Goal: Task Accomplishment & Management: Manage account settings

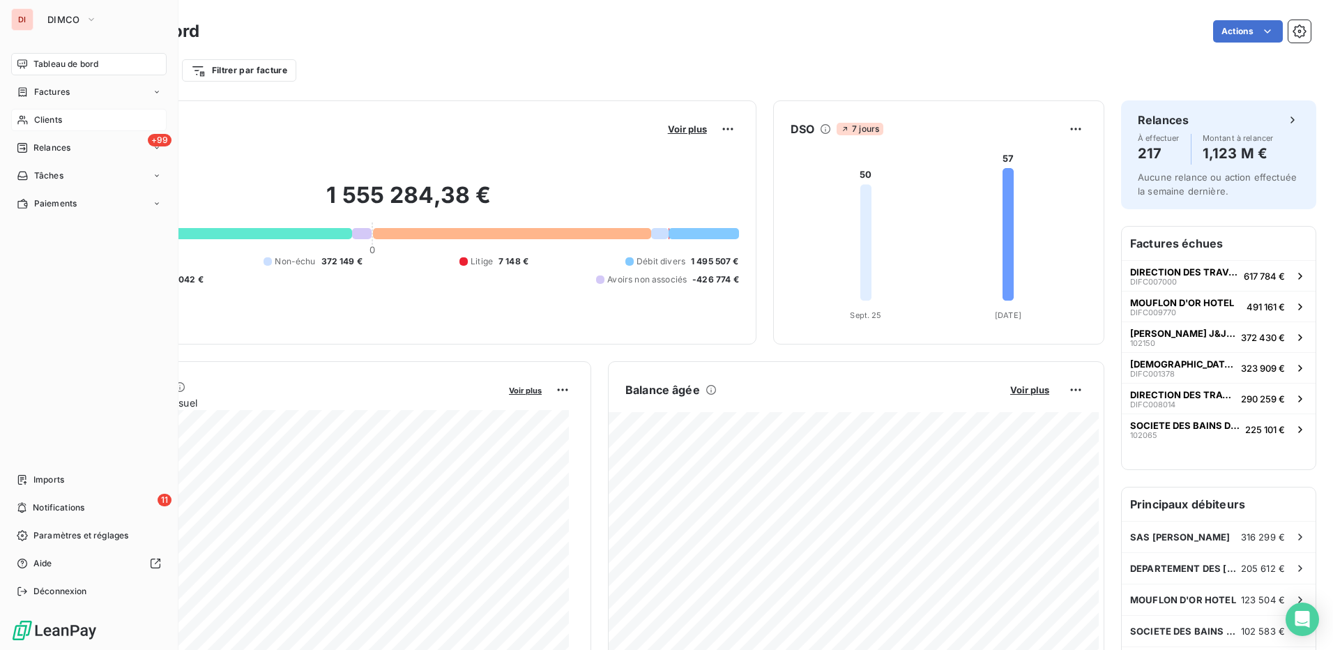
click at [75, 114] on div "Clients" at bounding box center [88, 120] width 155 height 22
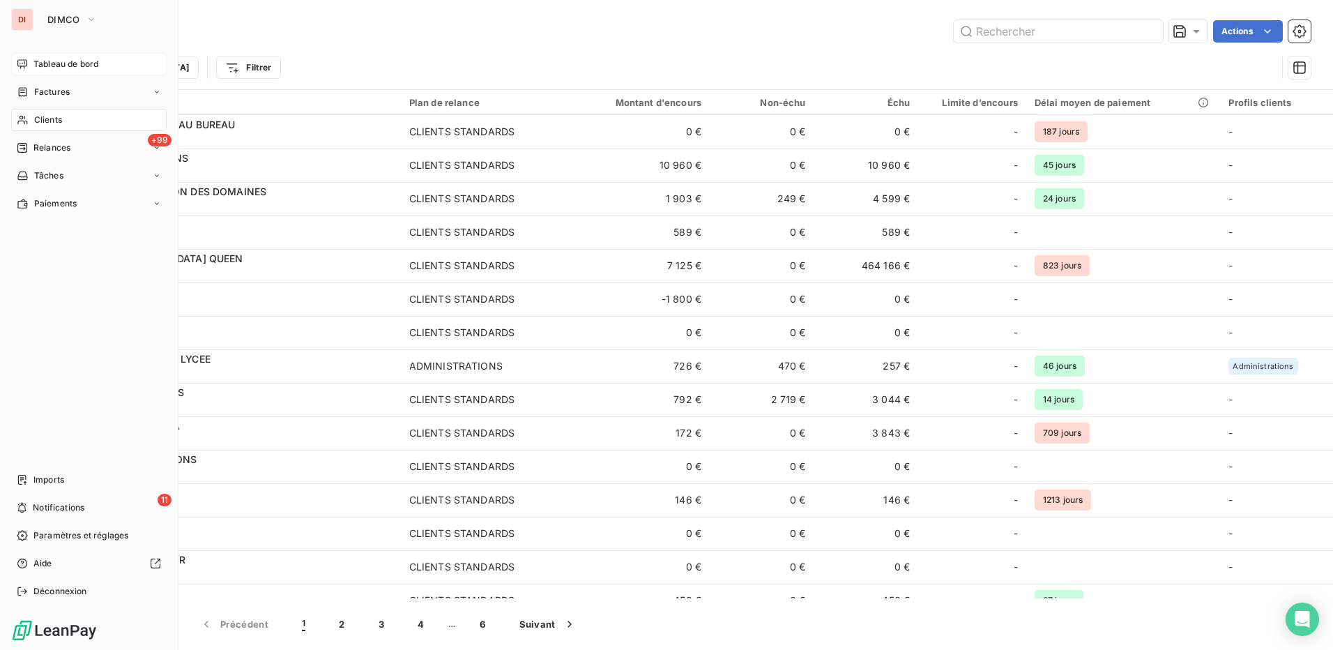
click at [75, 68] on span "Tableau de bord" at bounding box center [65, 64] width 65 height 13
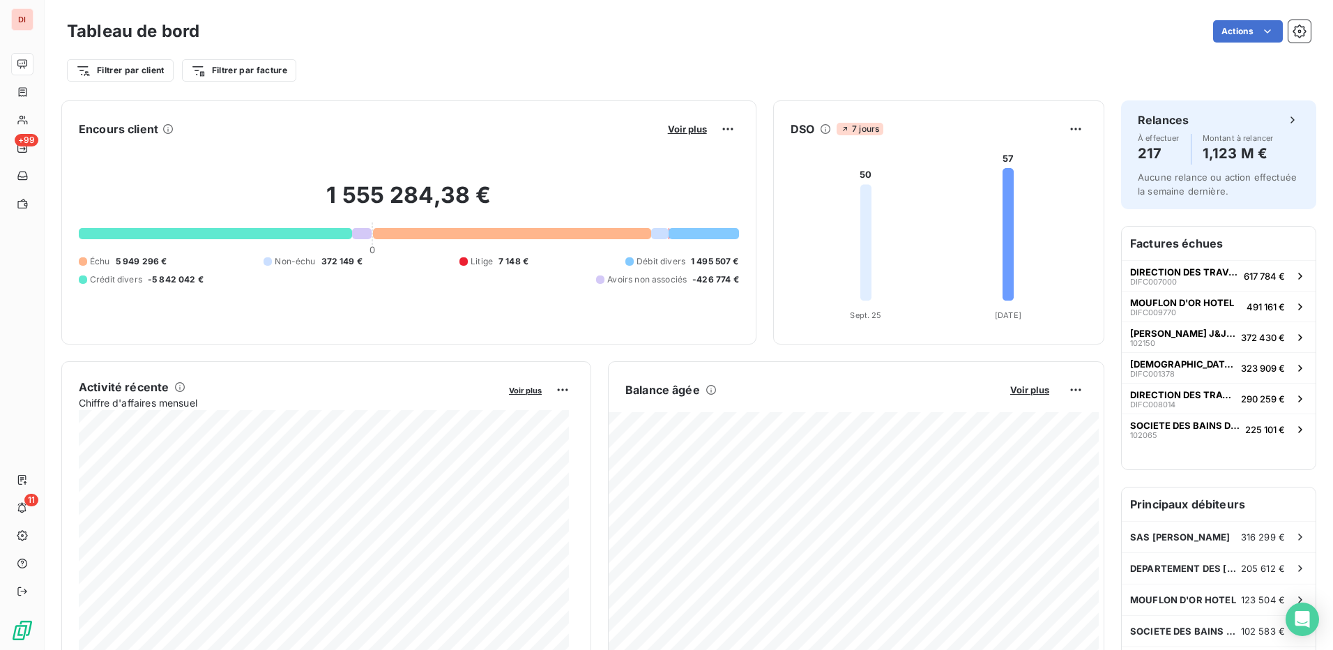
click at [1232, 19] on div "Tableau de bord Actions" at bounding box center [689, 31] width 1244 height 29
click at [1237, 31] on html "DI +99 11 Tableau de bord Actions Filtrer par client Filtrer par facture Encour…" at bounding box center [666, 325] width 1333 height 650
click at [1287, 36] on html "DI +99 11 Tableau de bord Actions Exporter le tableau de bord Planifier un rapp…" at bounding box center [666, 325] width 1333 height 650
click at [1293, 36] on icon "button" at bounding box center [1299, 30] width 13 height 13
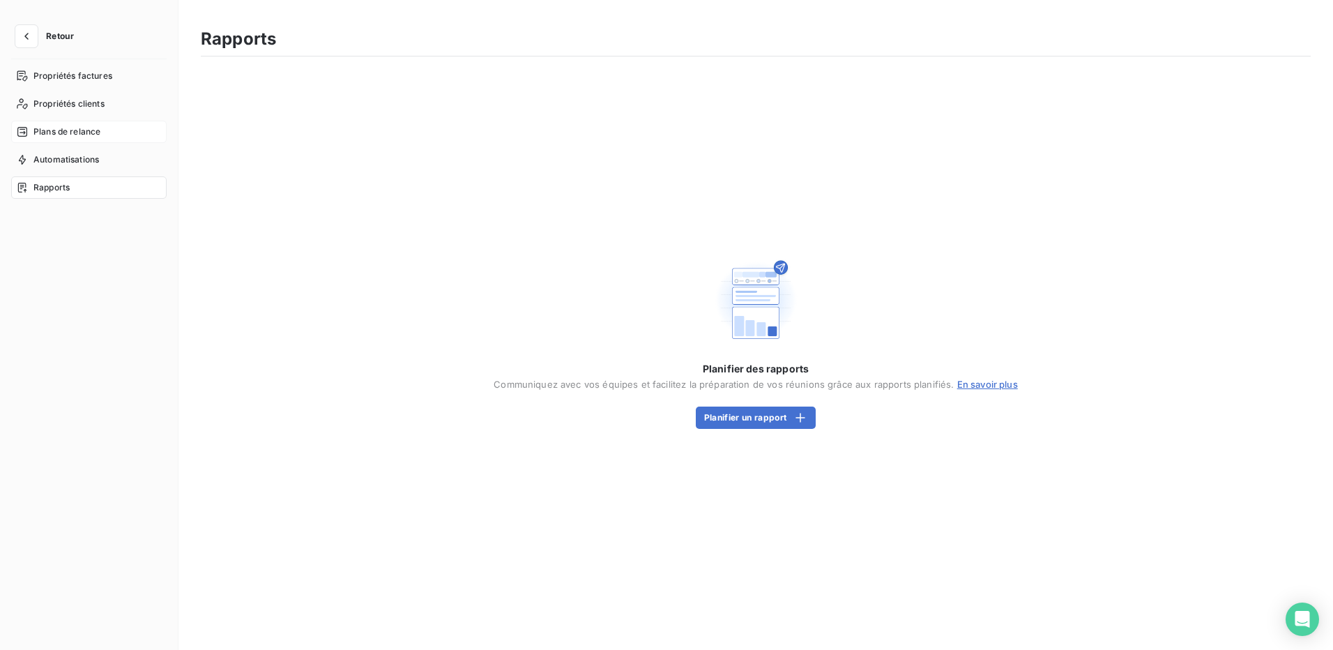
click at [77, 128] on span "Plans de relance" at bounding box center [66, 132] width 67 height 13
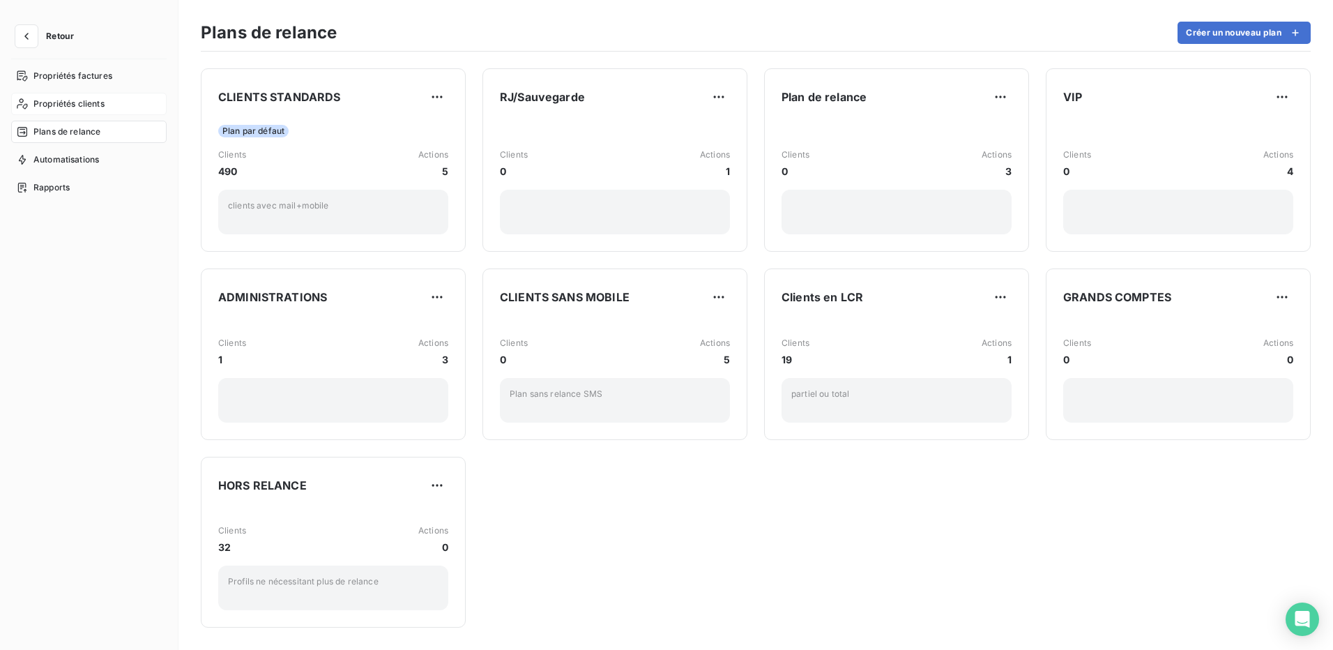
click at [77, 103] on span "Propriétés clients" at bounding box center [68, 104] width 71 height 13
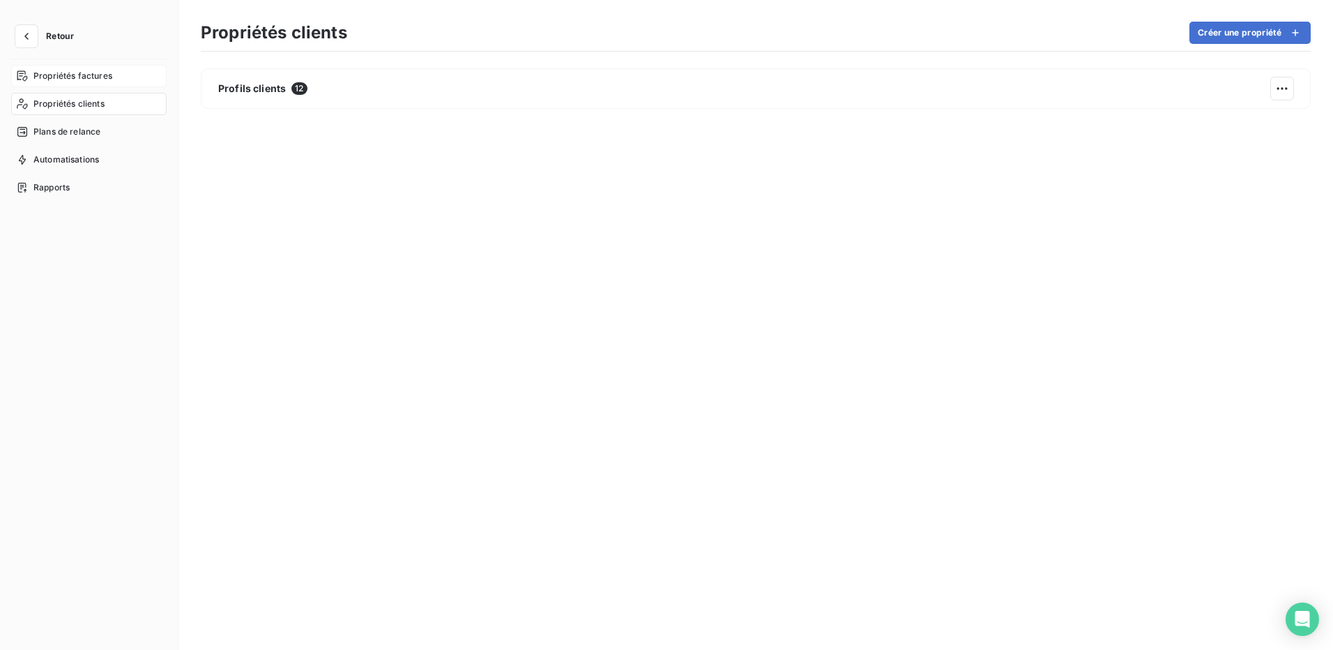
click at [81, 80] on span "Propriétés factures" at bounding box center [72, 76] width 79 height 13
click at [76, 158] on span "Automatisations" at bounding box center [66, 159] width 66 height 13
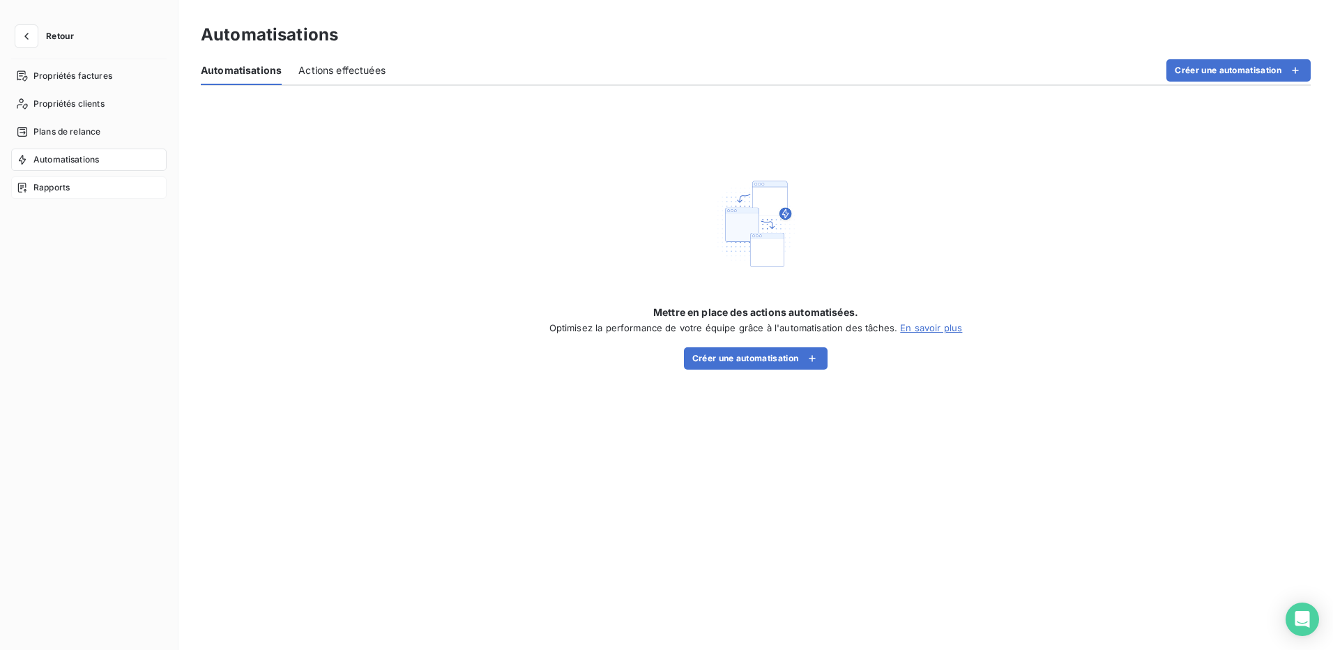
click at [64, 185] on span "Rapports" at bounding box center [51, 187] width 36 height 13
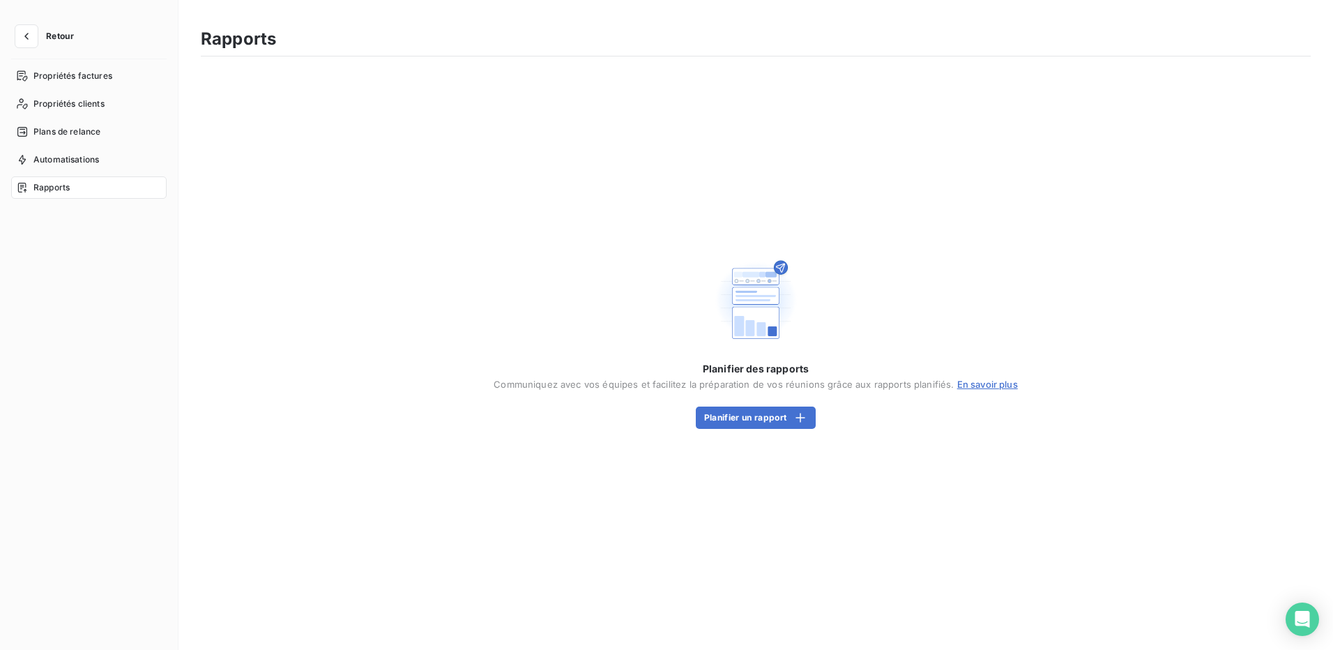
click at [58, 29] on button "Retour" at bounding box center [48, 36] width 74 height 22
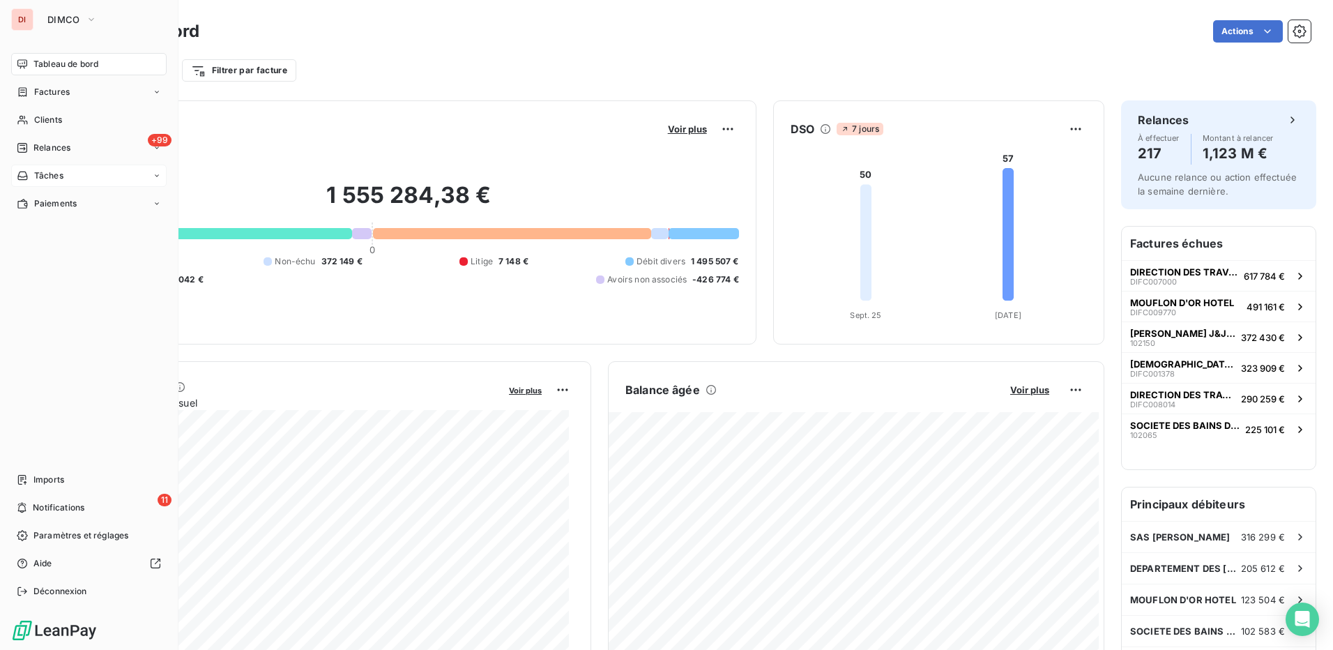
click at [83, 178] on div "Tâches" at bounding box center [88, 176] width 155 height 22
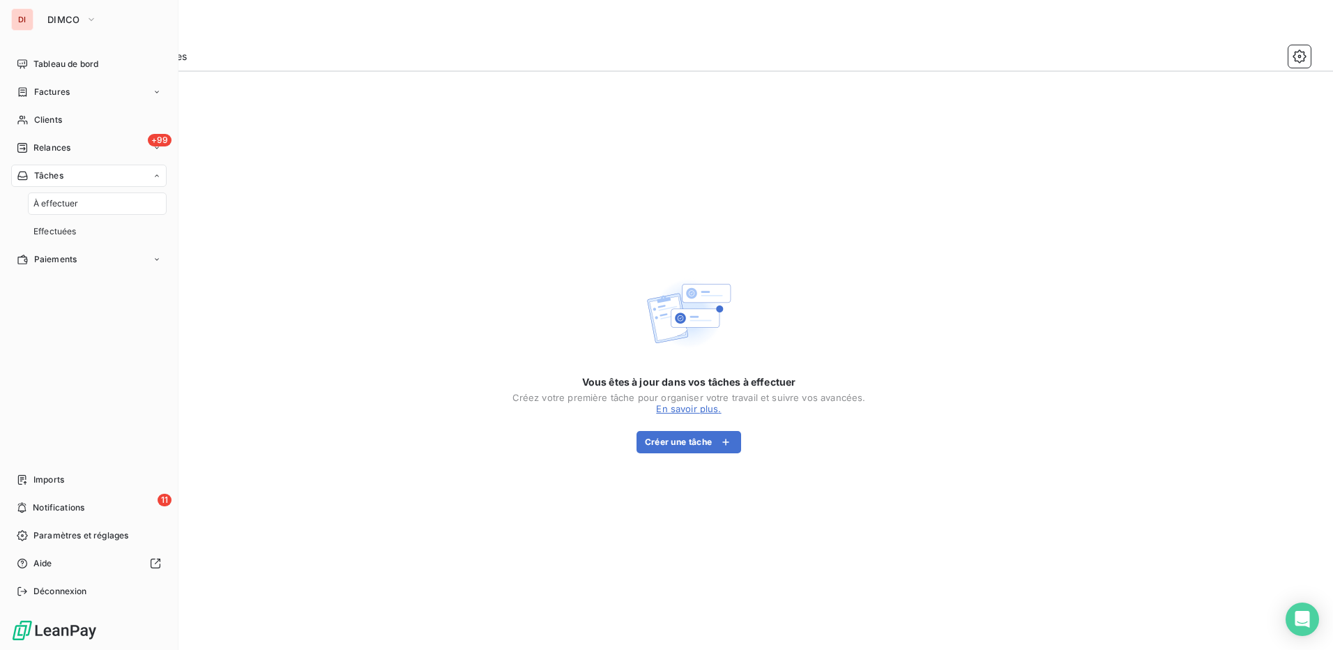
click at [83, 178] on div "Tâches" at bounding box center [88, 176] width 155 height 22
click at [86, 534] on span "Paramètres et réglages" at bounding box center [80, 535] width 95 height 13
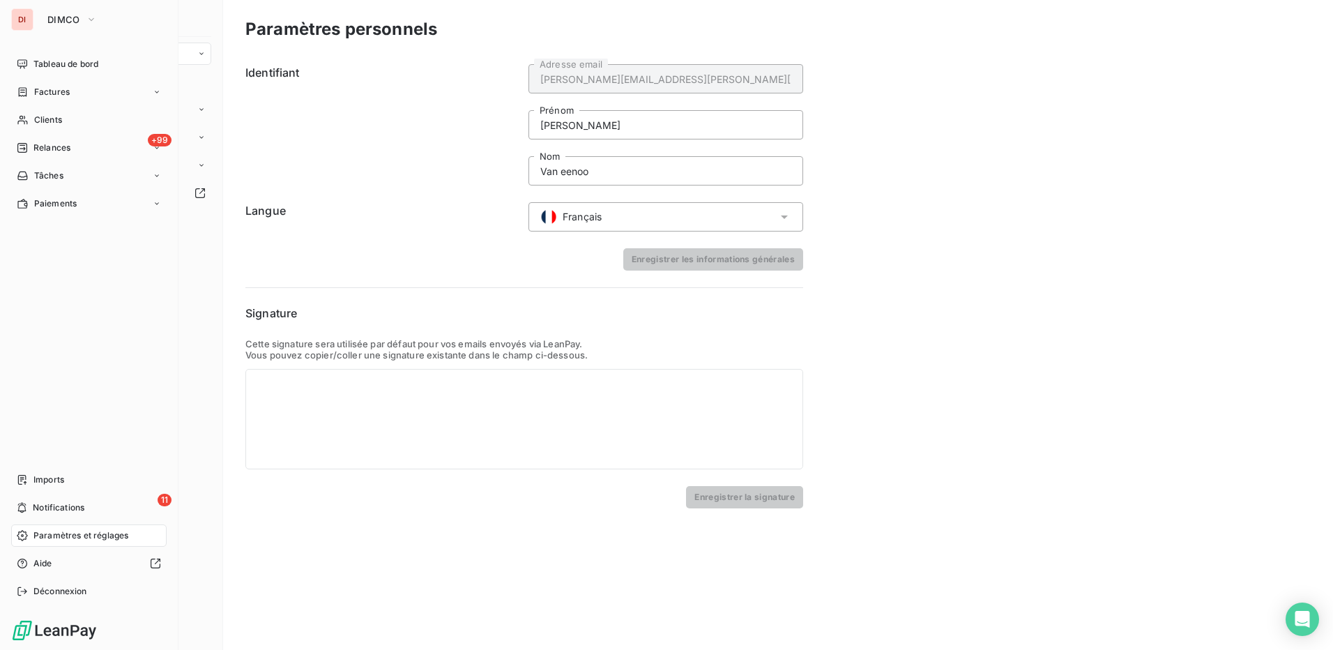
click at [86, 534] on span "Paramètres et réglages" at bounding box center [80, 535] width 95 height 13
click at [61, 565] on div at bounding box center [109, 563] width 103 height 11
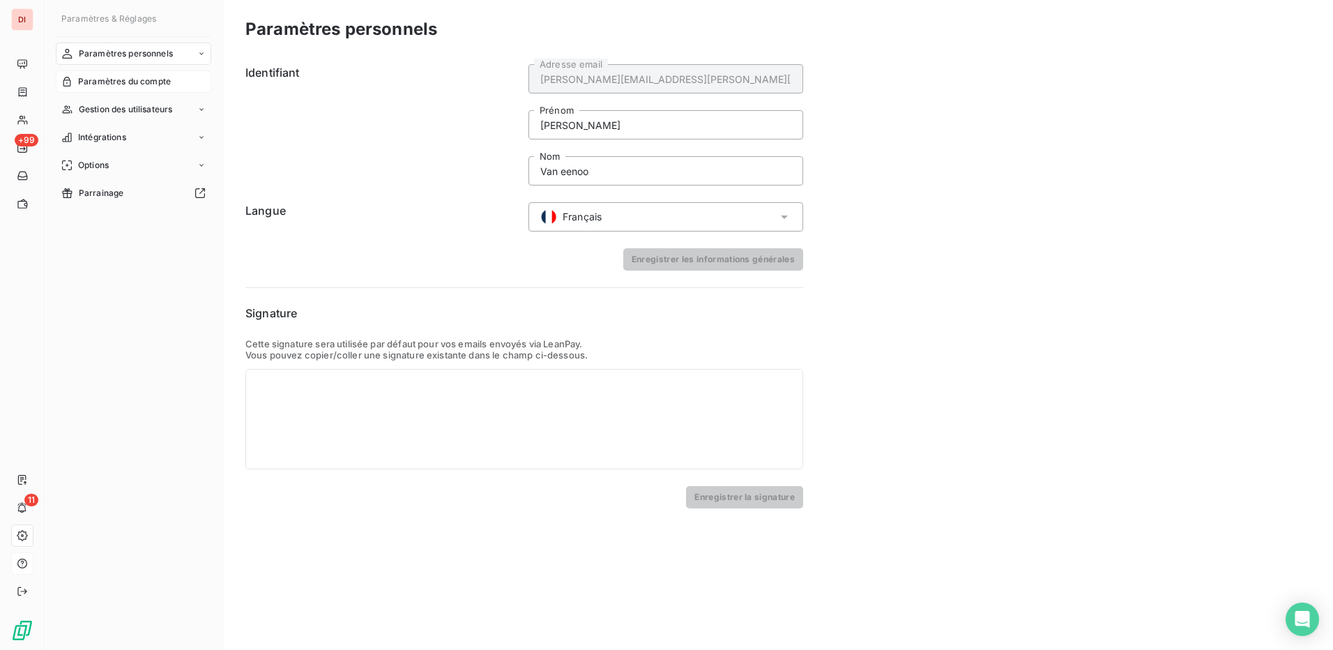
click at [141, 79] on span "Paramètres du compte" at bounding box center [124, 81] width 93 height 13
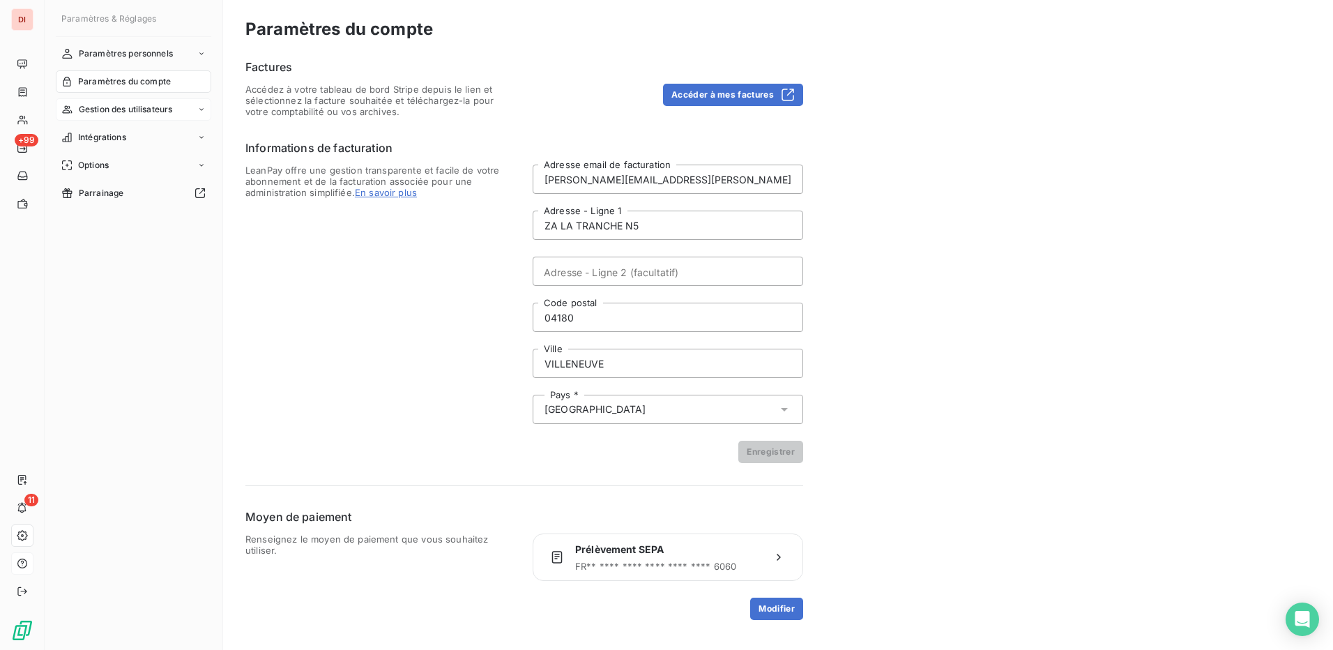
click at [167, 107] on span "Gestion des utilisateurs" at bounding box center [126, 109] width 94 height 13
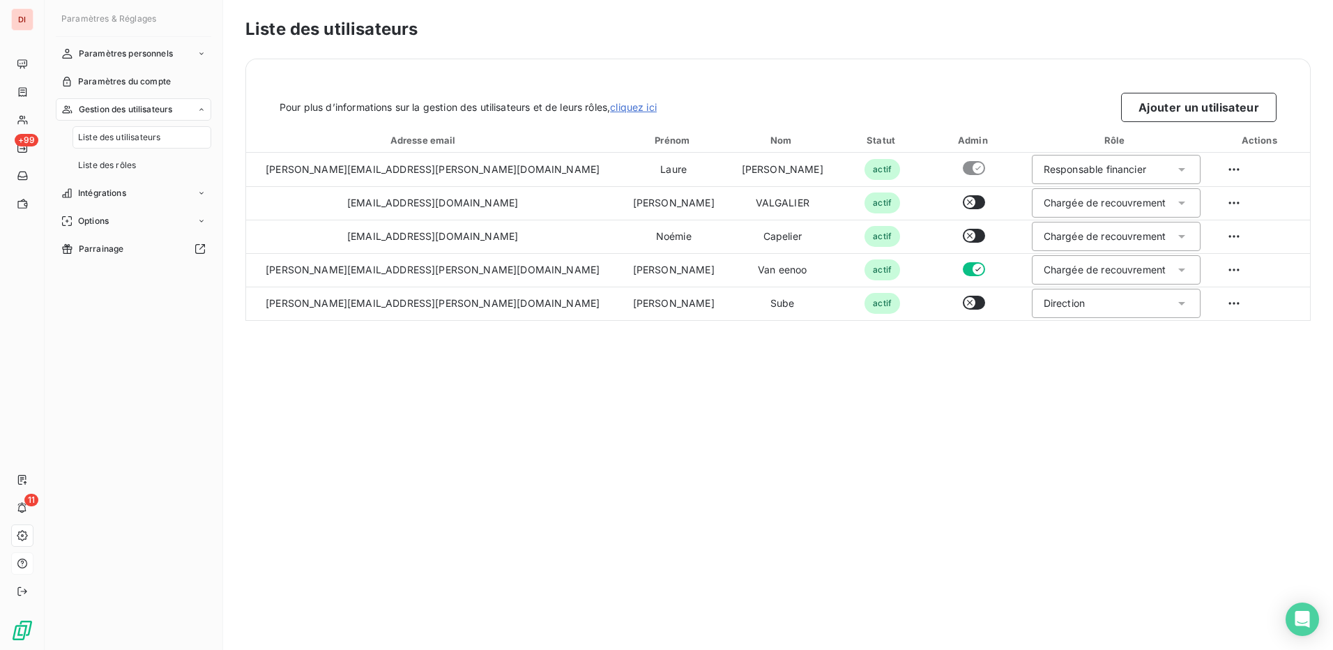
click at [144, 136] on span "Liste des utilisateurs" at bounding box center [119, 137] width 82 height 13
click at [132, 163] on span "Liste des rôles" at bounding box center [107, 165] width 58 height 13
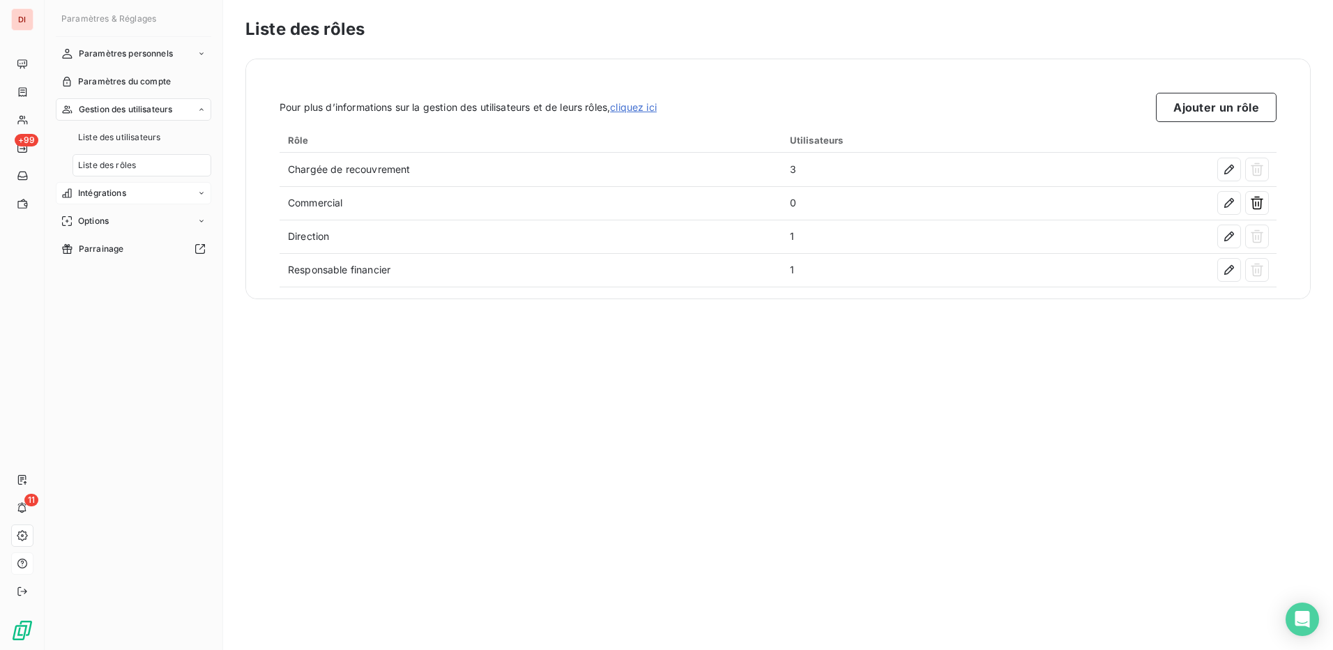
click at [129, 187] on div "Intégrations" at bounding box center [133, 193] width 155 height 22
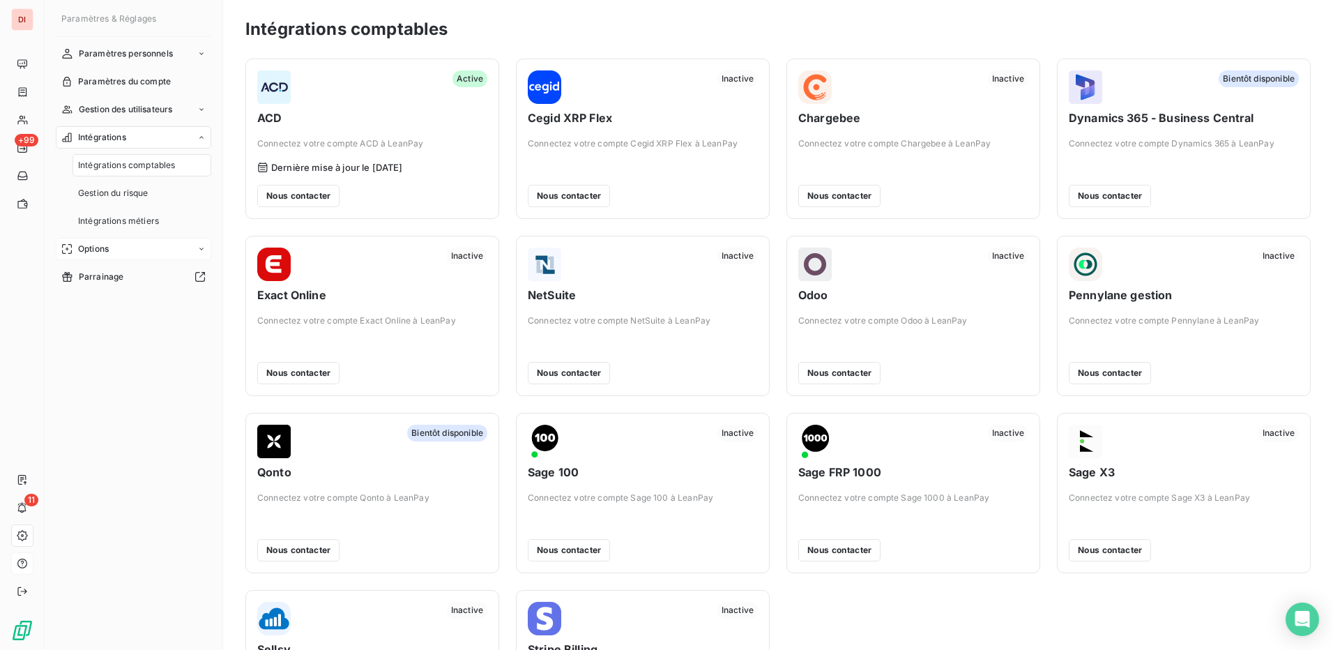
click at [119, 245] on div "Options" at bounding box center [133, 249] width 155 height 22
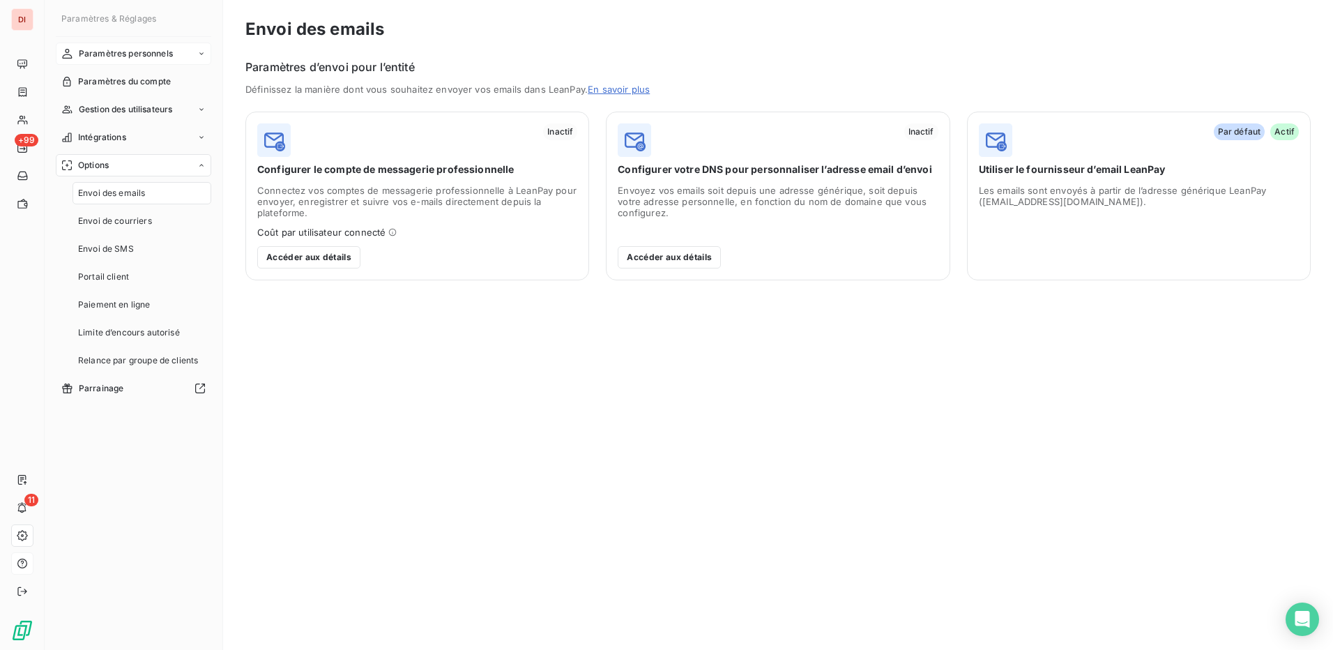
click at [161, 52] on span "Paramètres personnels" at bounding box center [126, 53] width 94 height 13
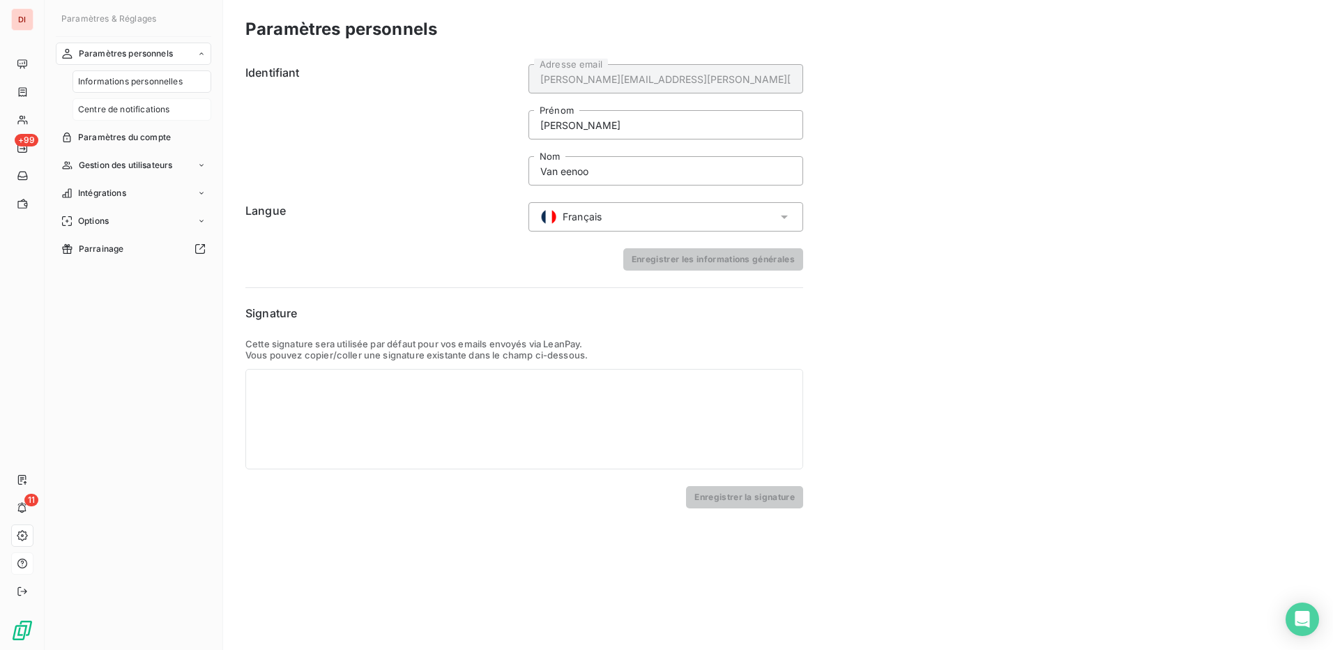
click at [141, 108] on span "Centre de notifications" at bounding box center [123, 109] width 91 height 13
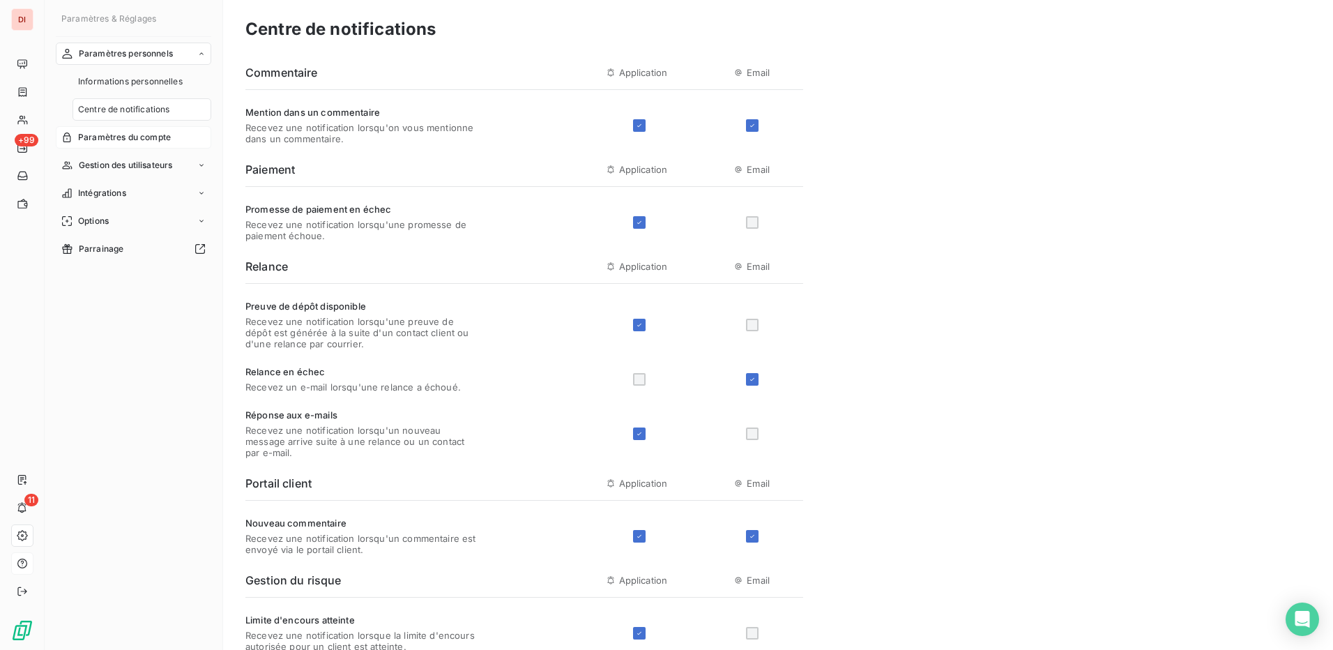
click at [145, 137] on span "Paramètres du compte" at bounding box center [124, 137] width 93 height 13
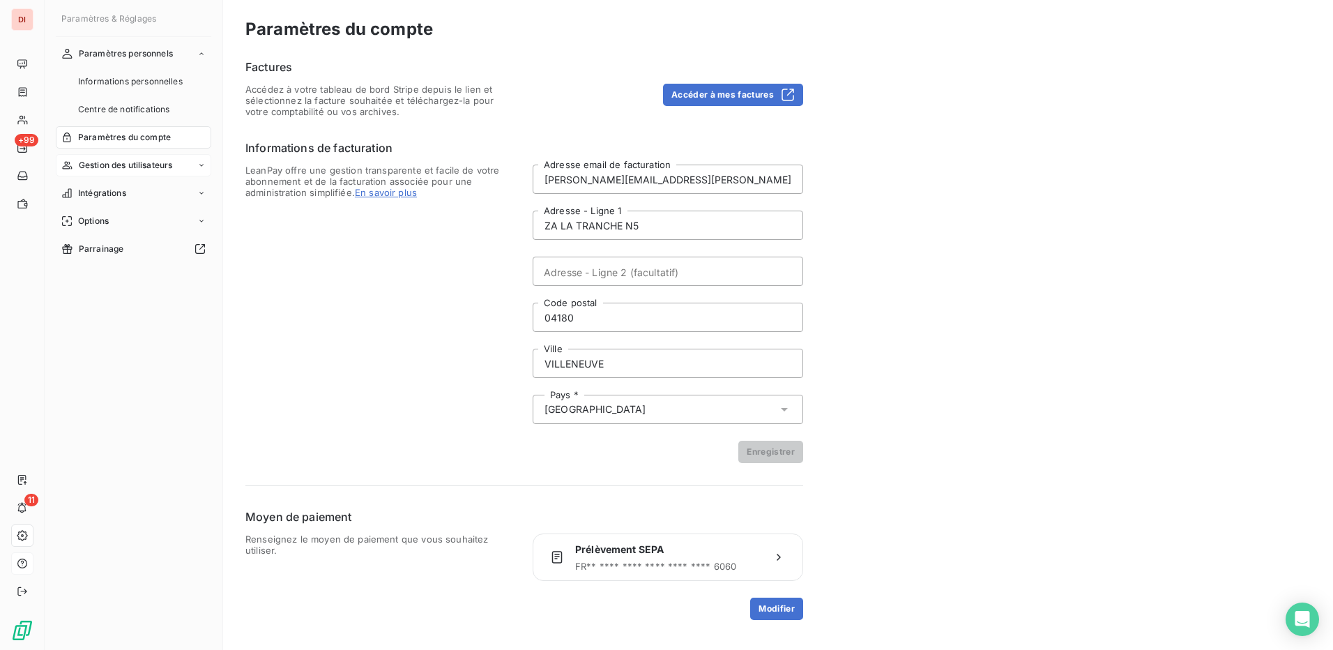
click at [142, 162] on span "Gestion des utilisateurs" at bounding box center [126, 165] width 94 height 13
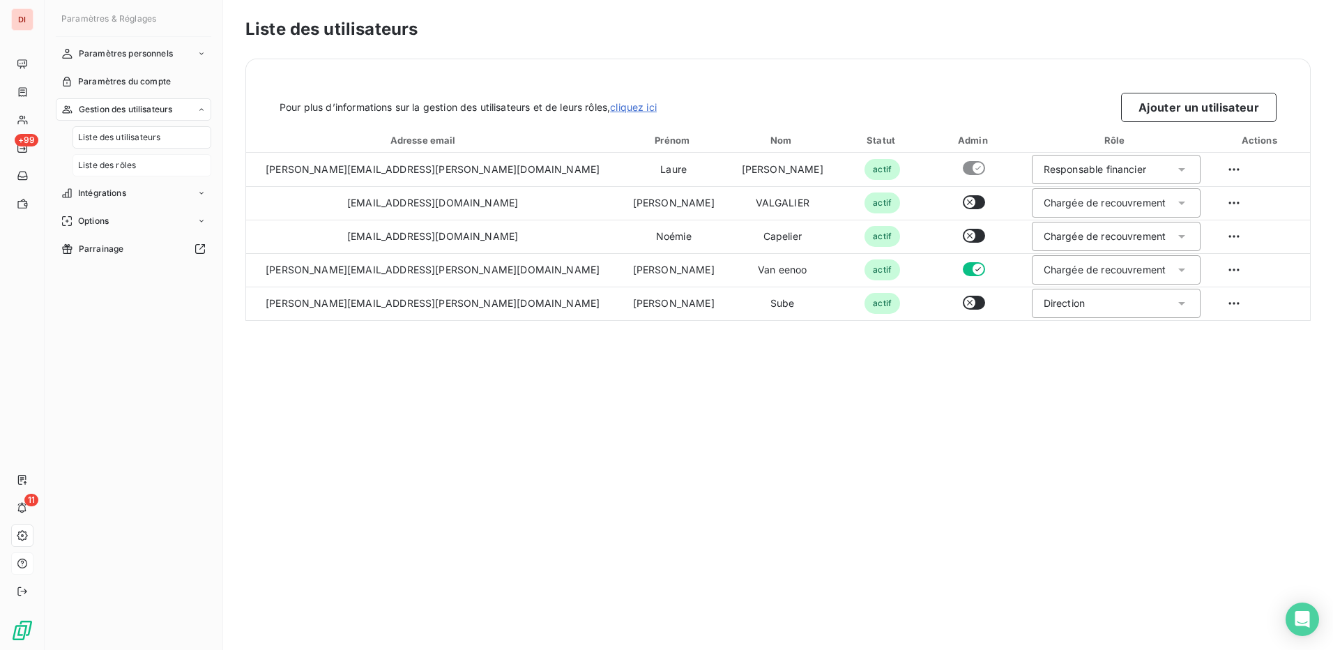
click at [121, 169] on span "Liste des rôles" at bounding box center [107, 165] width 58 height 13
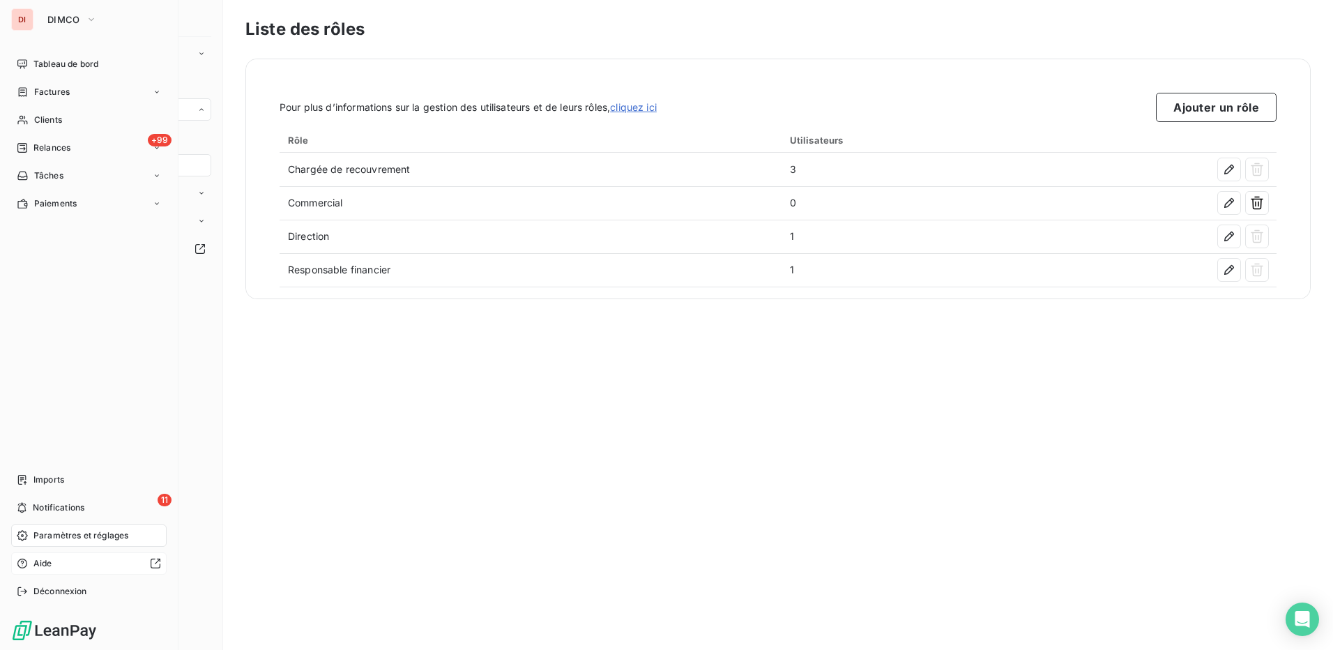
click at [21, 15] on div "DI" at bounding box center [22, 19] width 22 height 22
click at [72, 18] on span "DIMCO" at bounding box center [63, 19] width 33 height 11
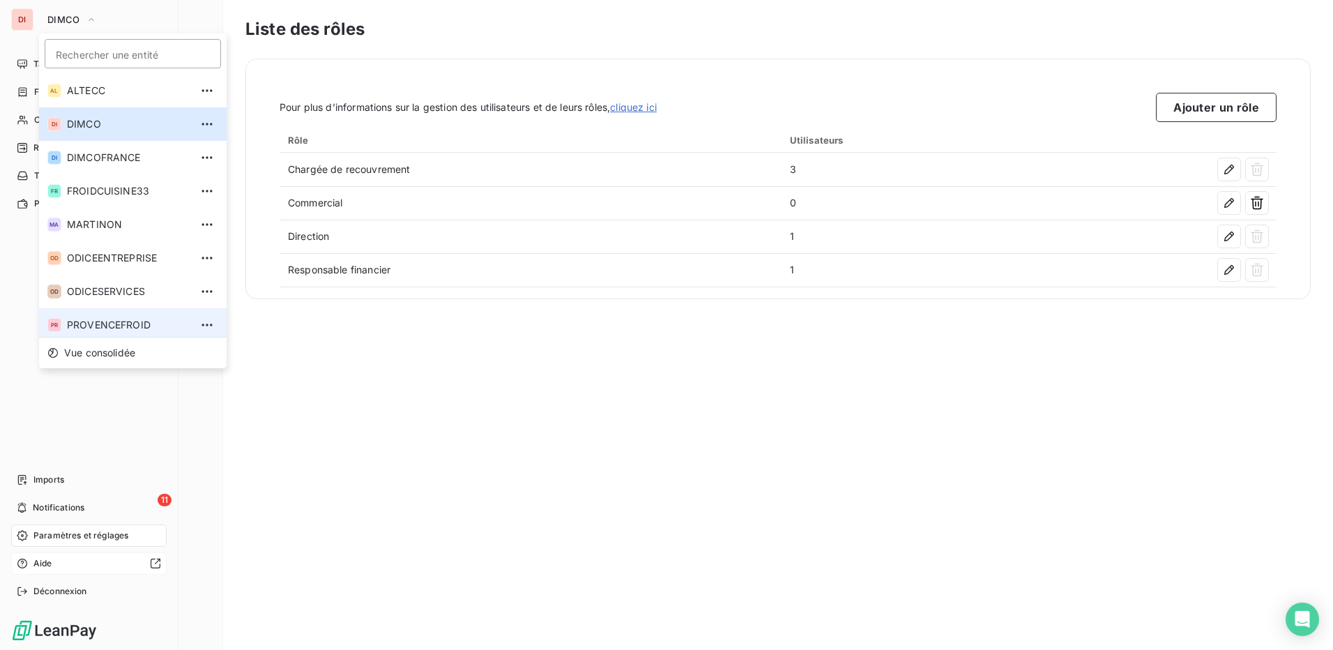
click at [127, 326] on span "PROVENCEFROID" at bounding box center [128, 325] width 123 height 14
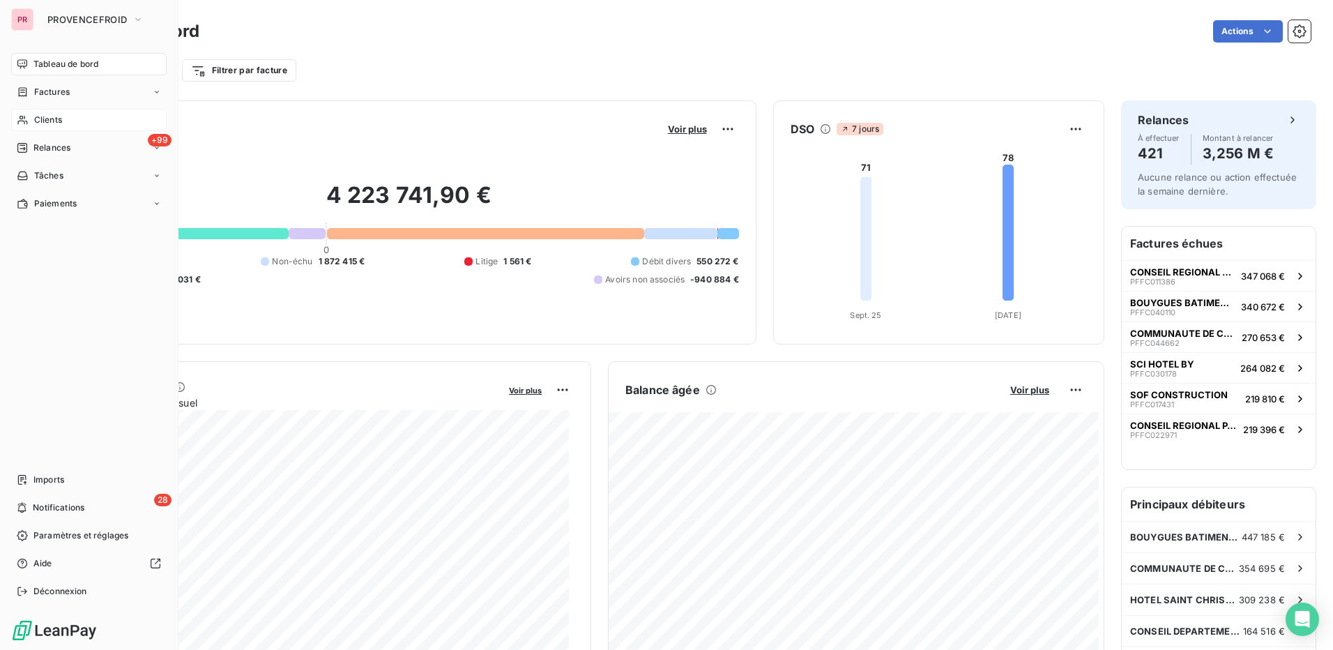
click at [69, 118] on div "Clients" at bounding box center [88, 120] width 155 height 22
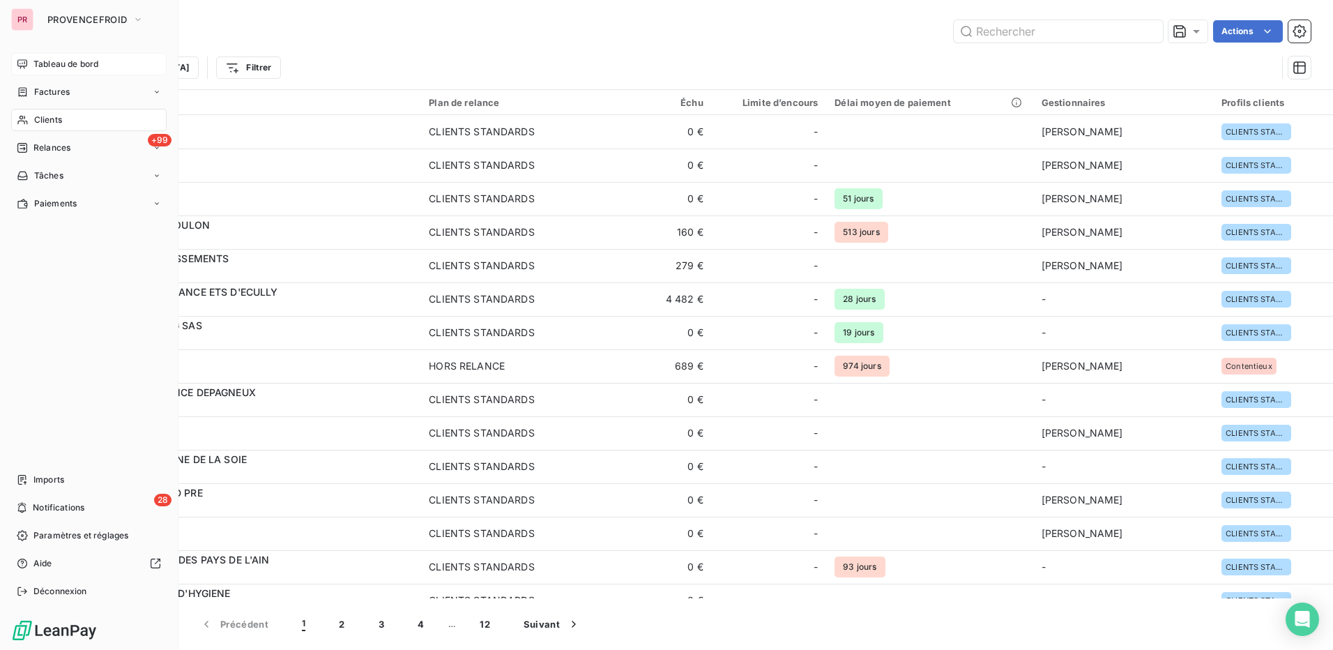
click at [57, 61] on span "Tableau de bord" at bounding box center [65, 64] width 65 height 13
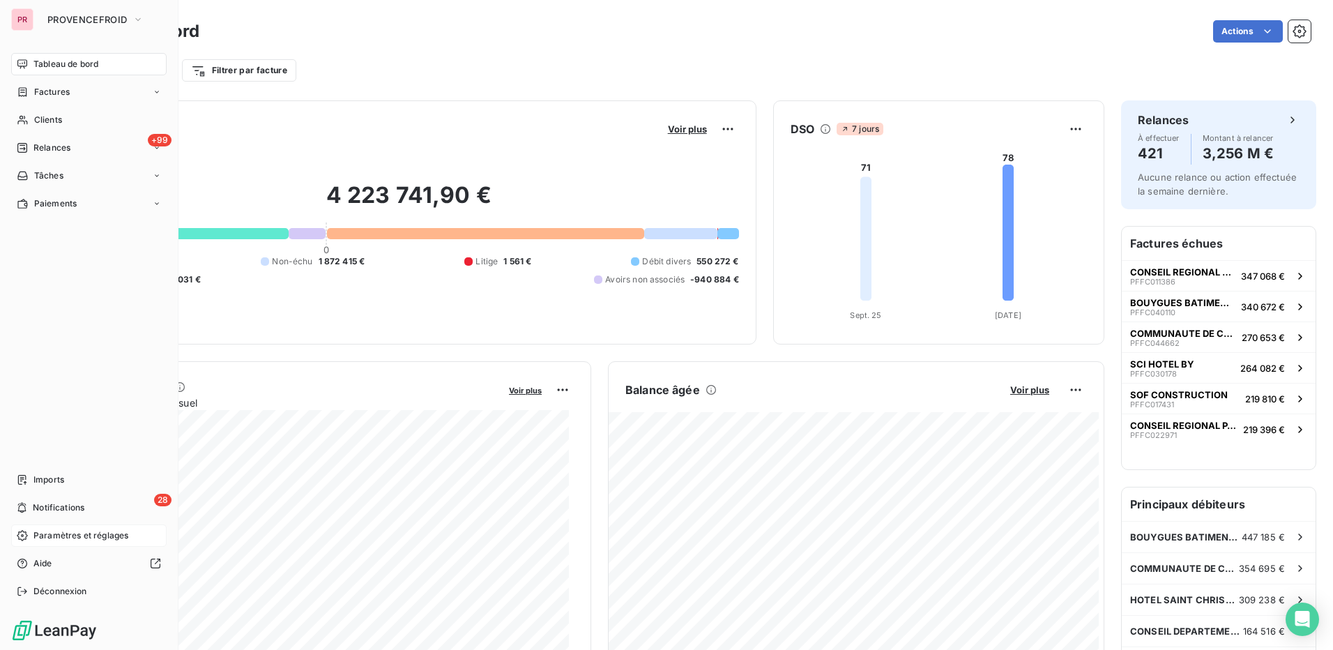
click at [96, 535] on span "Paramètres et réglages" at bounding box center [80, 535] width 95 height 13
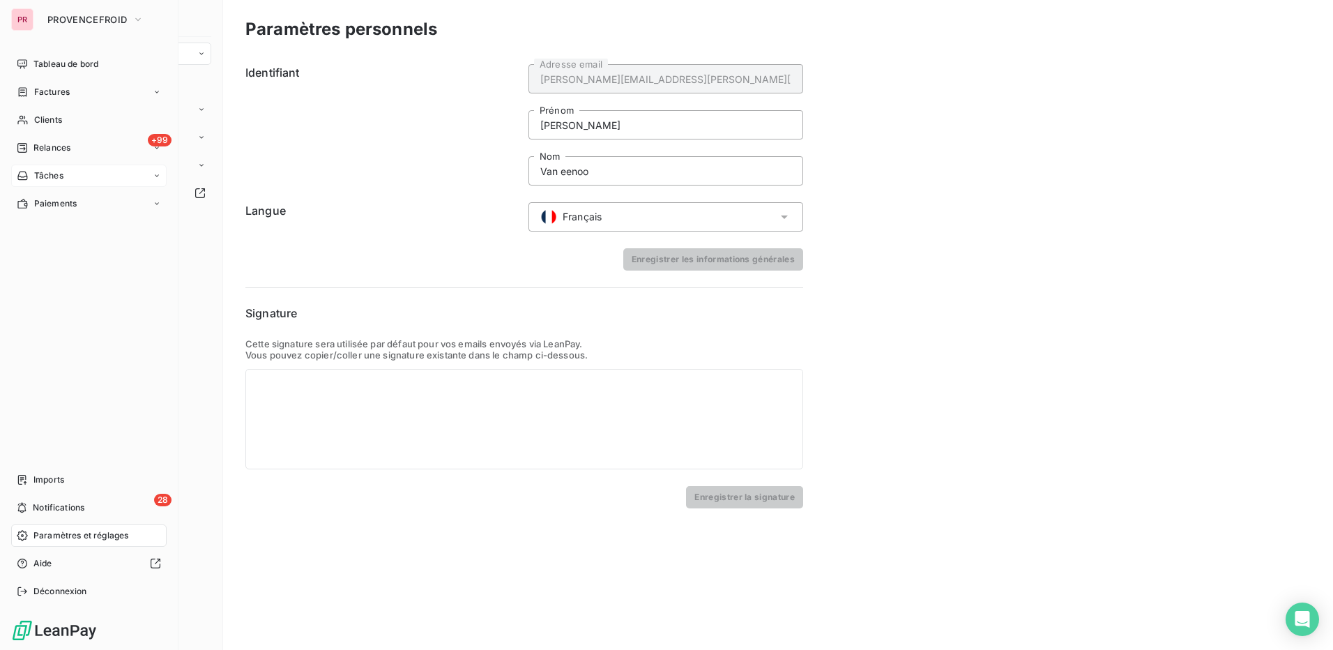
click at [126, 178] on div "Tâches" at bounding box center [88, 176] width 155 height 22
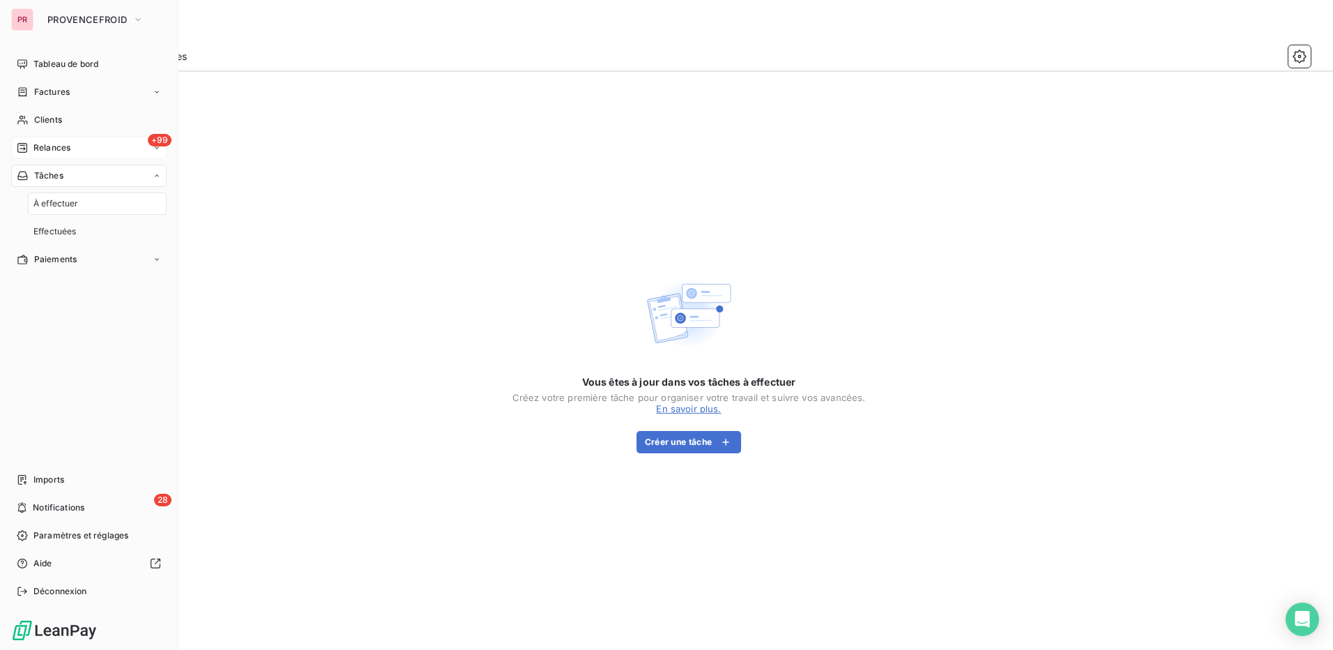
click at [114, 149] on div "+99 Relances" at bounding box center [88, 148] width 155 height 22
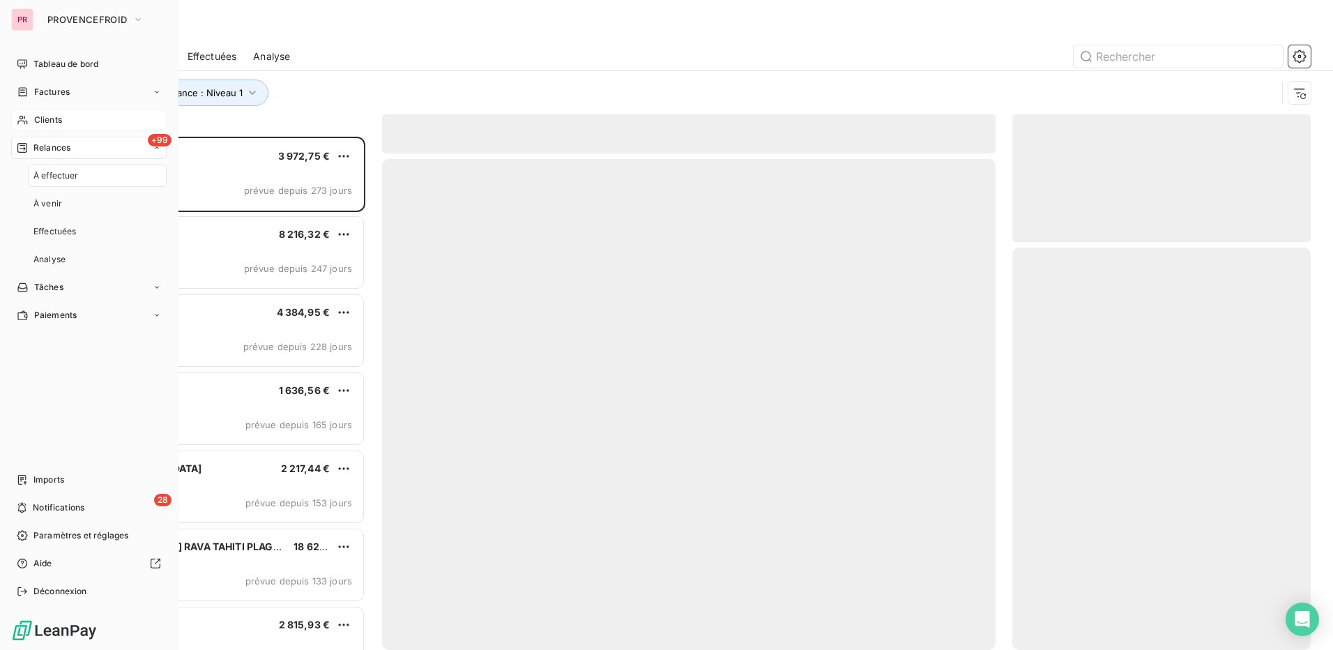
scroll to position [503, 288]
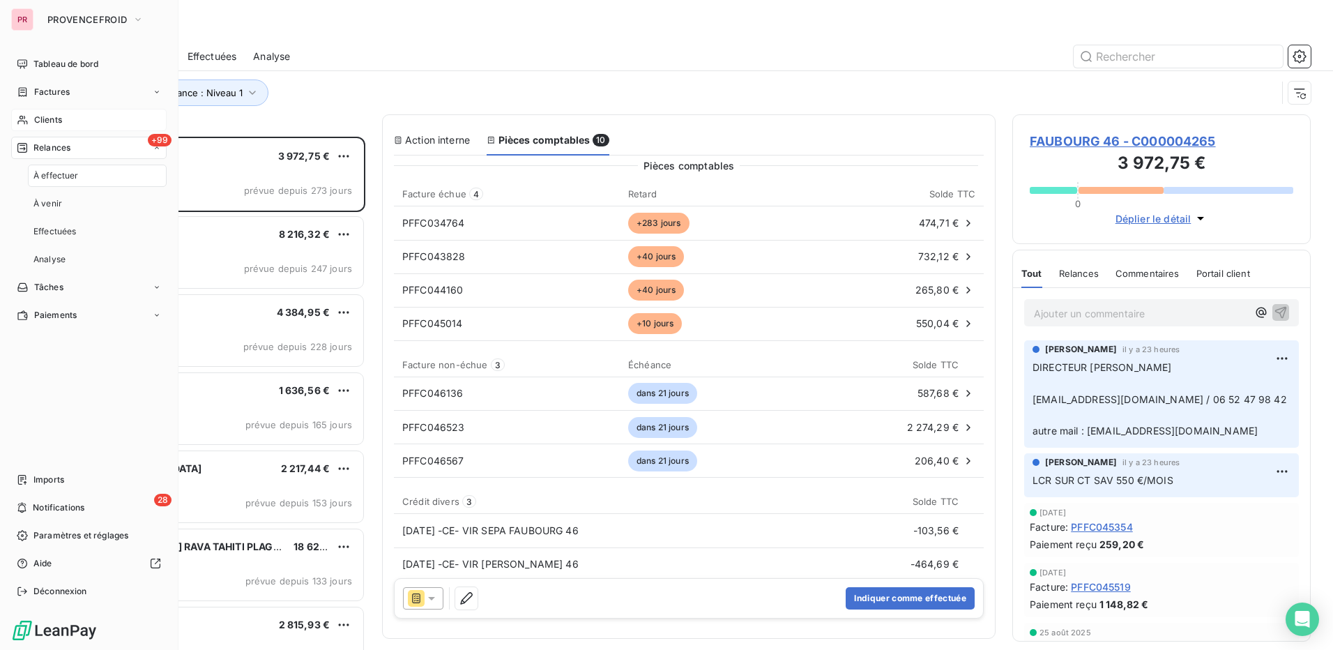
click at [107, 119] on div "Clients" at bounding box center [88, 120] width 155 height 22
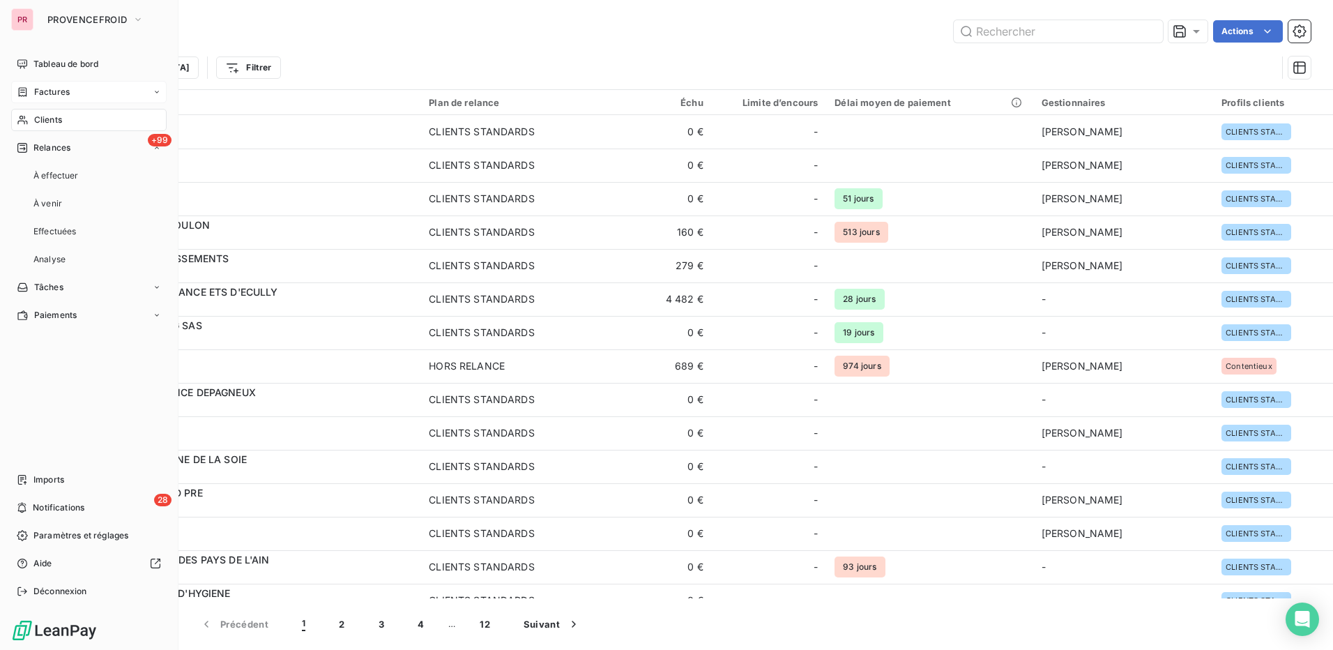
click at [106, 94] on div "Factures" at bounding box center [88, 92] width 155 height 22
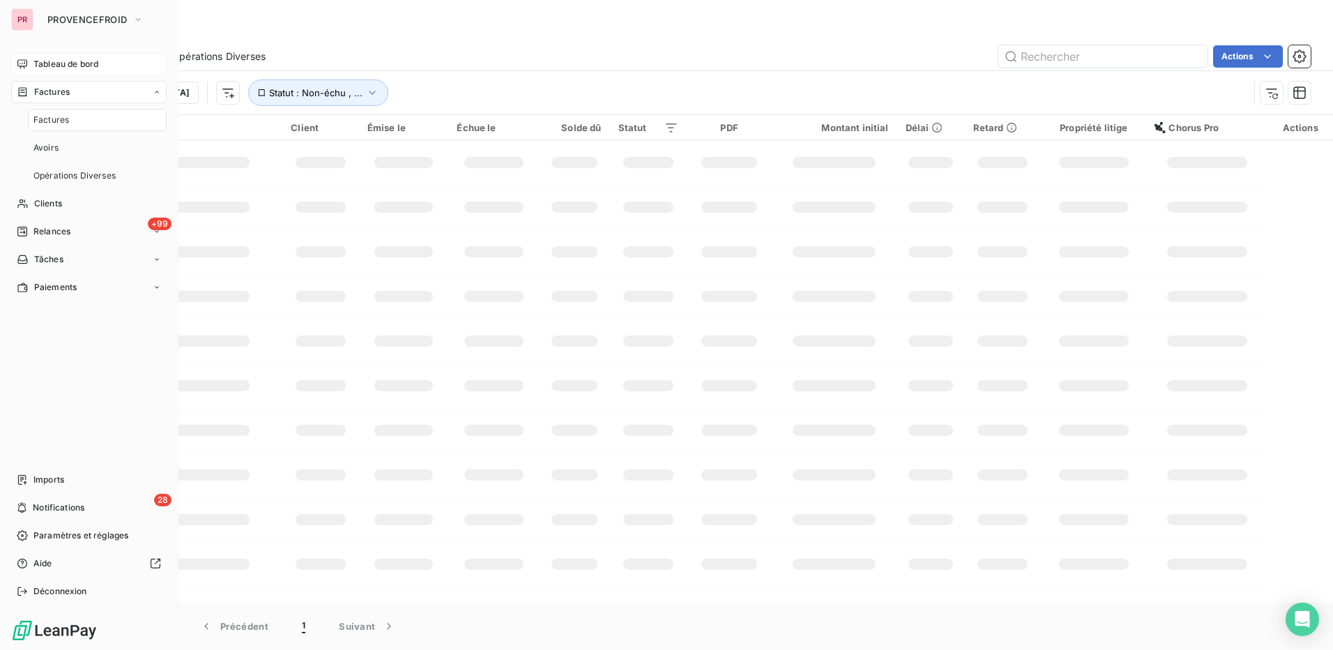
click at [100, 62] on div "Tableau de bord" at bounding box center [88, 64] width 155 height 22
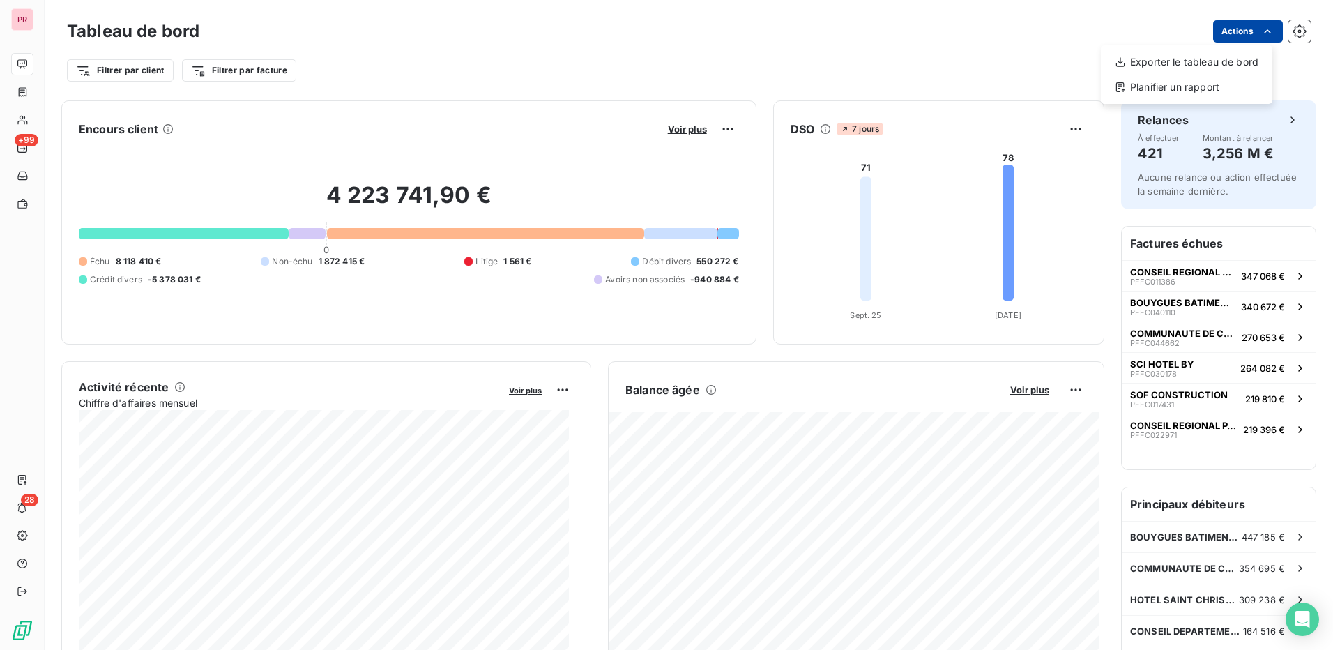
click at [1231, 26] on html "PR +99 28 Tableau de bord Actions Exporter le tableau de bord Planifier un rapp…" at bounding box center [666, 325] width 1333 height 650
click at [1045, 36] on html "PR +99 28 Tableau de bord Actions Exporter le tableau de bord Planifier un rapp…" at bounding box center [666, 325] width 1333 height 650
click at [1298, 30] on icon "button" at bounding box center [1299, 31] width 3 height 3
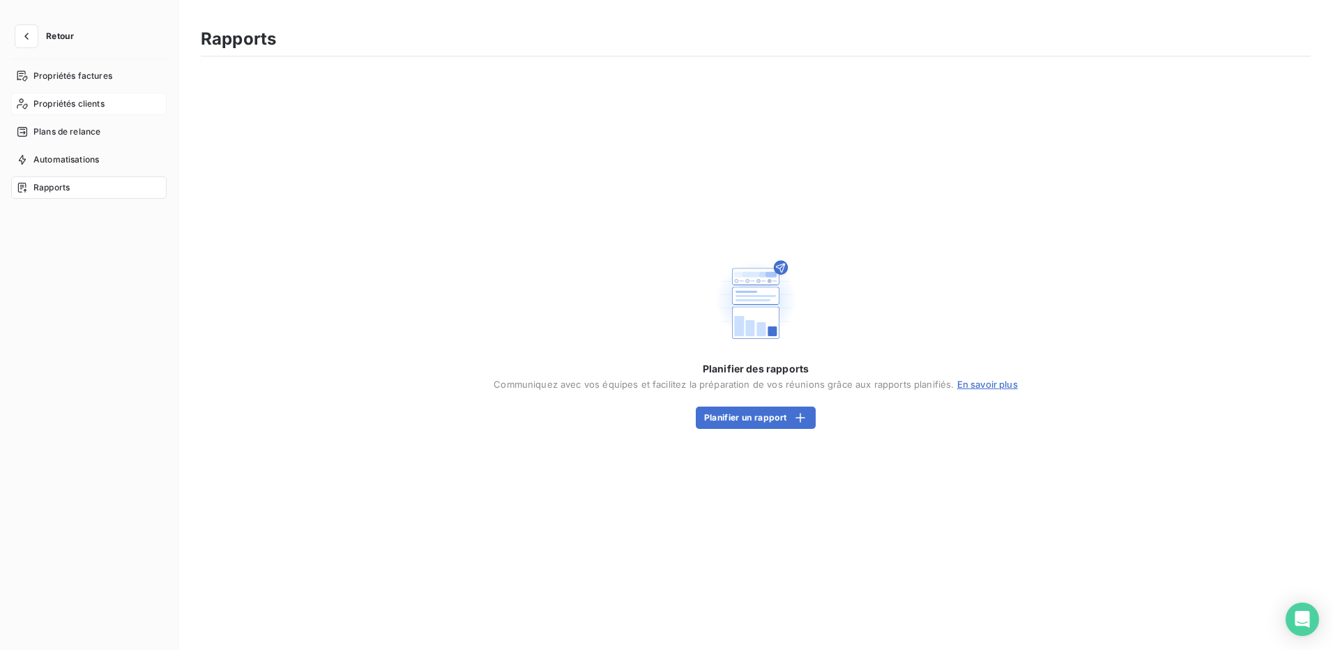
click at [91, 102] on span "Propriétés clients" at bounding box center [68, 104] width 71 height 13
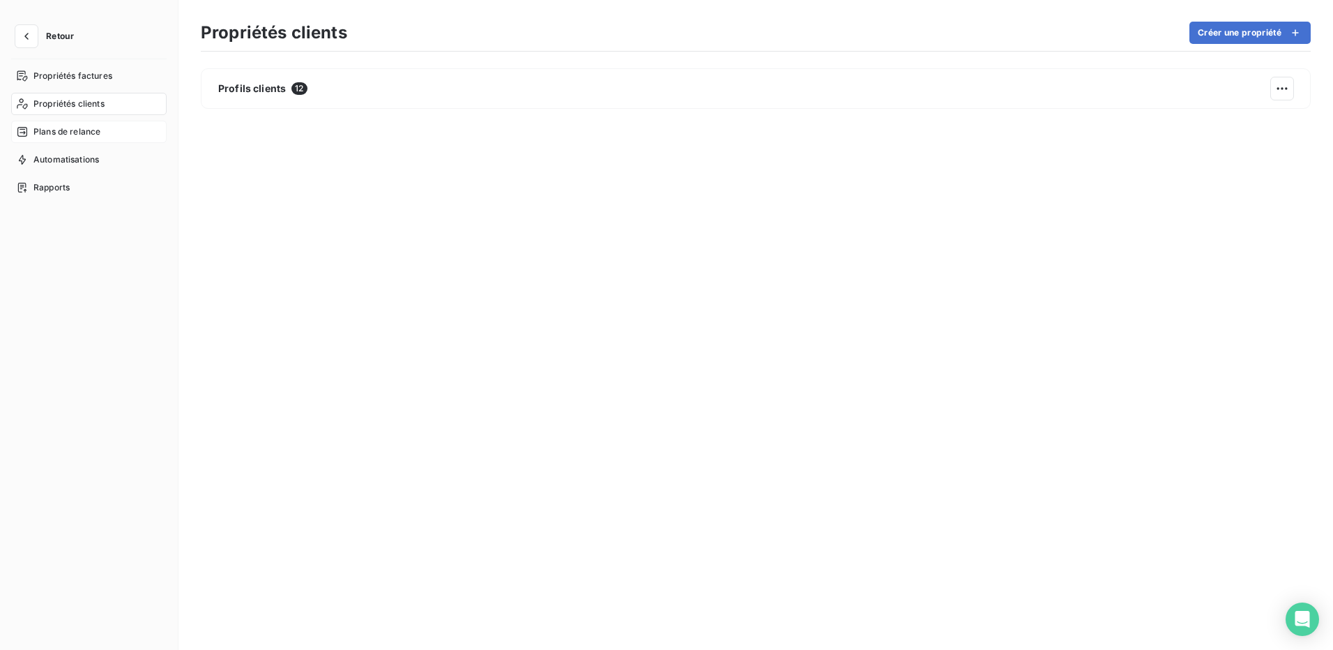
click at [84, 128] on span "Plans de relance" at bounding box center [66, 132] width 67 height 13
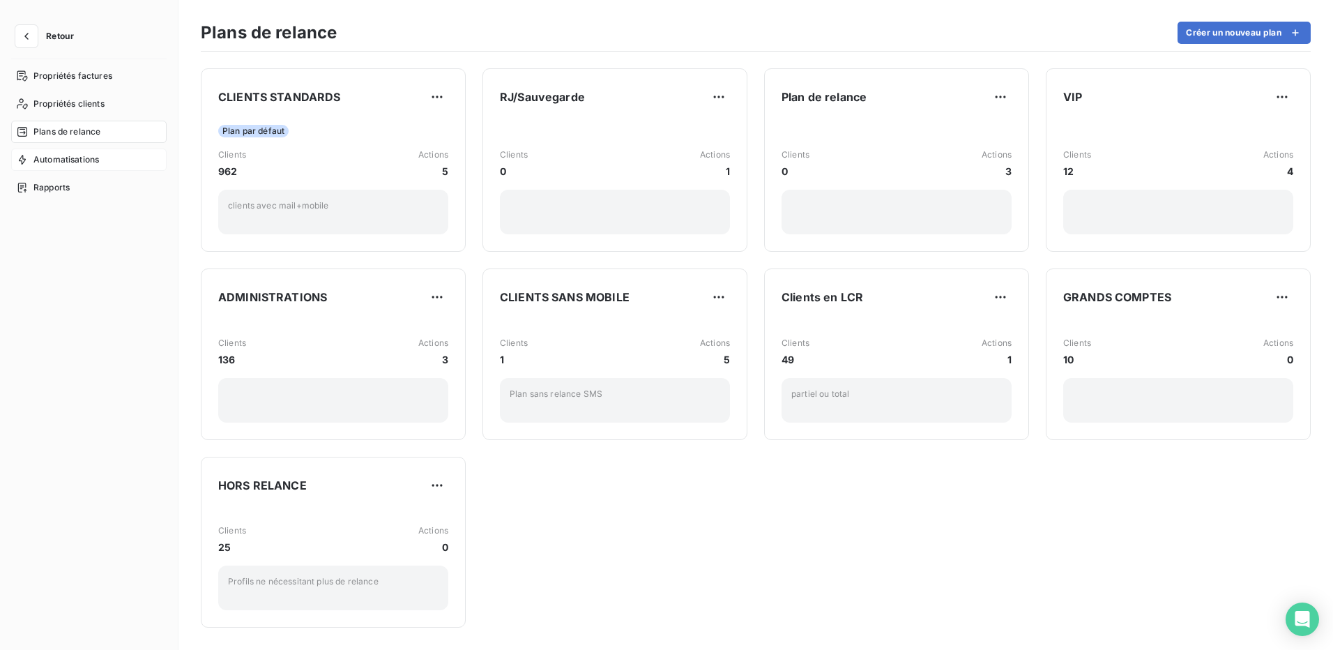
click at [73, 165] on span "Automatisations" at bounding box center [66, 159] width 66 height 13
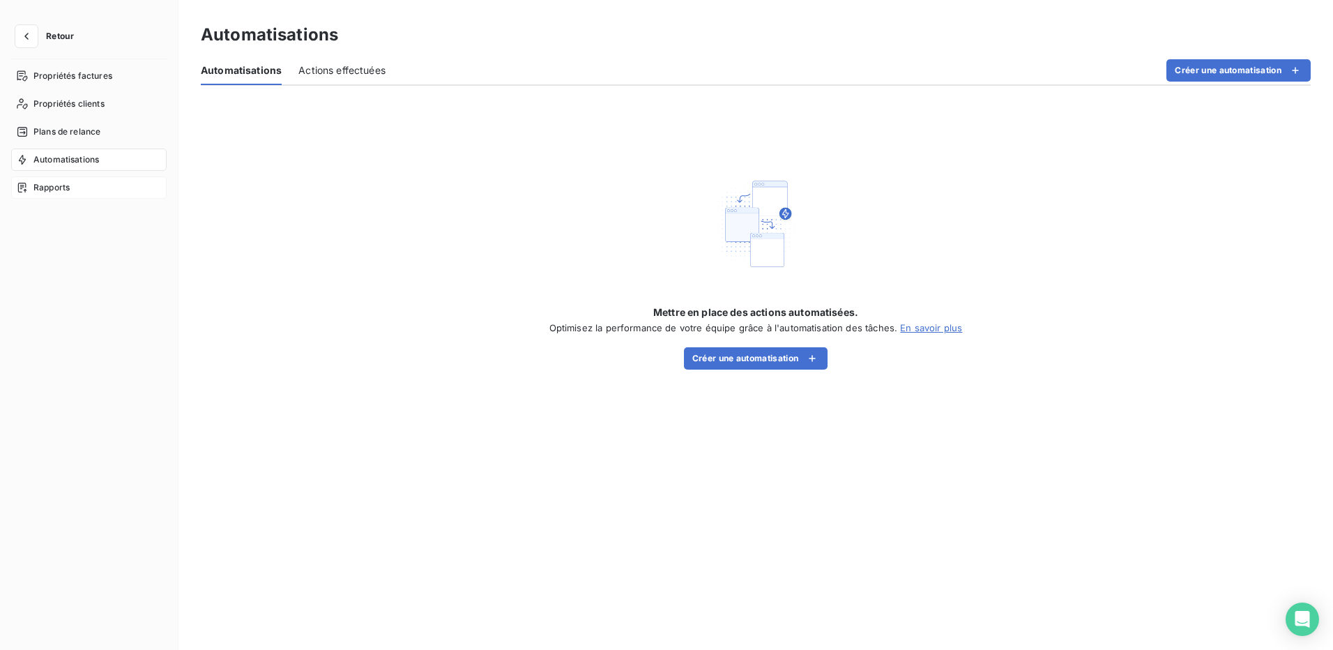
click at [58, 195] on div "Rapports" at bounding box center [88, 187] width 155 height 22
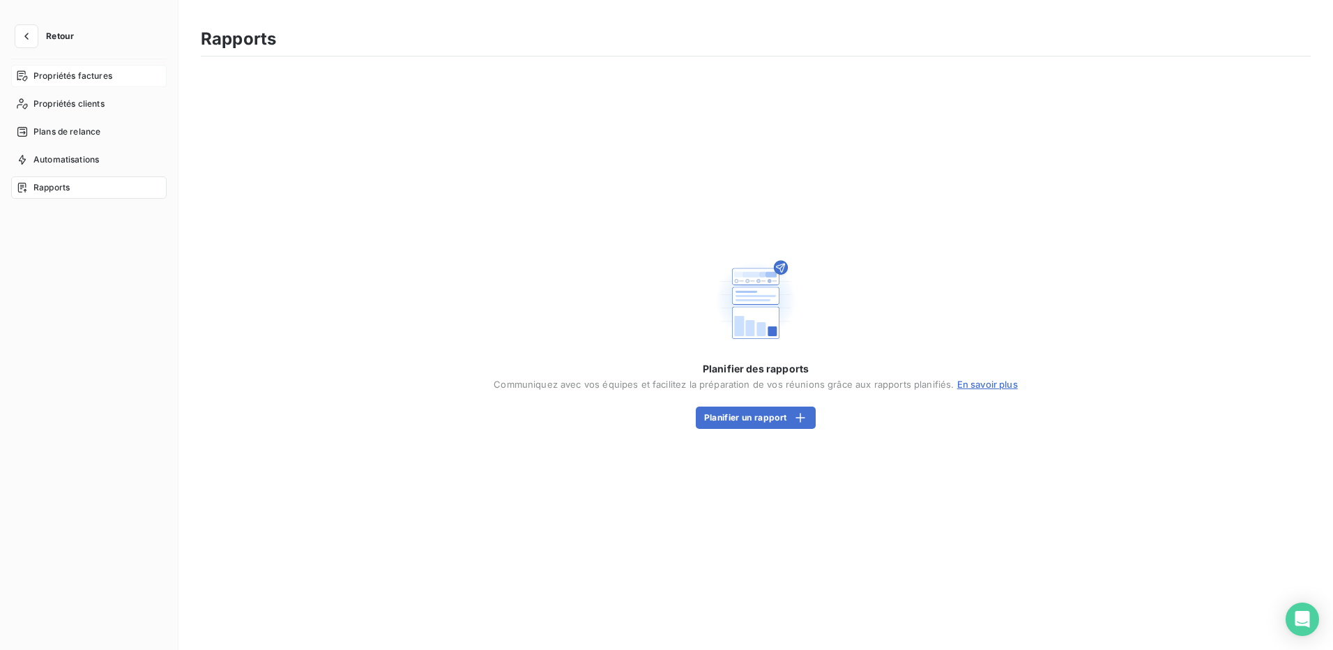
click at [56, 76] on span "Propriétés factures" at bounding box center [72, 76] width 79 height 13
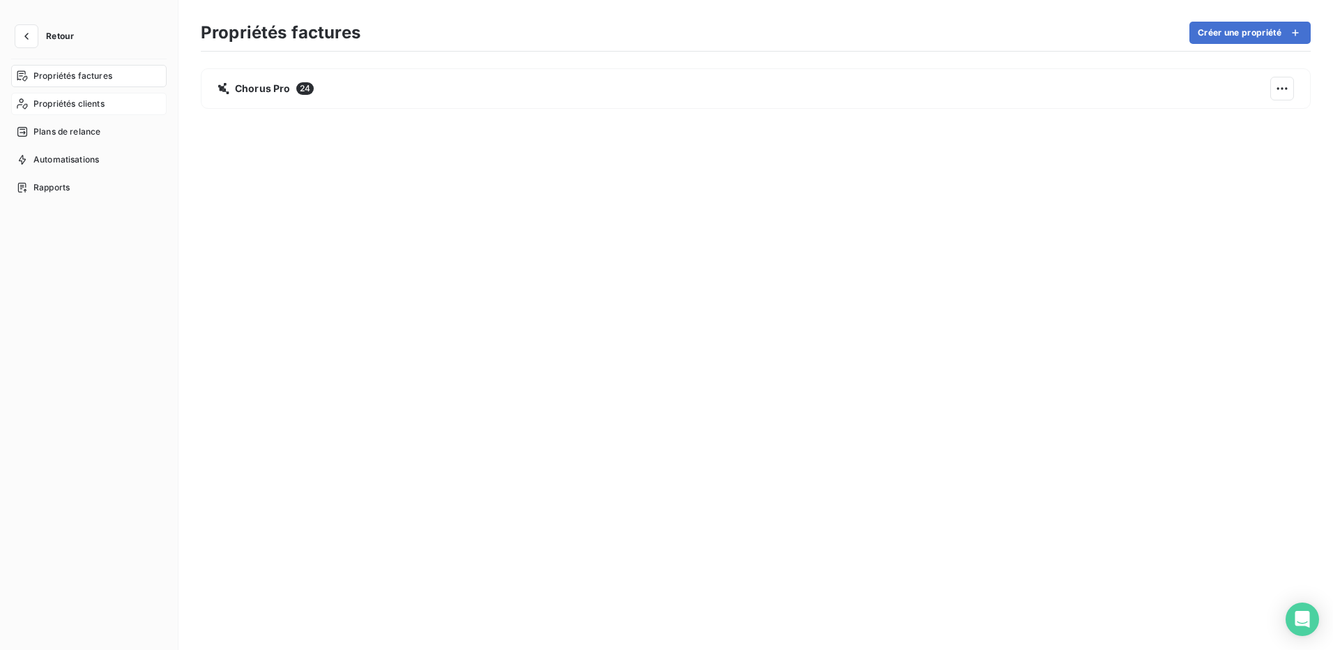
click at [90, 100] on span "Propriétés clients" at bounding box center [68, 104] width 71 height 13
click at [82, 132] on span "Plans de relance" at bounding box center [66, 132] width 67 height 13
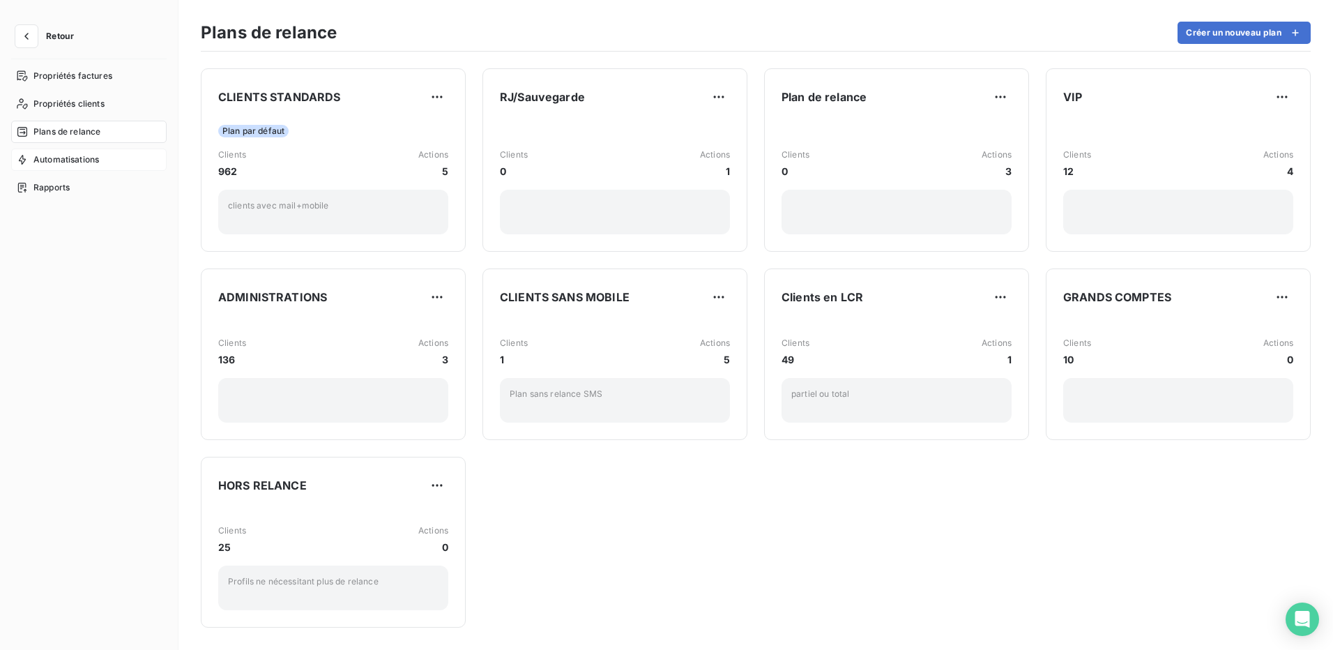
click at [83, 159] on span "Automatisations" at bounding box center [66, 159] width 66 height 13
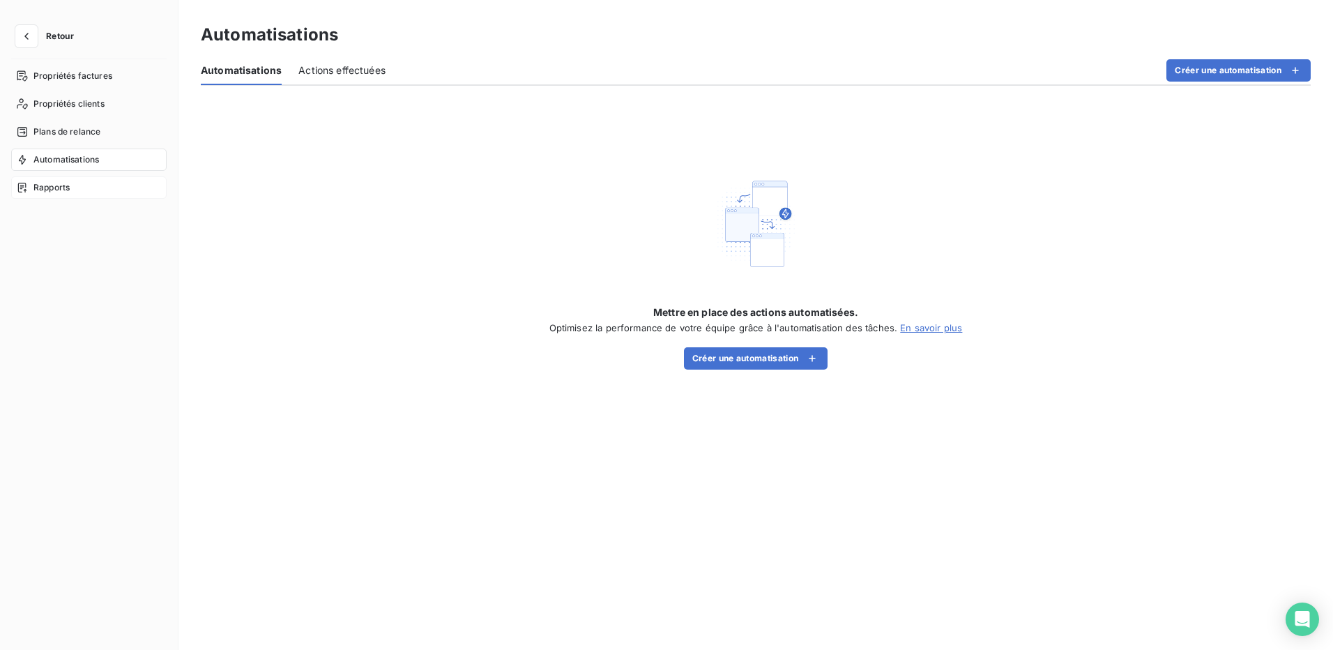
click at [70, 188] on span "Rapports" at bounding box center [51, 187] width 36 height 13
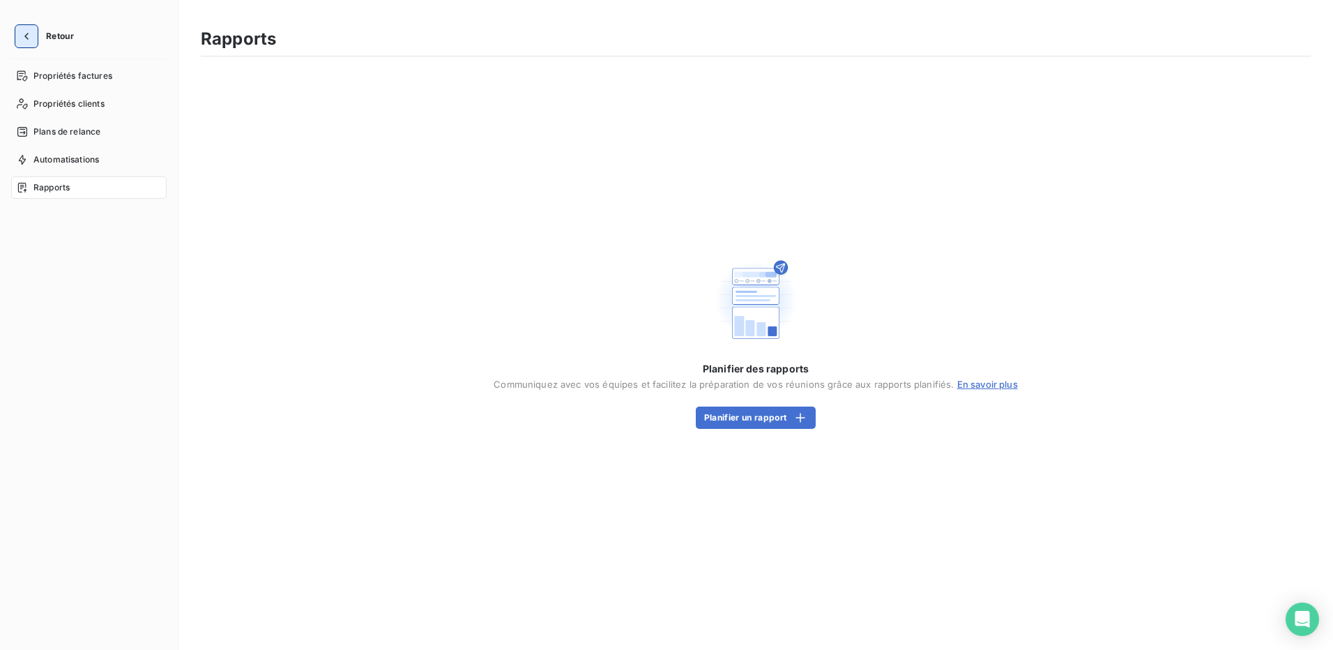
click at [29, 33] on icon "button" at bounding box center [27, 36] width 14 height 14
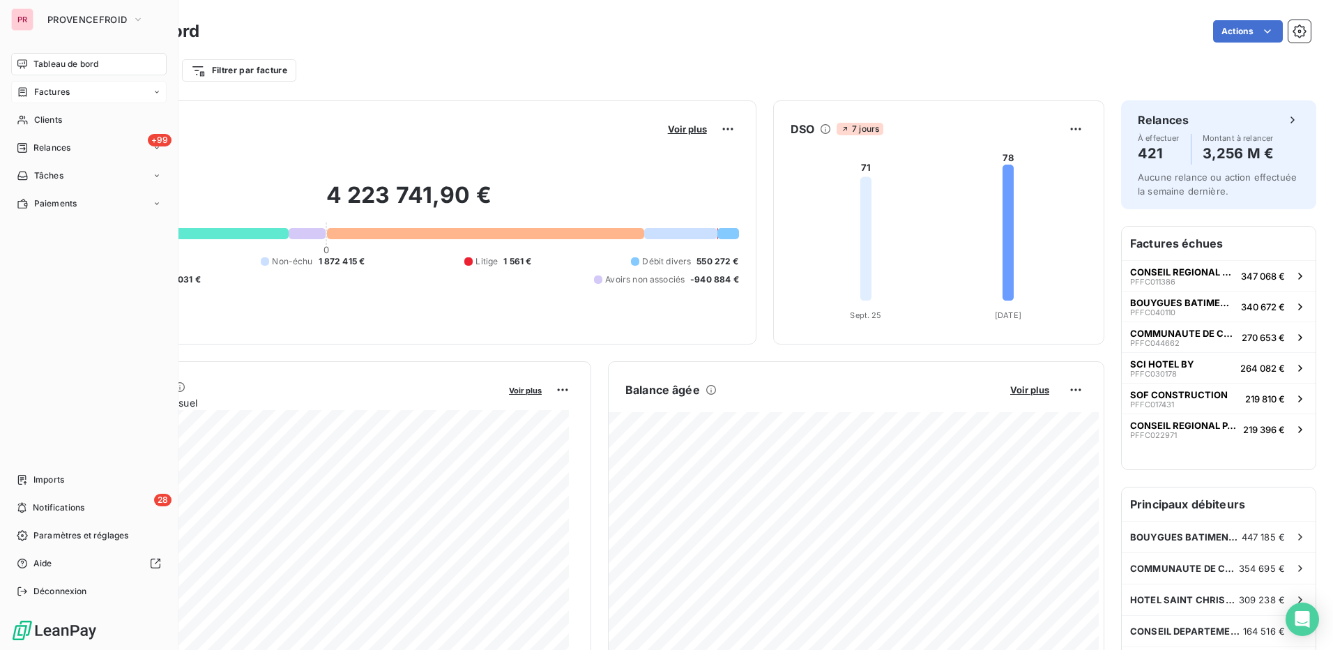
click at [70, 92] on div "Factures" at bounding box center [88, 92] width 155 height 22
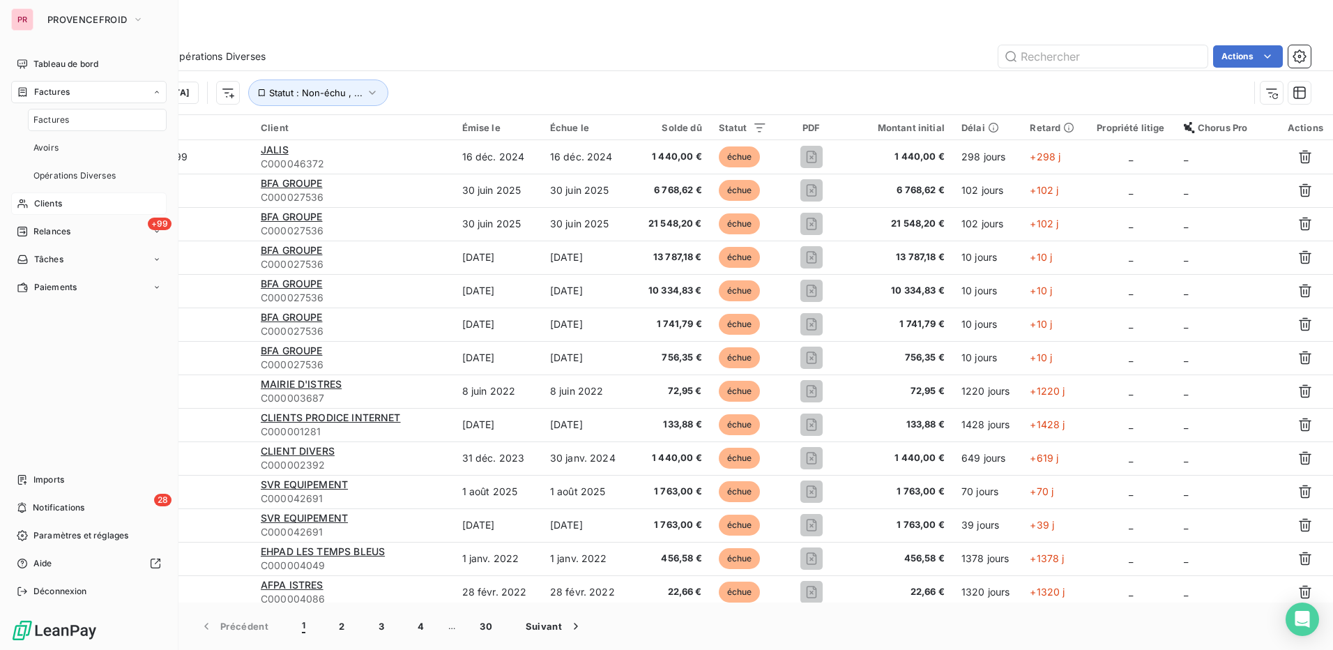
click at [74, 201] on div "Clients" at bounding box center [88, 203] width 155 height 22
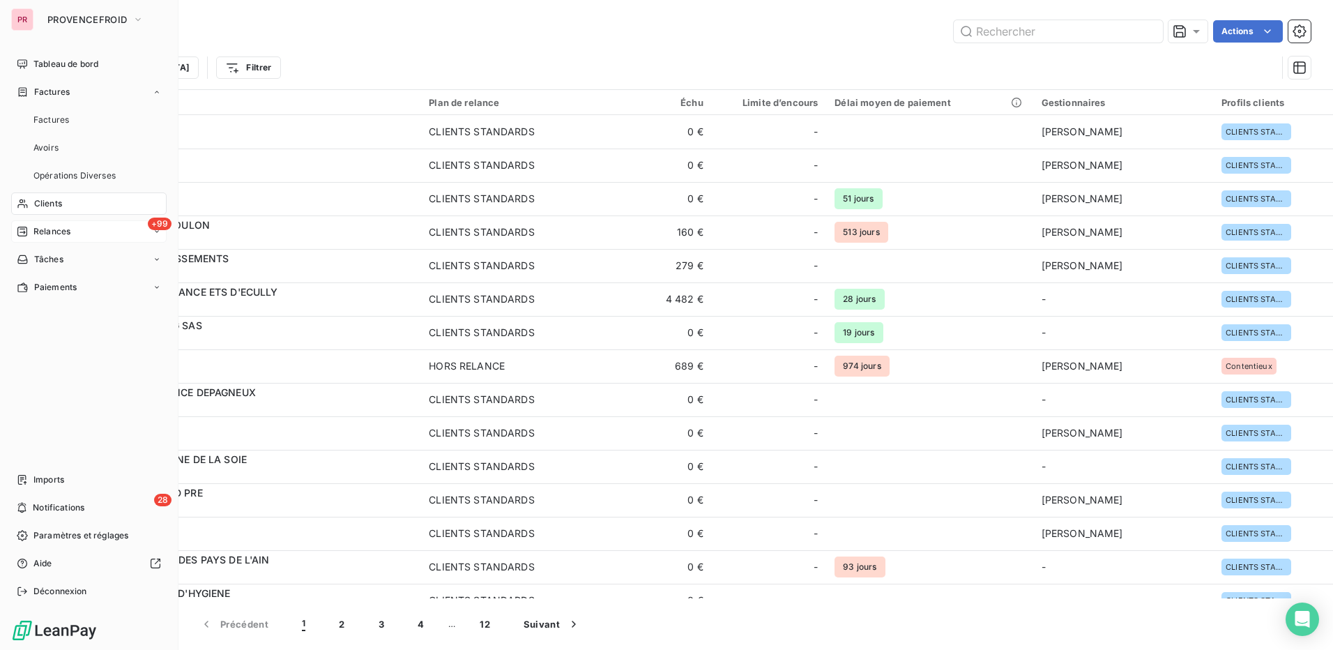
click at [75, 229] on div "+99 Relances" at bounding box center [88, 231] width 155 height 22
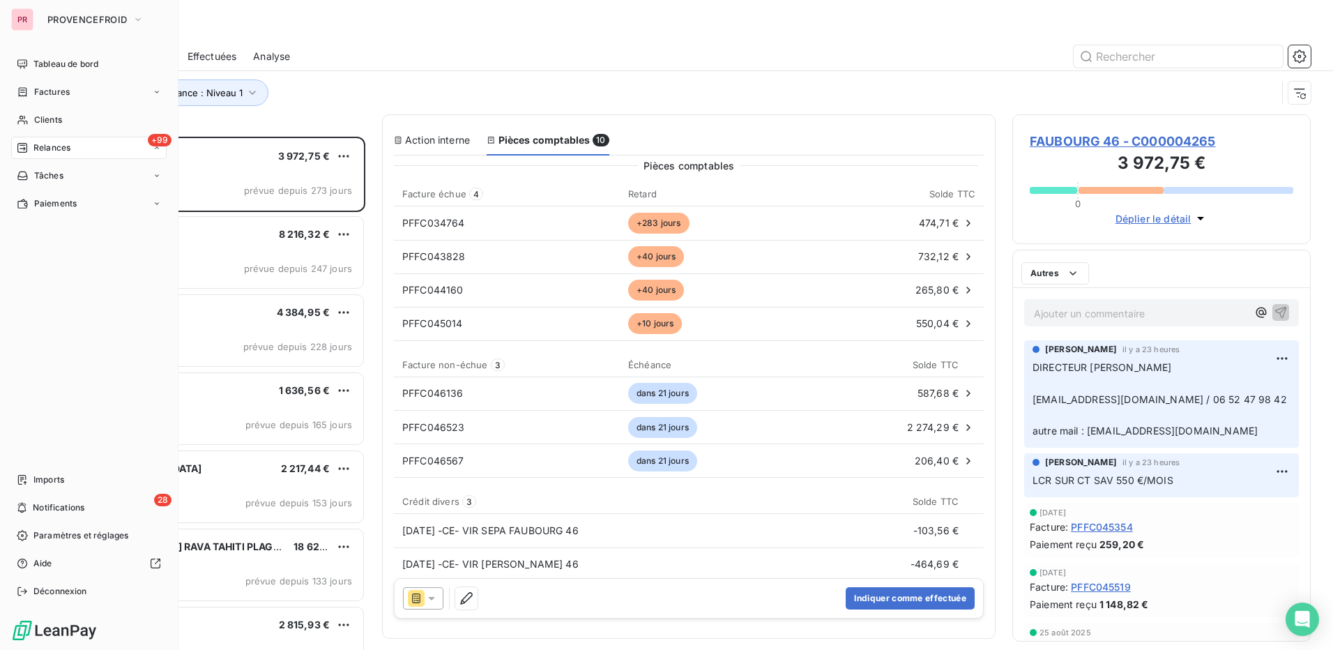
scroll to position [503, 288]
click at [86, 287] on div "Tâches" at bounding box center [88, 287] width 155 height 22
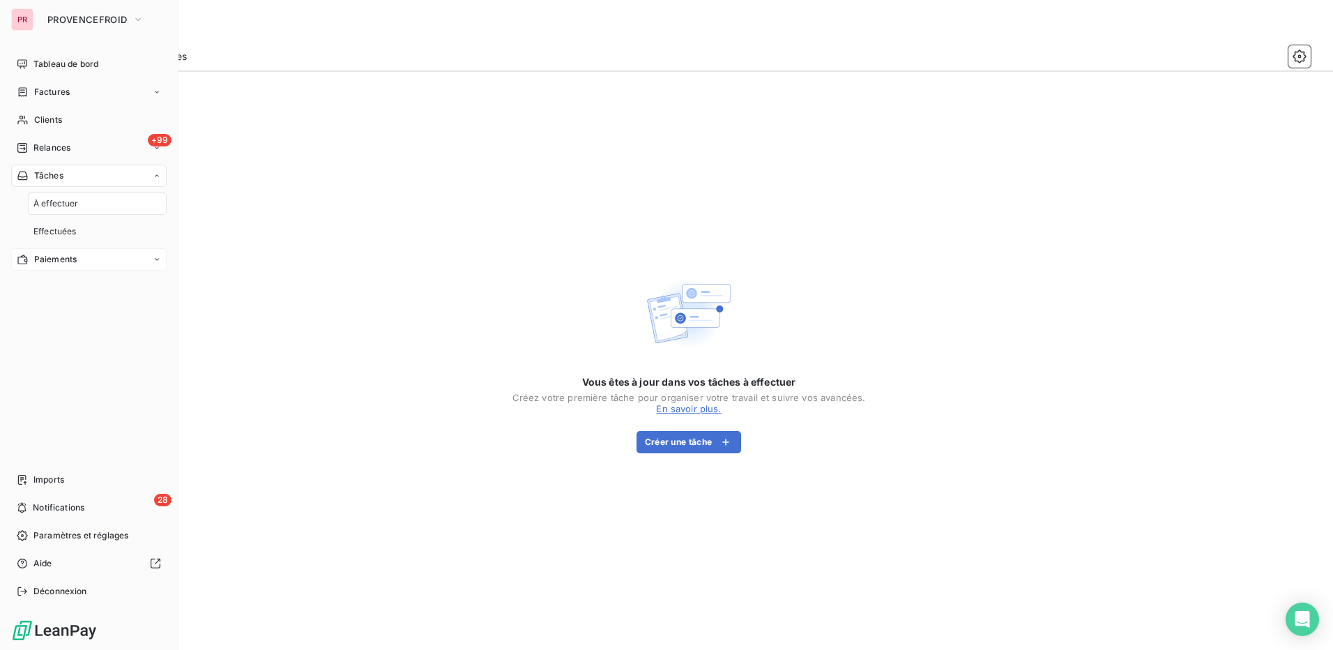
click at [84, 259] on div "Paiements" at bounding box center [88, 259] width 155 height 22
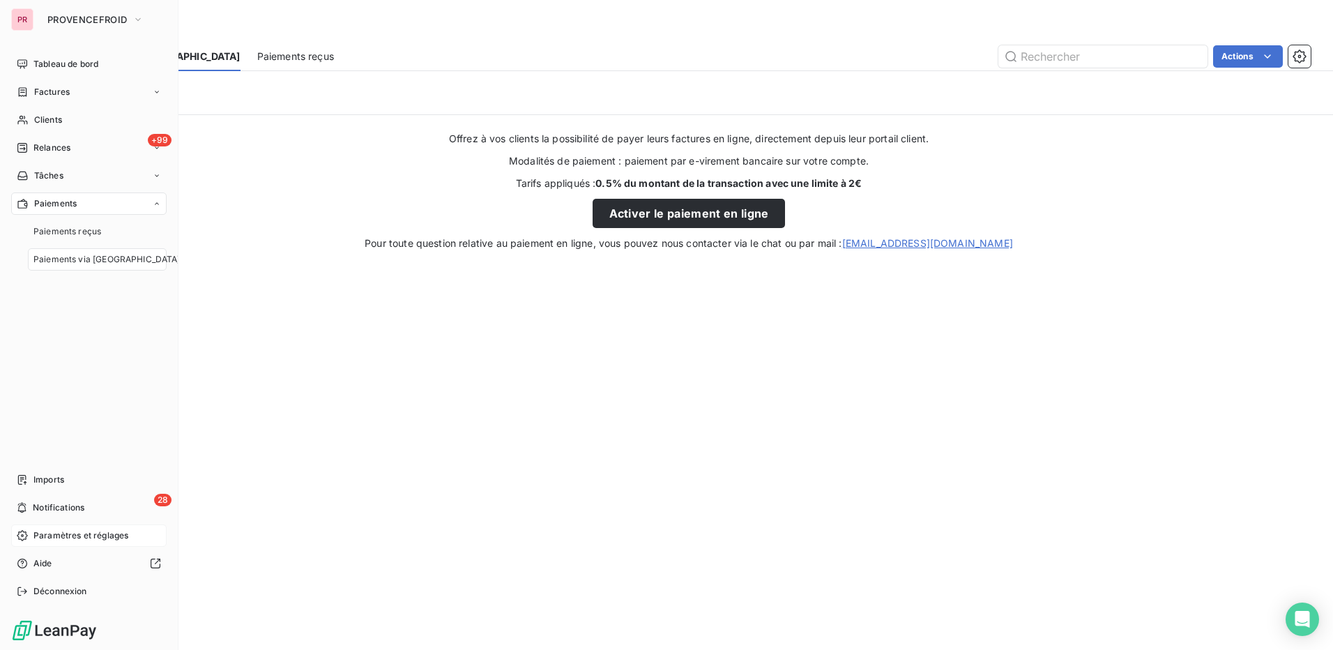
click at [100, 531] on span "Paramètres et réglages" at bounding box center [80, 535] width 95 height 13
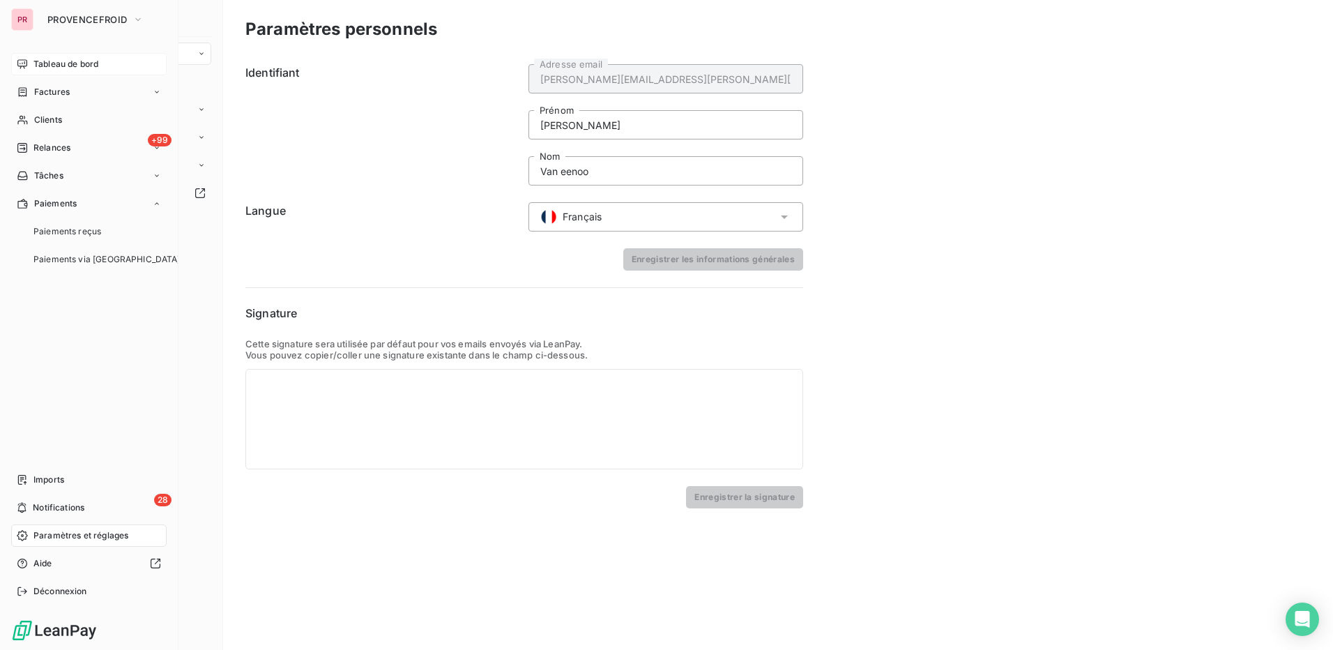
click at [69, 65] on span "Tableau de bord" at bounding box center [65, 64] width 65 height 13
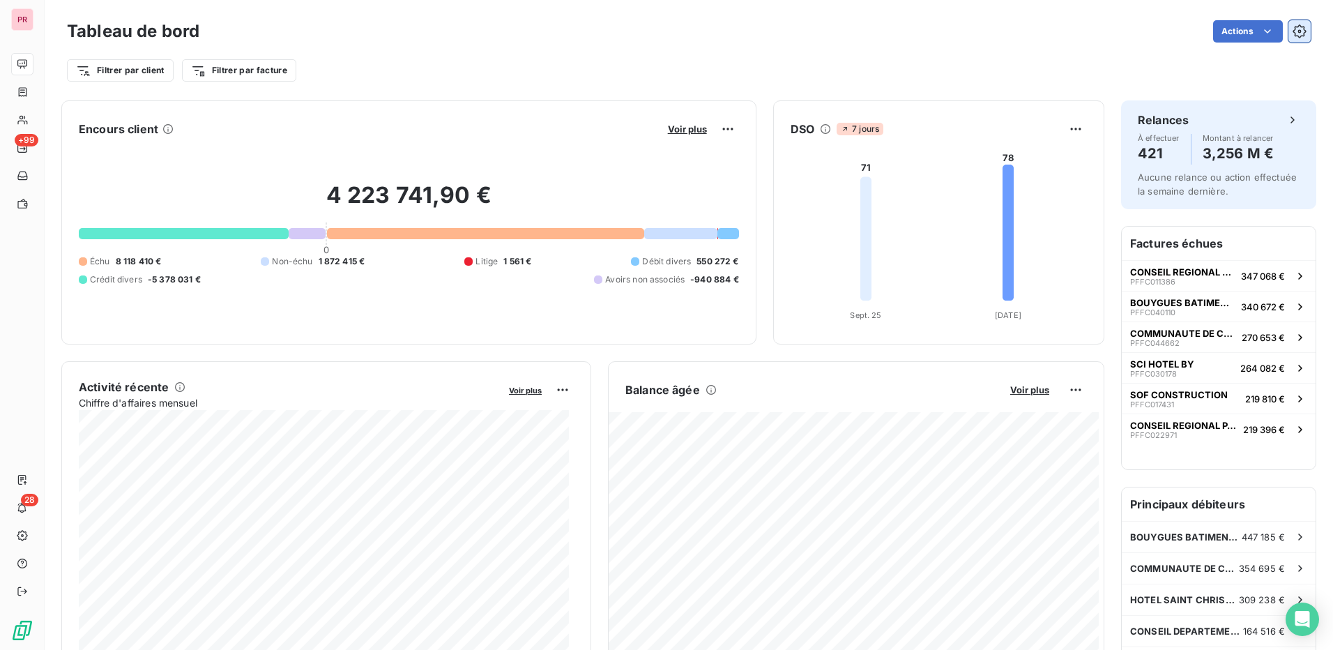
click at [1293, 38] on button "button" at bounding box center [1299, 31] width 22 height 22
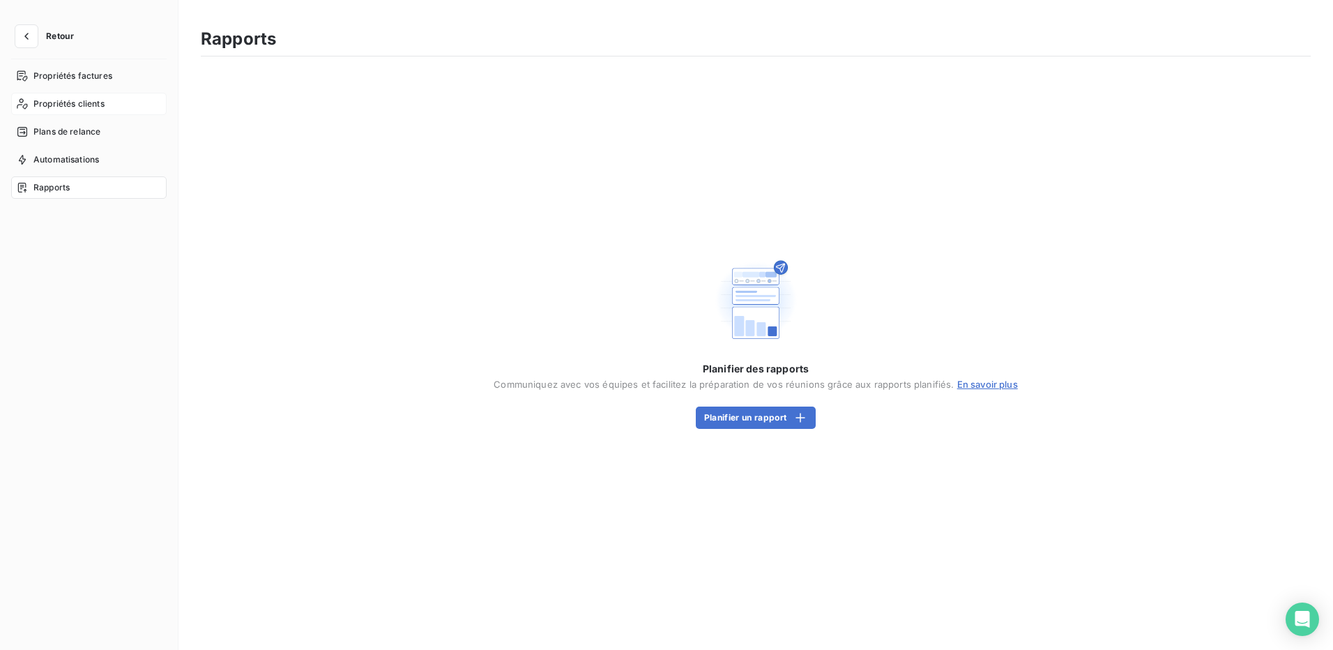
click at [91, 102] on span "Propriétés clients" at bounding box center [68, 104] width 71 height 13
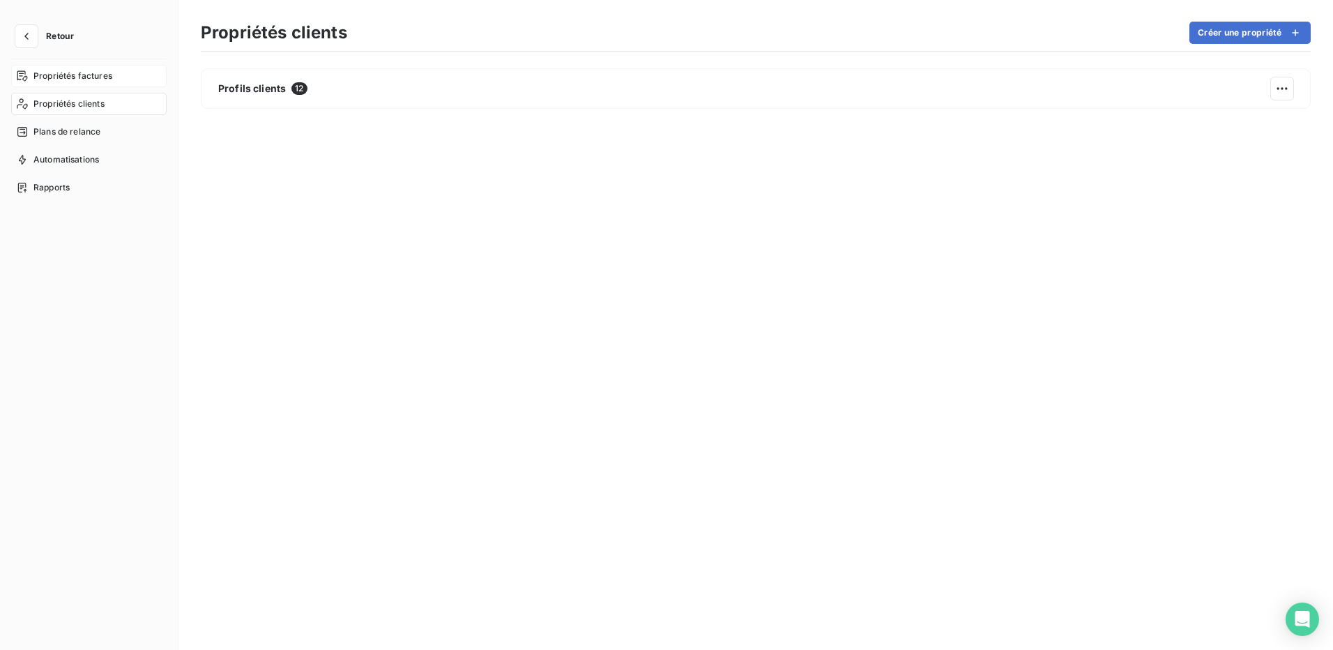
click at [90, 81] on span "Propriétés factures" at bounding box center [72, 76] width 79 height 13
click at [34, 36] on button "button" at bounding box center [26, 36] width 22 height 22
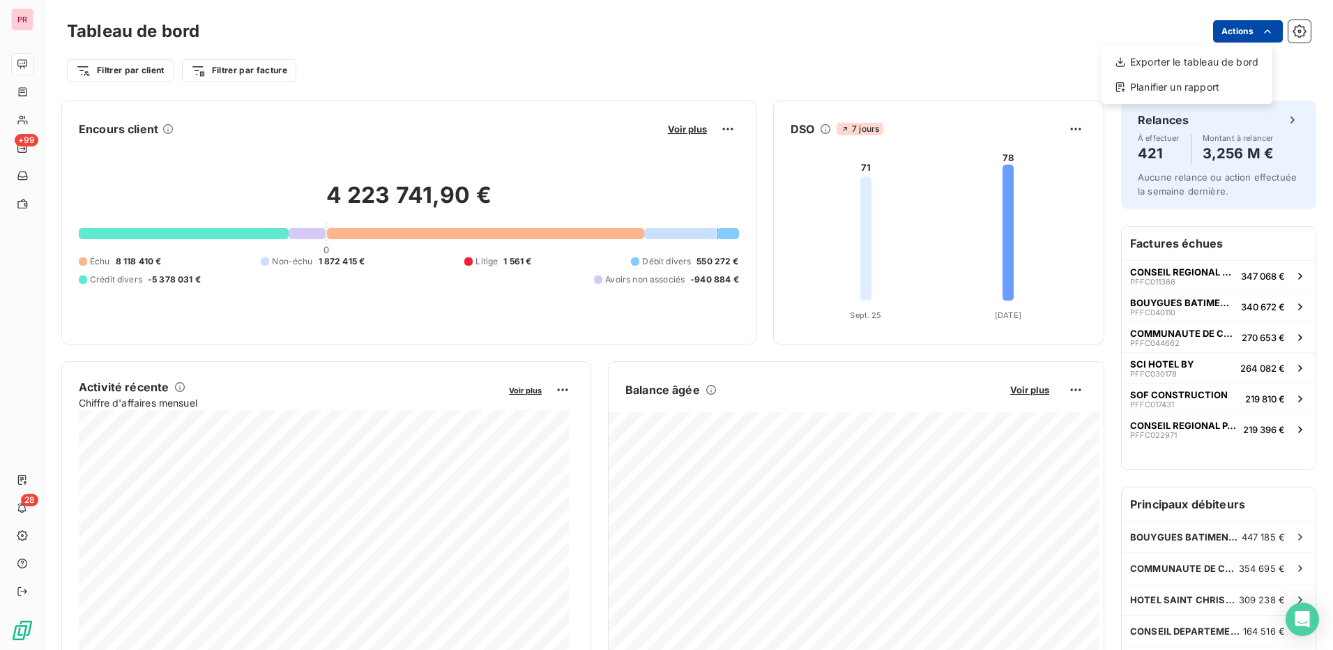
click at [1240, 29] on html "PR +99 28 Tableau de bord Actions Exporter le tableau de bord Planifier un rapp…" at bounding box center [666, 325] width 1333 height 650
click at [868, 54] on html "PR +99 28 Tableau de bord Actions Filtrer par client Filtrer par facture Encour…" at bounding box center [666, 325] width 1333 height 650
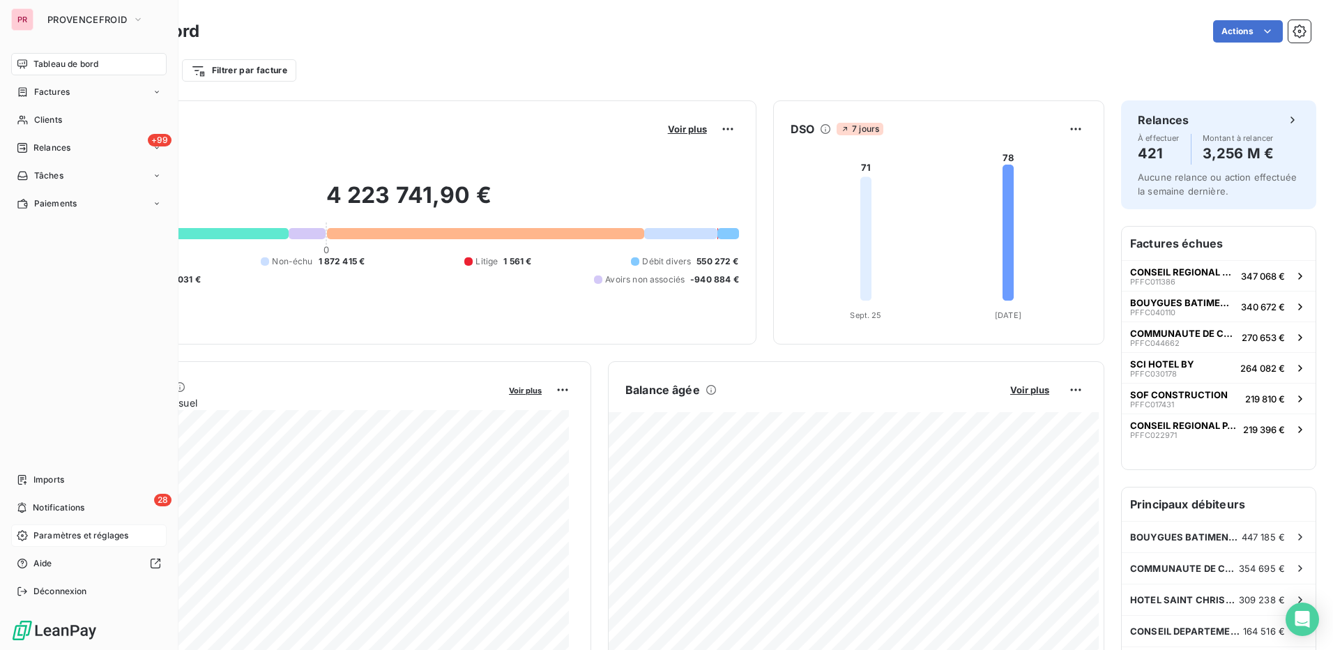
click at [93, 542] on div "Paramètres et réglages" at bounding box center [88, 535] width 155 height 22
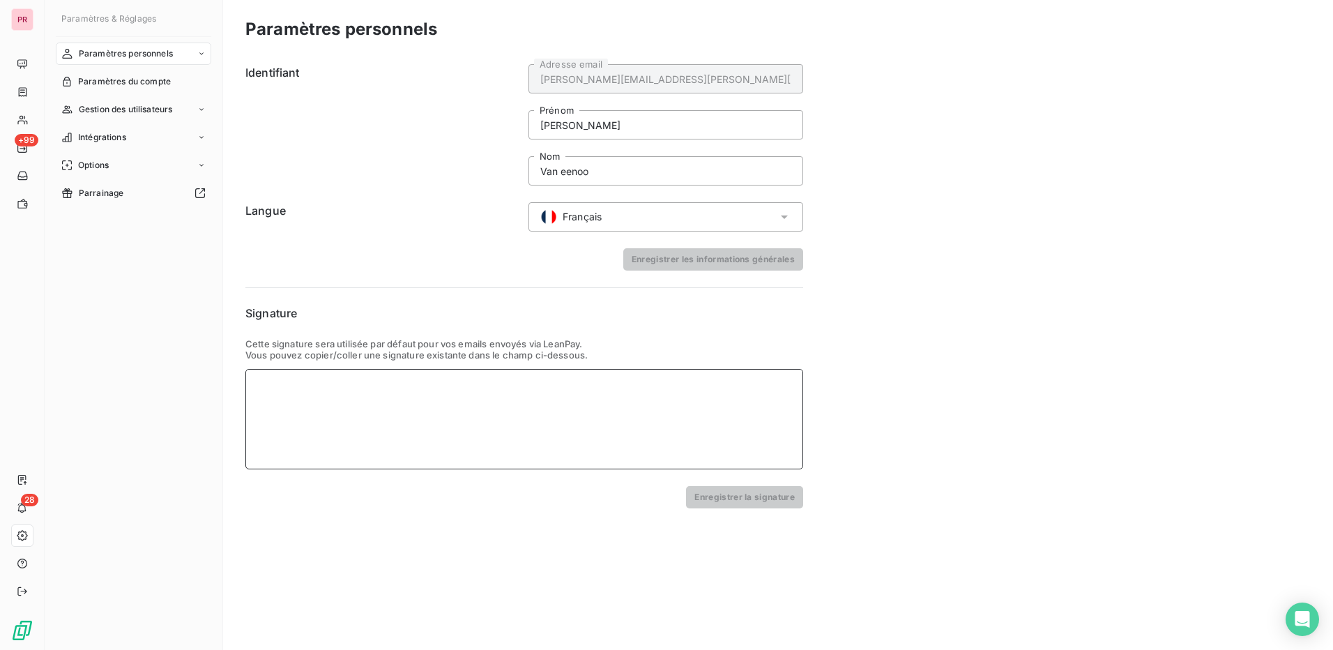
click at [296, 429] on div at bounding box center [524, 419] width 558 height 100
click at [433, 402] on div at bounding box center [524, 419] width 558 height 100
paste div
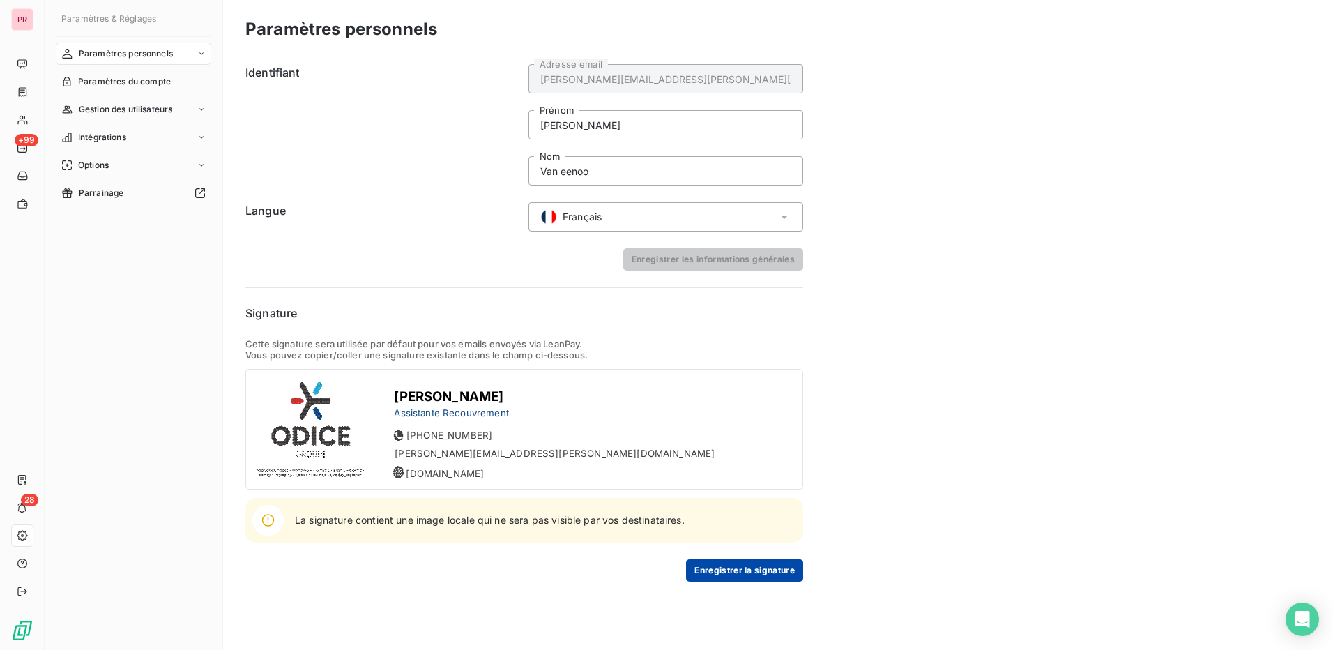
click at [767, 572] on button "Enregistrer la signature" at bounding box center [744, 570] width 117 height 22
click at [173, 107] on span "Gestion des utilisateurs" at bounding box center [126, 109] width 94 height 13
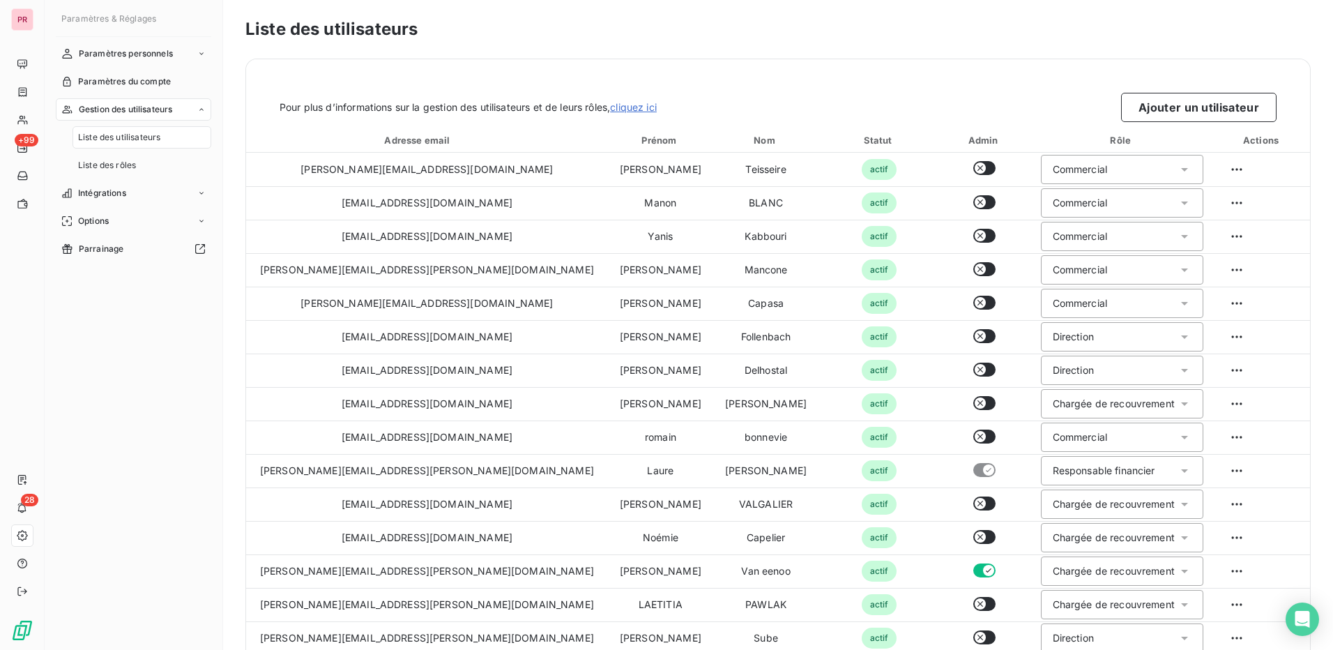
click at [173, 107] on span "Gestion des utilisateurs" at bounding box center [126, 109] width 94 height 13
click at [155, 109] on span "Gestion des utilisateurs" at bounding box center [126, 109] width 94 height 13
click at [194, 111] on div "Gestion des utilisateurs" at bounding box center [133, 109] width 155 height 22
click at [157, 137] on span "Liste des utilisateurs" at bounding box center [119, 137] width 82 height 13
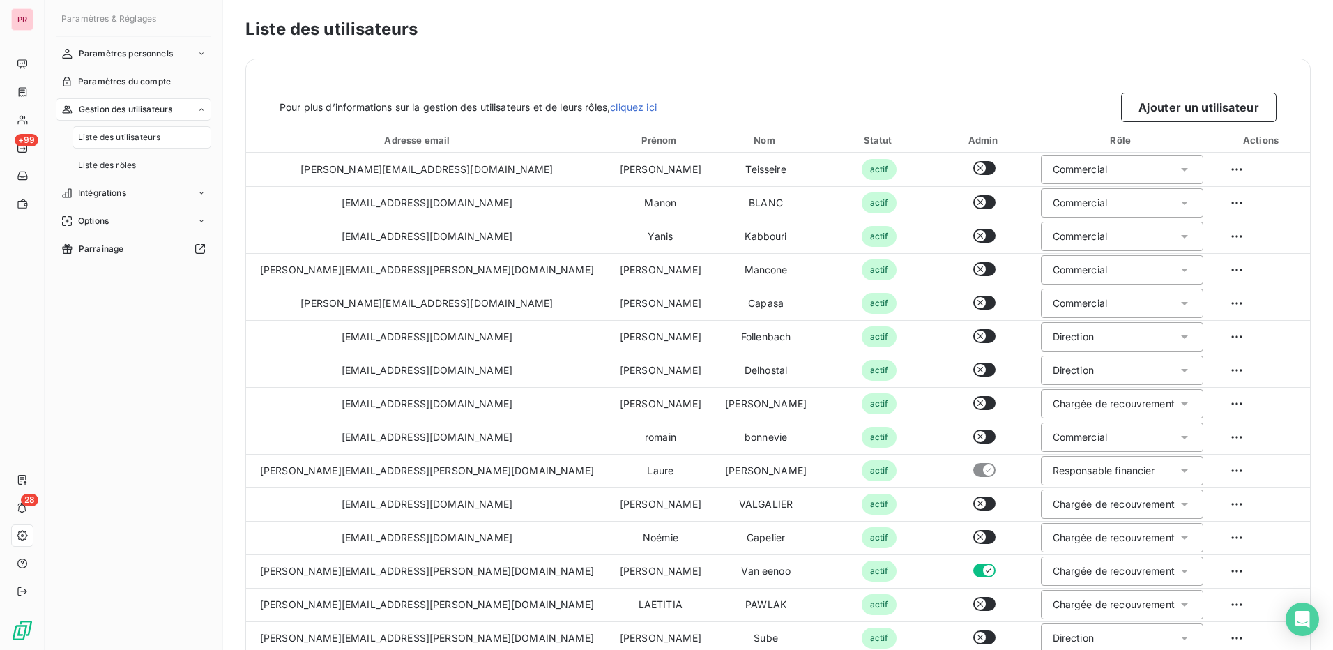
click at [142, 137] on span "Liste des utilisateurs" at bounding box center [119, 137] width 82 height 13
click at [121, 165] on span "Liste des rôles" at bounding box center [107, 165] width 58 height 13
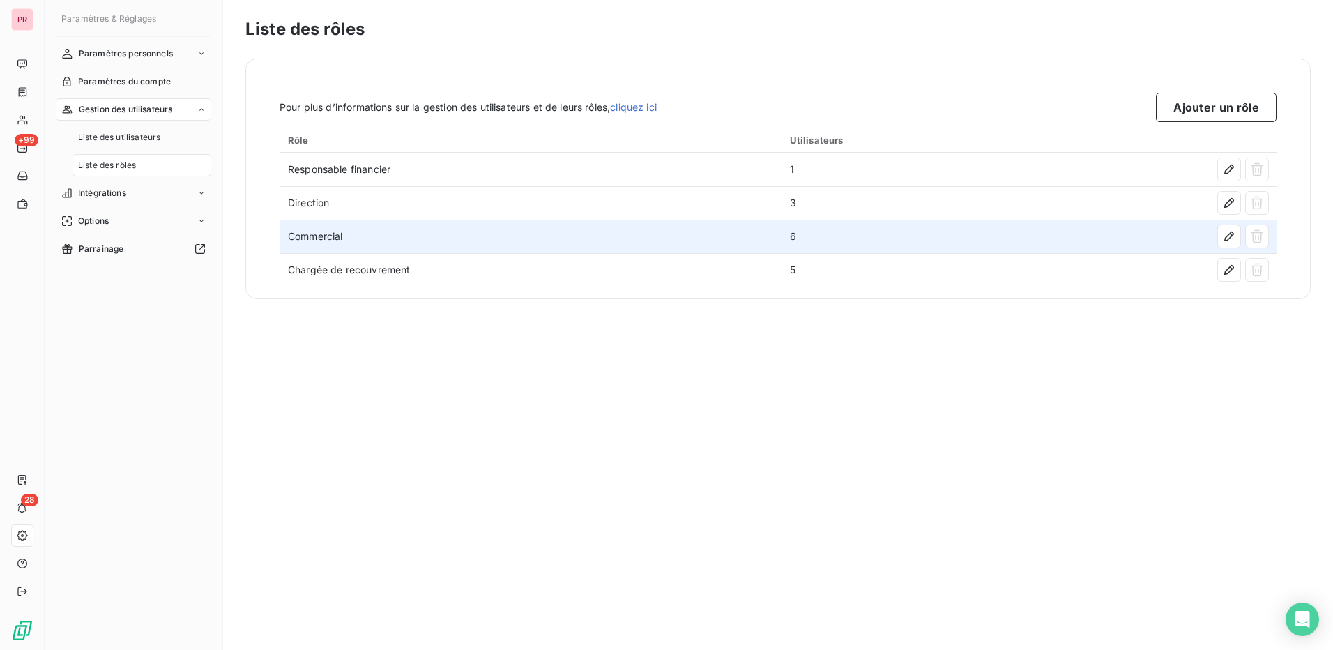
click at [430, 238] on td "Commercial" at bounding box center [531, 236] width 502 height 33
click at [1235, 232] on icon "button" at bounding box center [1229, 236] width 14 height 14
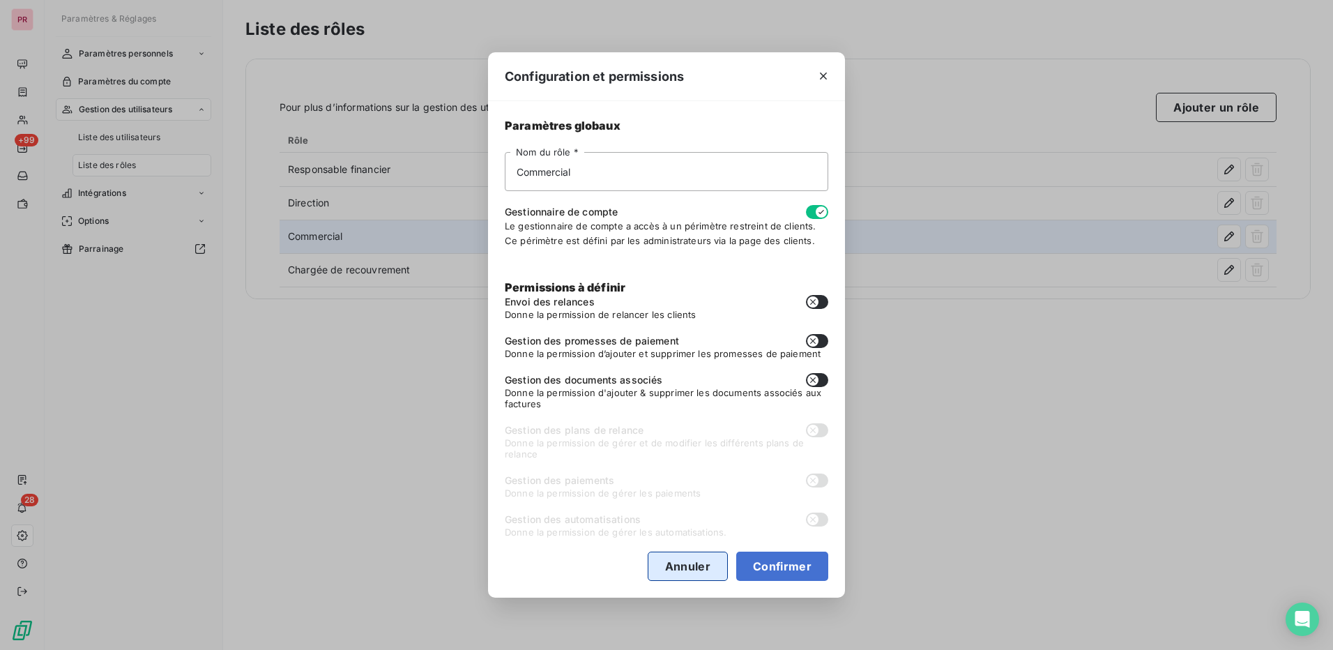
click at [699, 563] on button "Annuler" at bounding box center [688, 566] width 80 height 29
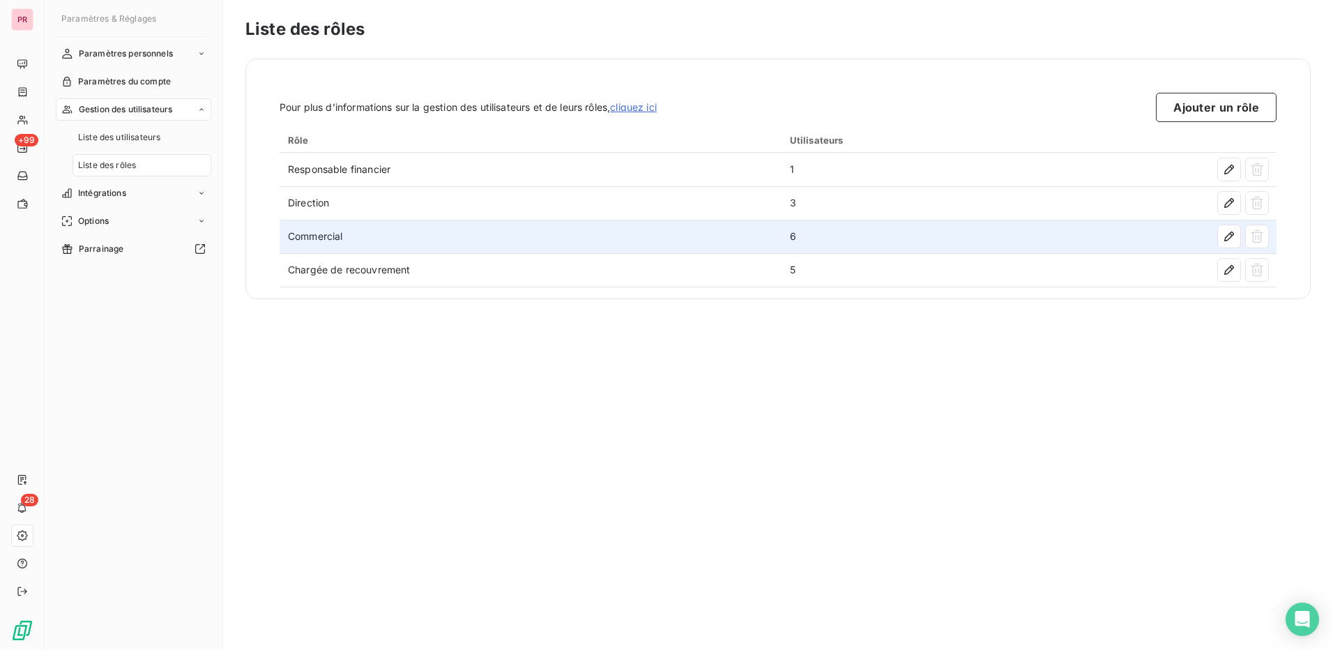
click at [314, 236] on td "Commercial" at bounding box center [531, 236] width 502 height 33
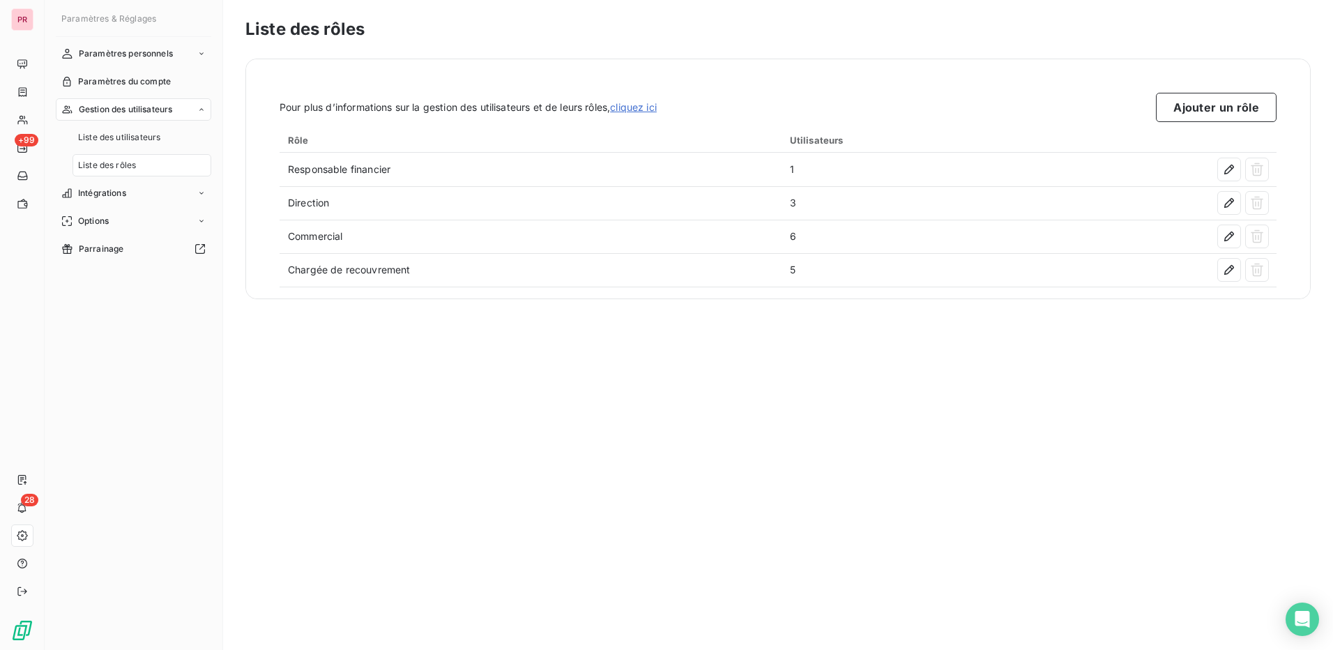
click at [657, 108] on link "cliquez ici" at bounding box center [633, 107] width 47 height 12
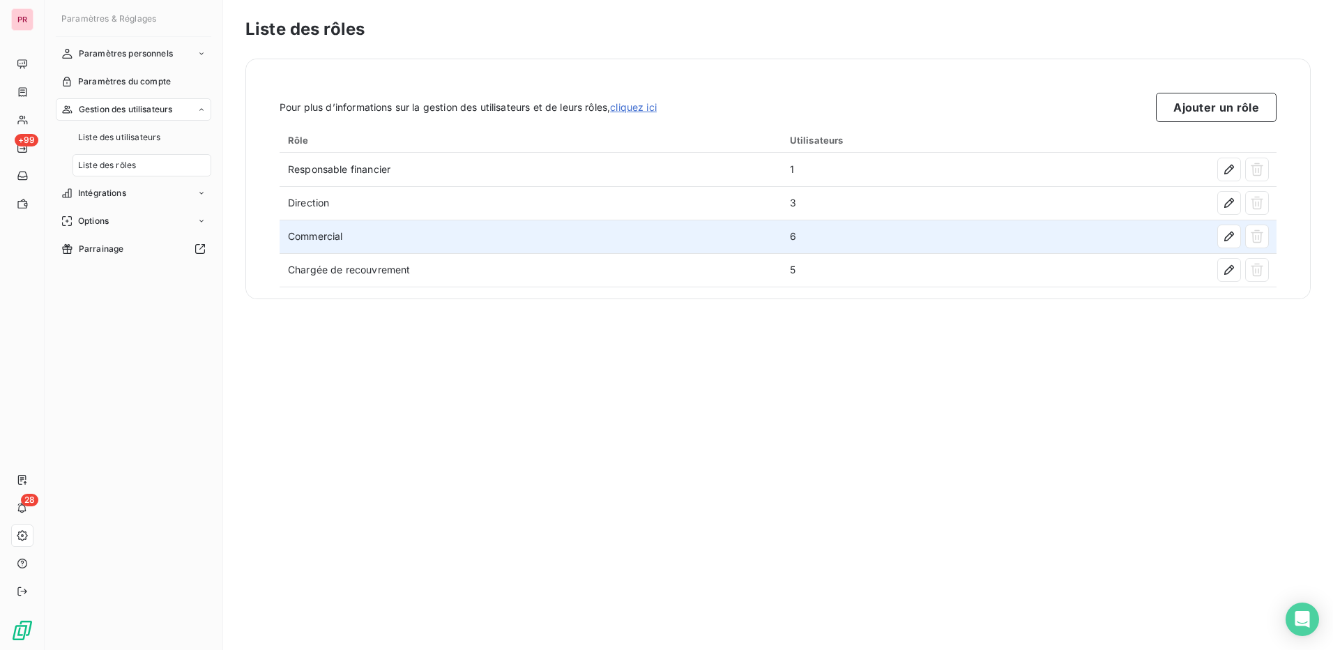
click at [885, 241] on td "6" at bounding box center [909, 236] width 254 height 33
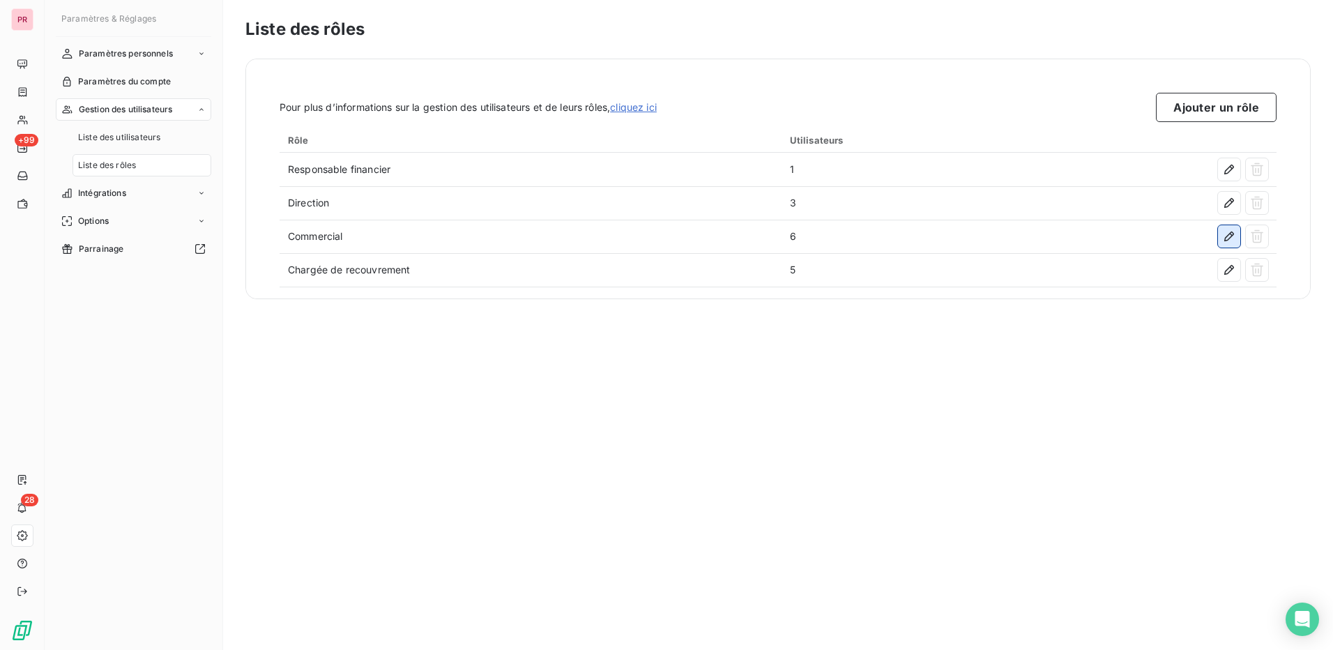
click at [1230, 234] on icon "button" at bounding box center [1229, 236] width 10 height 10
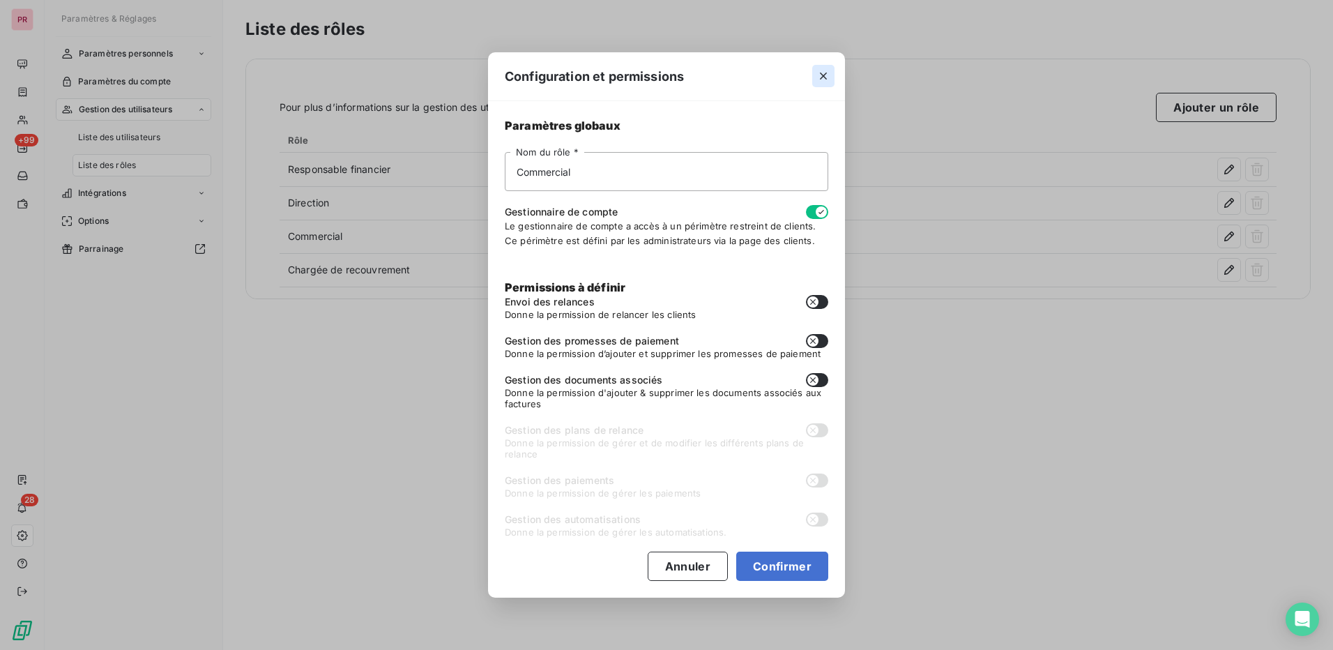
click at [820, 73] on icon "button" at bounding box center [823, 76] width 14 height 14
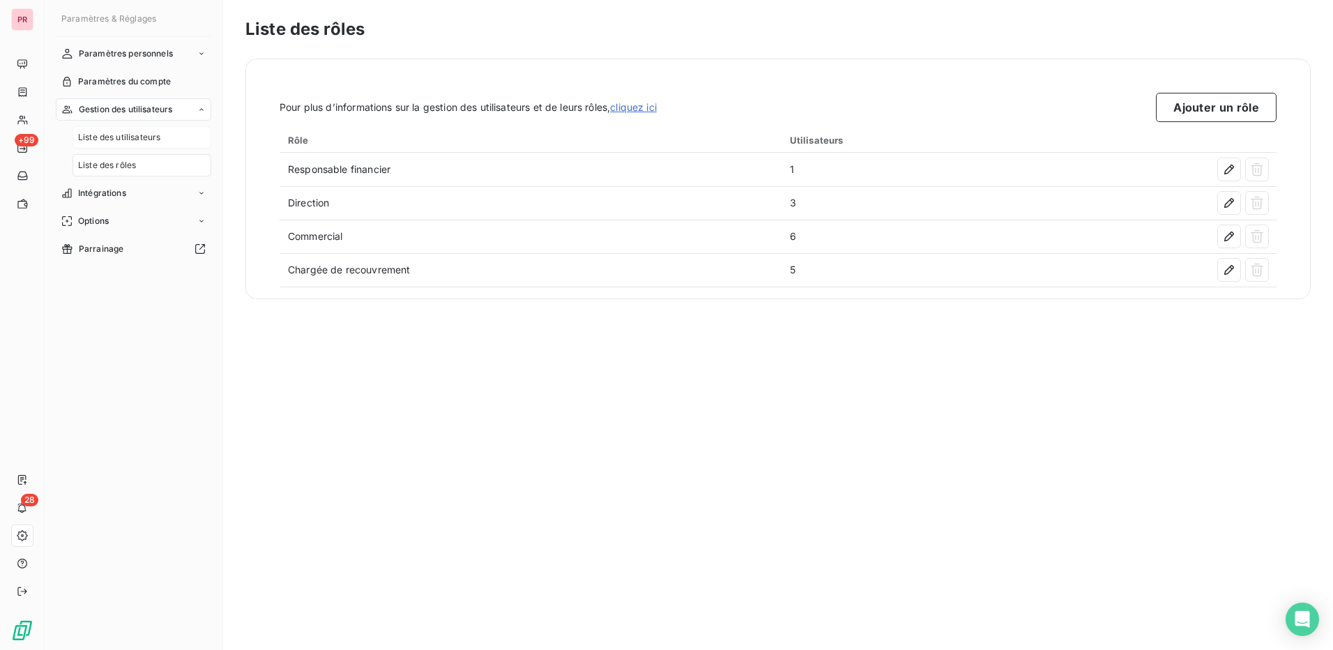
click at [142, 140] on span "Liste des utilisateurs" at bounding box center [119, 137] width 82 height 13
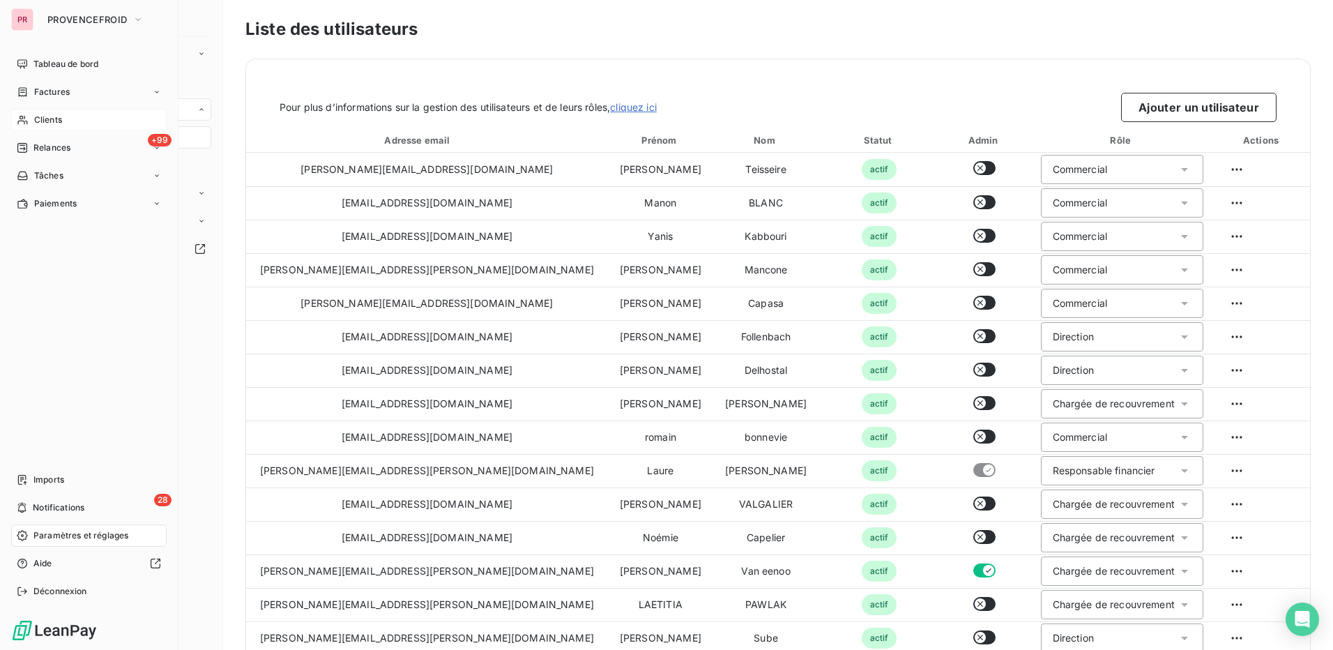
click at [81, 117] on div "Clients" at bounding box center [88, 120] width 155 height 22
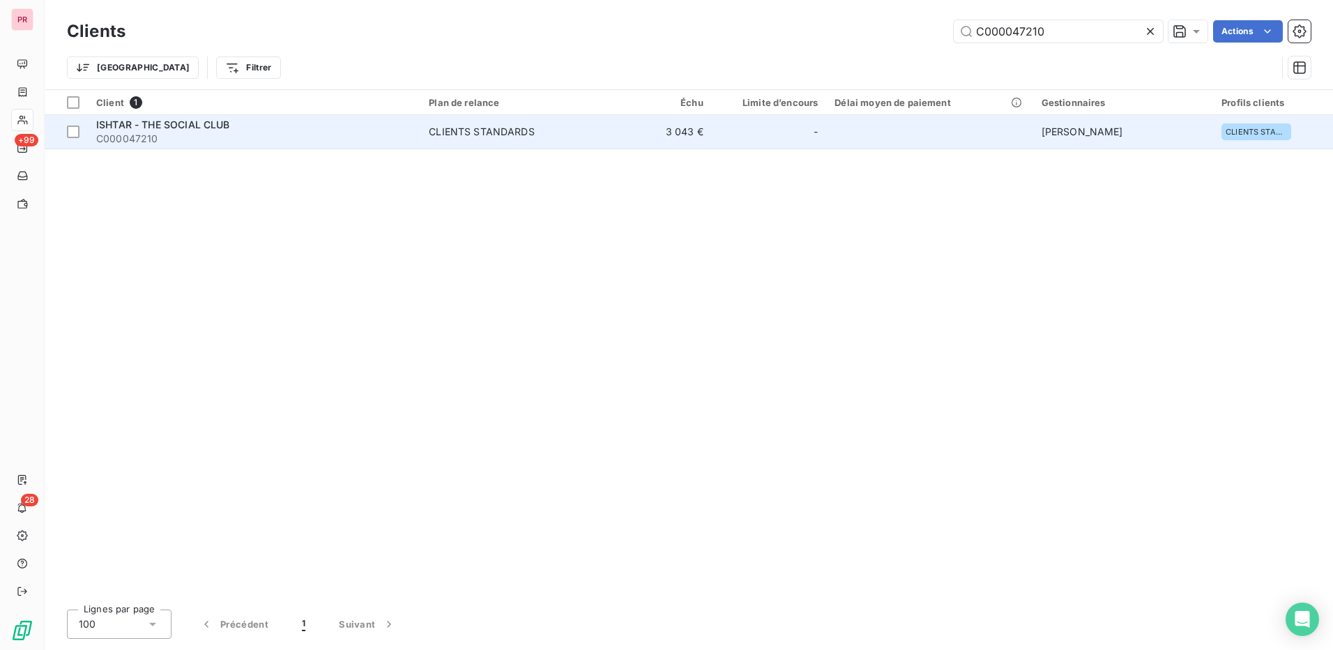
type input "C000047210"
click at [376, 135] on span "C000047210" at bounding box center [254, 139] width 316 height 14
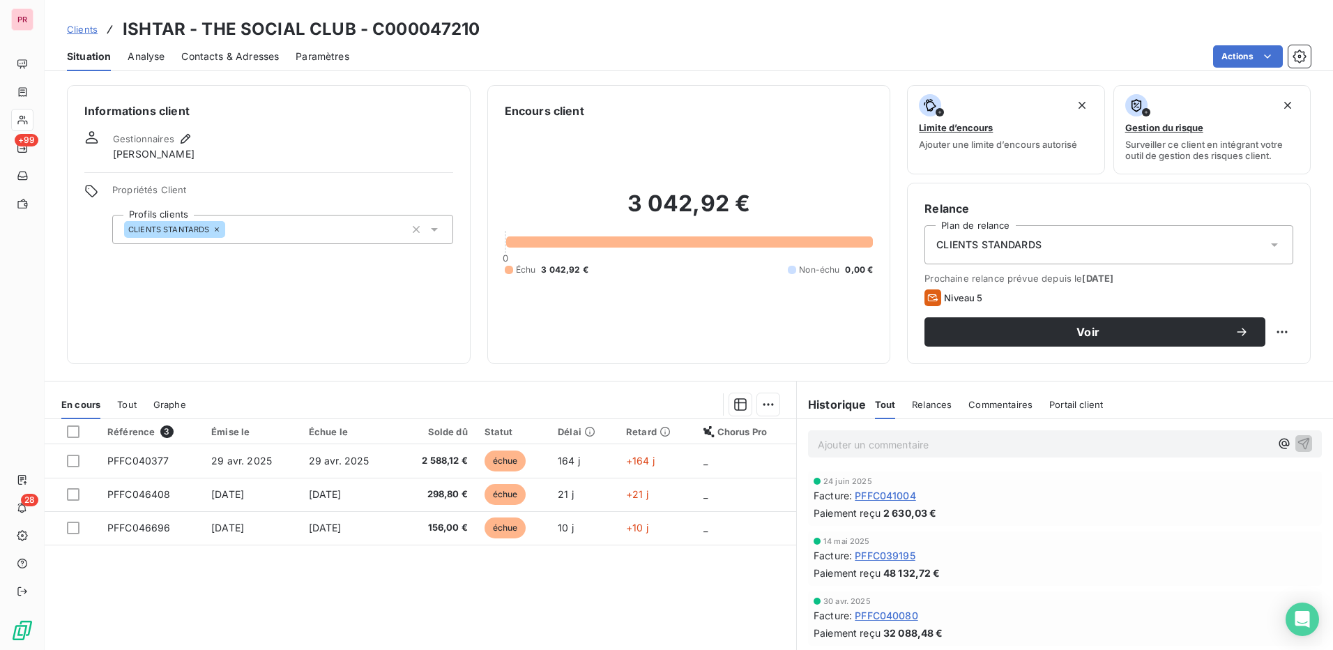
click at [981, 405] on span "Commentaires" at bounding box center [1000, 404] width 64 height 11
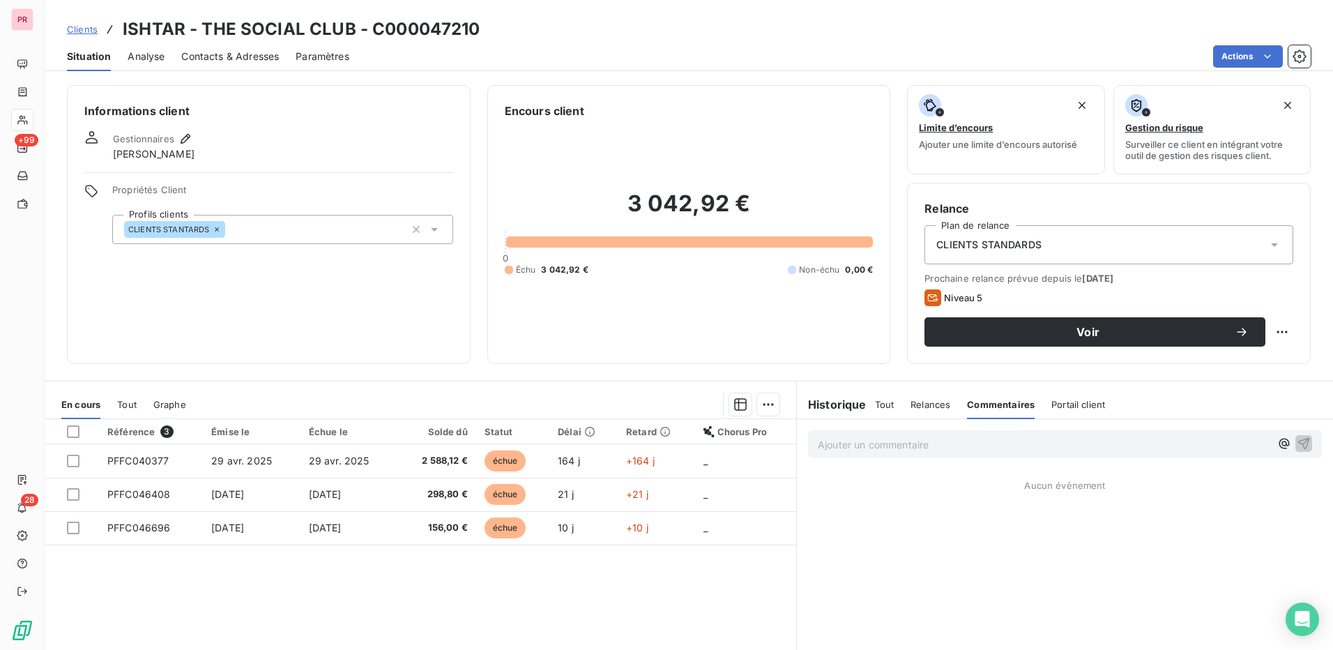
click at [948, 448] on p "Ajouter un commentaire ﻿" at bounding box center [1044, 444] width 453 height 17
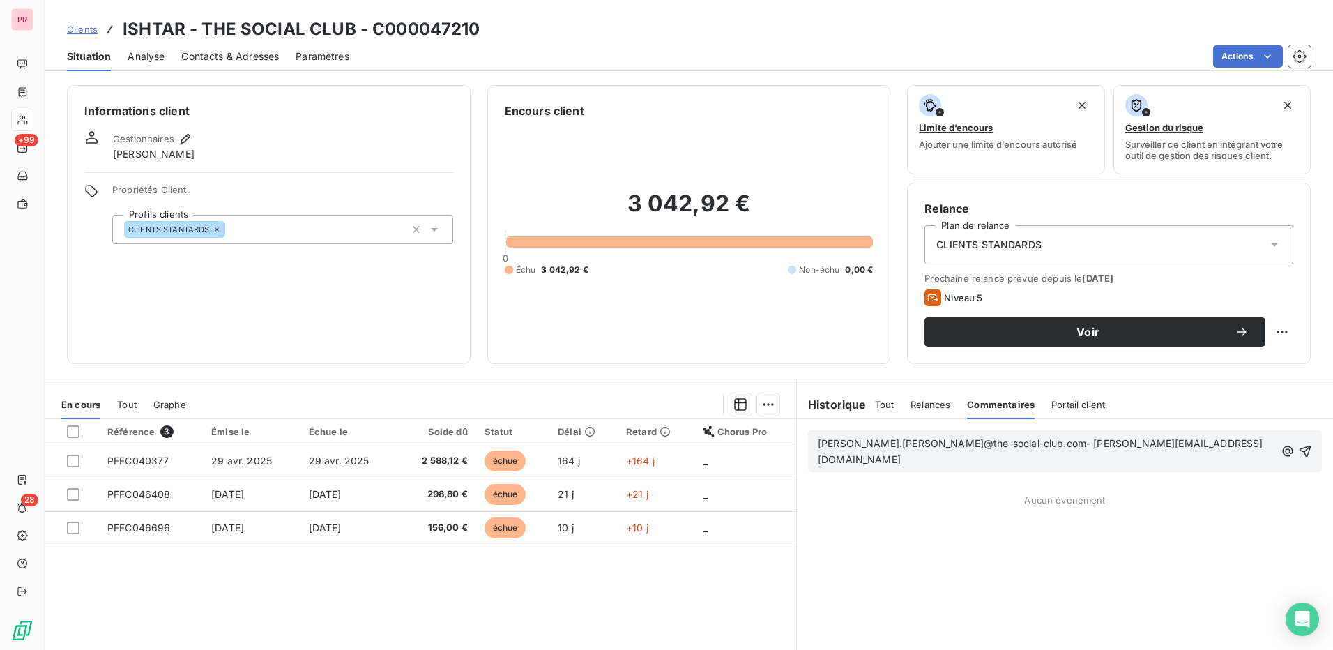
click at [982, 441] on span "[PERSON_NAME].[PERSON_NAME]@the-social-club.com- [PERSON_NAME][EMAIL_ADDRESS][D…" at bounding box center [1041, 451] width 446 height 28
click at [992, 442] on span "[PERSON_NAME][EMAIL_ADDRESS][PERSON_NAME][DOMAIN_NAME] - [DOMAIN_NAME][EMAIL_AD…" at bounding box center [1031, 451] width 427 height 28
click at [1196, 443] on p "[PERSON_NAME][EMAIL_ADDRESS][PERSON_NAME][DOMAIN_NAME] - [DOMAIN_NAME][EMAIL_AD…" at bounding box center [1047, 452] width 458 height 32
click at [1298, 444] on icon "button" at bounding box center [1305, 451] width 14 height 14
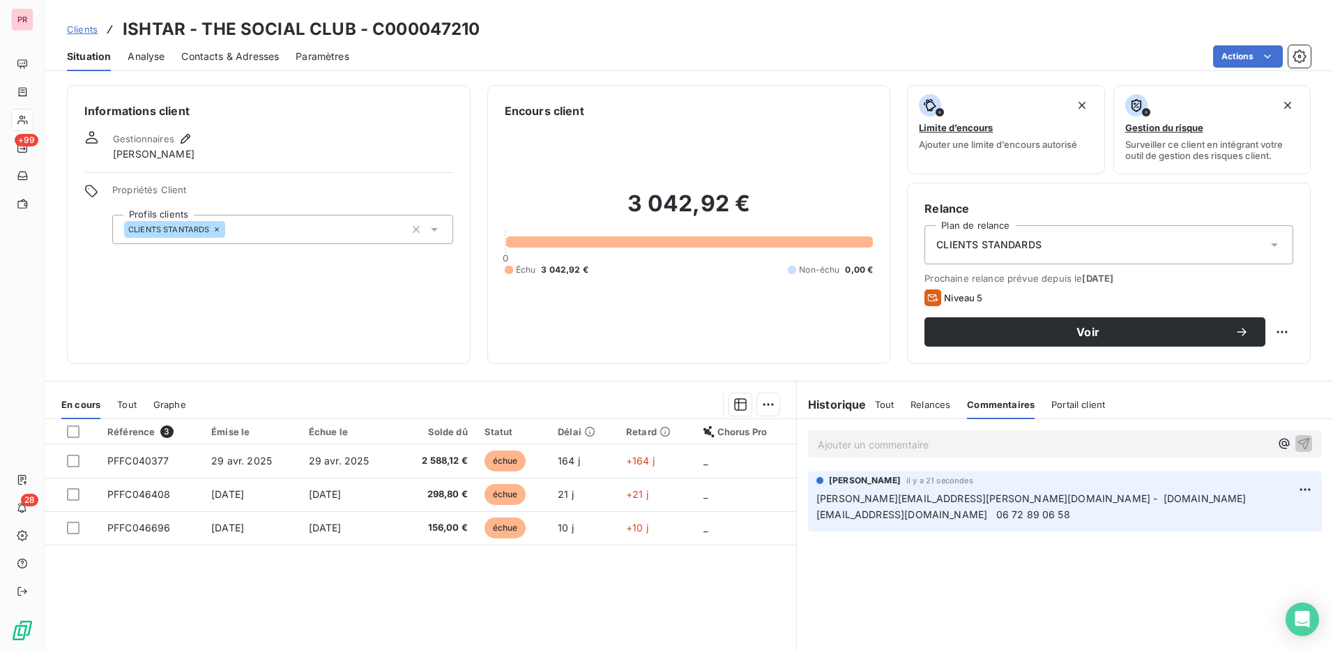
click at [1024, 572] on div "Ajouter un commentaire ﻿ [PERSON_NAME] il y a 21 secondes [PERSON_NAME][EMAIL_A…" at bounding box center [1065, 574] width 536 height 310
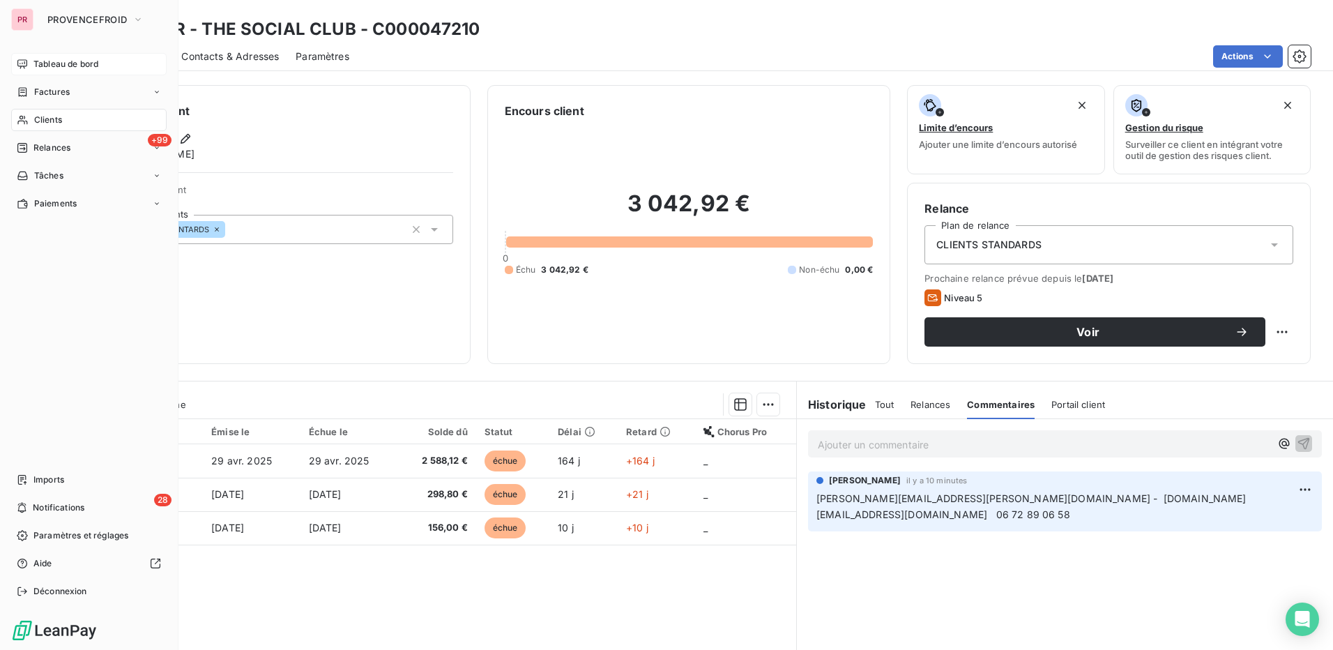
click at [39, 66] on span "Tableau de bord" at bounding box center [65, 64] width 65 height 13
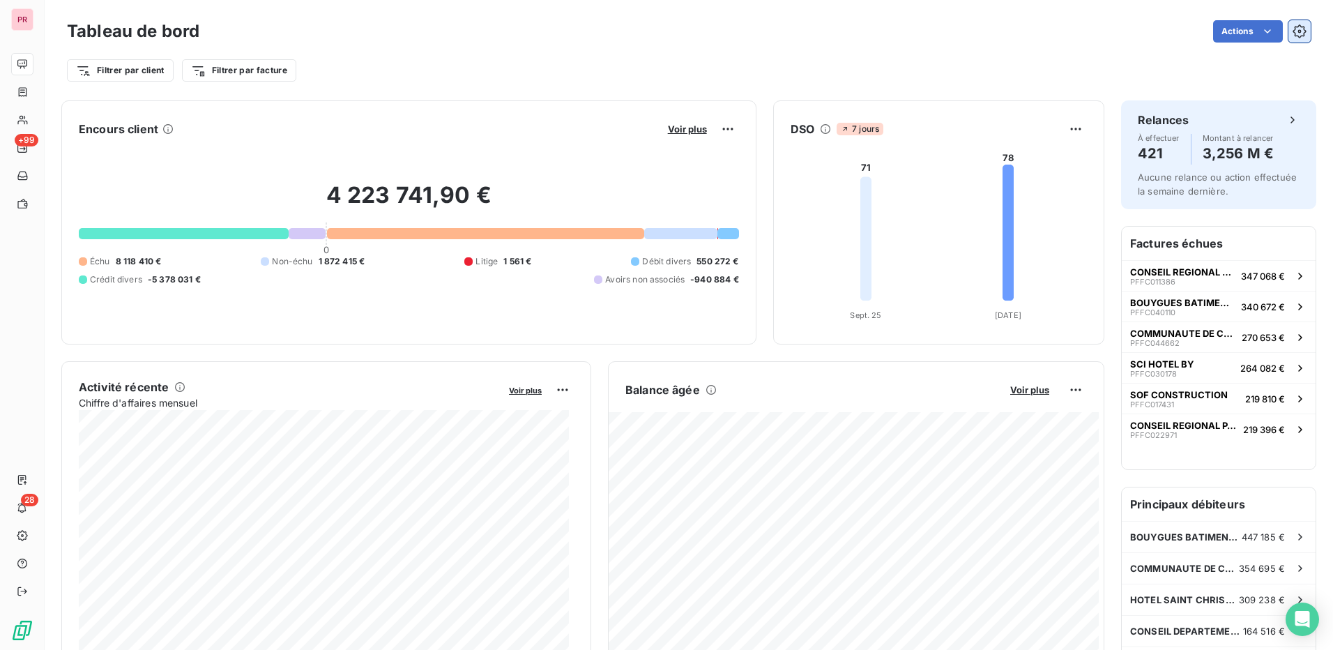
click at [1293, 30] on icon "button" at bounding box center [1300, 31] width 14 height 14
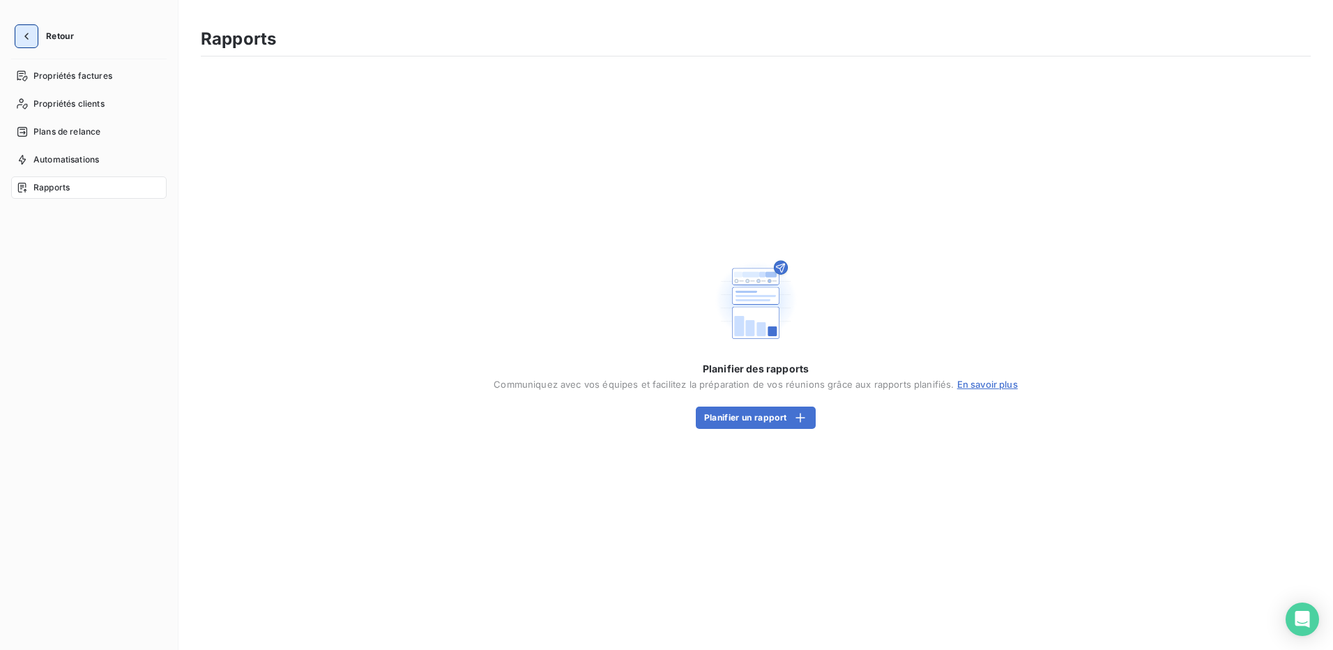
click at [26, 33] on icon "button" at bounding box center [27, 36] width 14 height 14
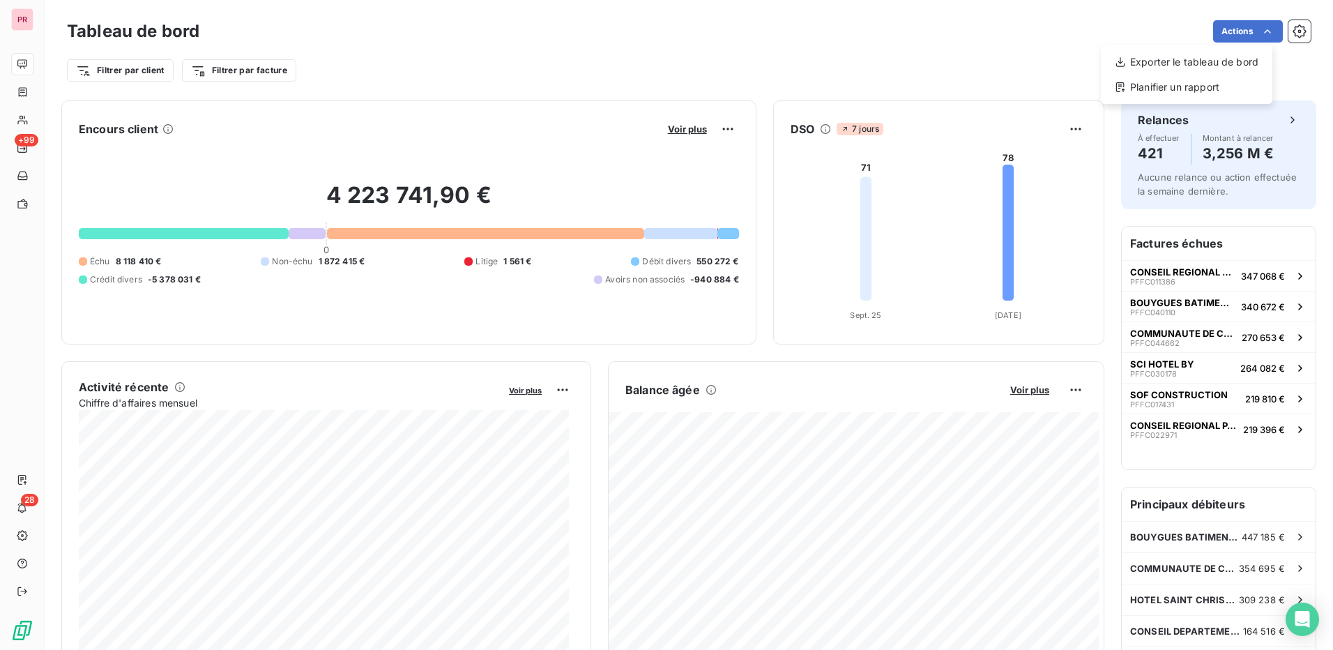
click at [962, 63] on html "PR +99 28 Tableau de bord Actions Exporter le tableau de bord Planifier un rapp…" at bounding box center [666, 325] width 1333 height 650
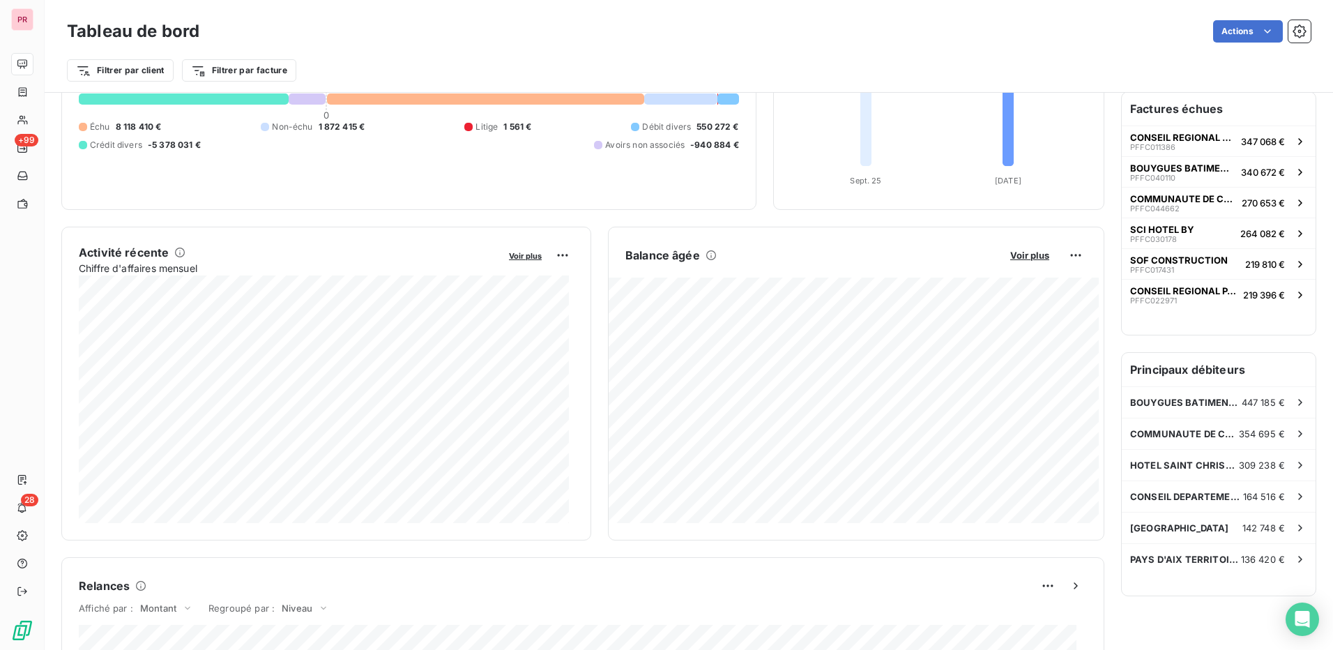
scroll to position [140, 0]
